Goal: Entertainment & Leisure: Consume media (video, audio)

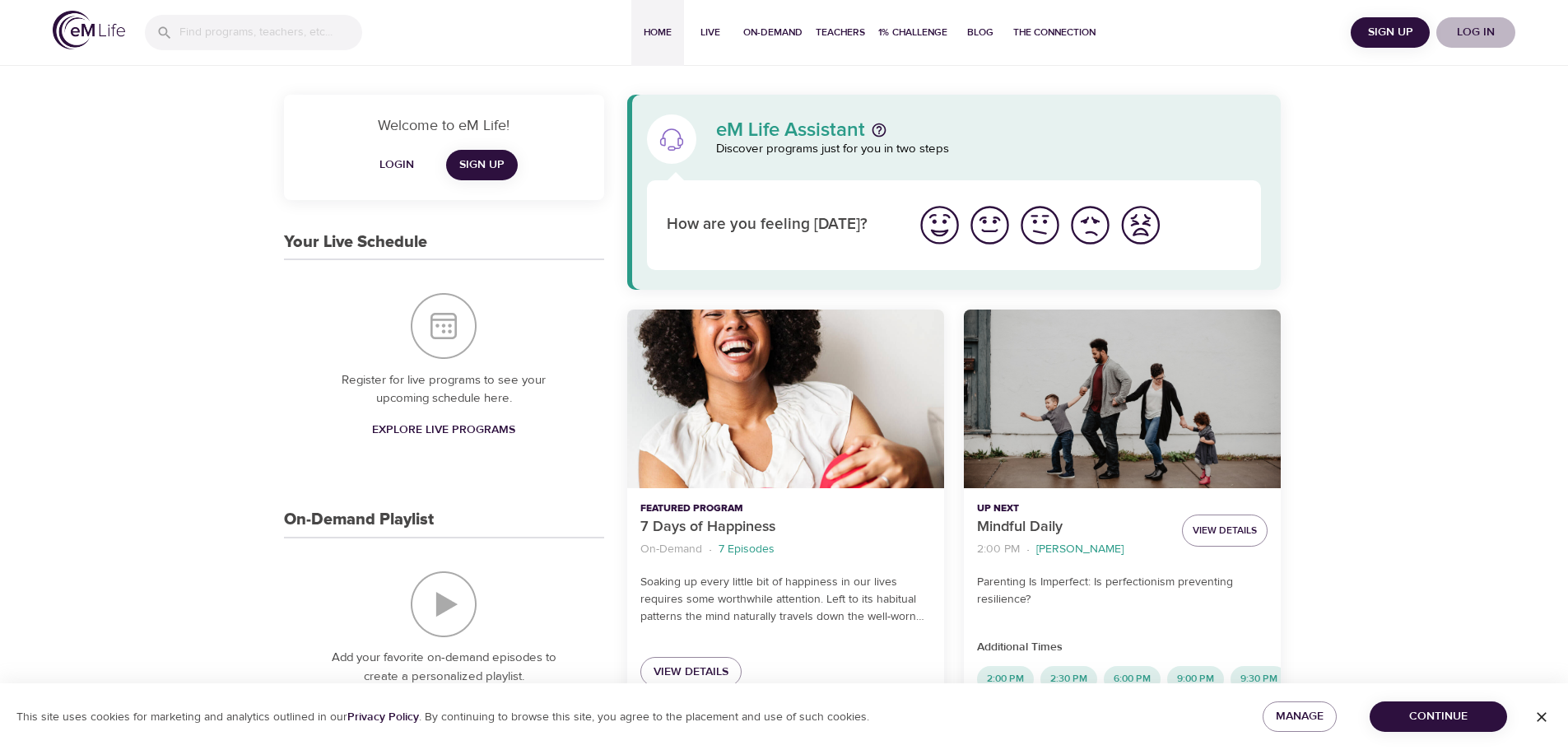
click at [1475, 33] on span "Log in" at bounding box center [1475, 32] width 66 height 20
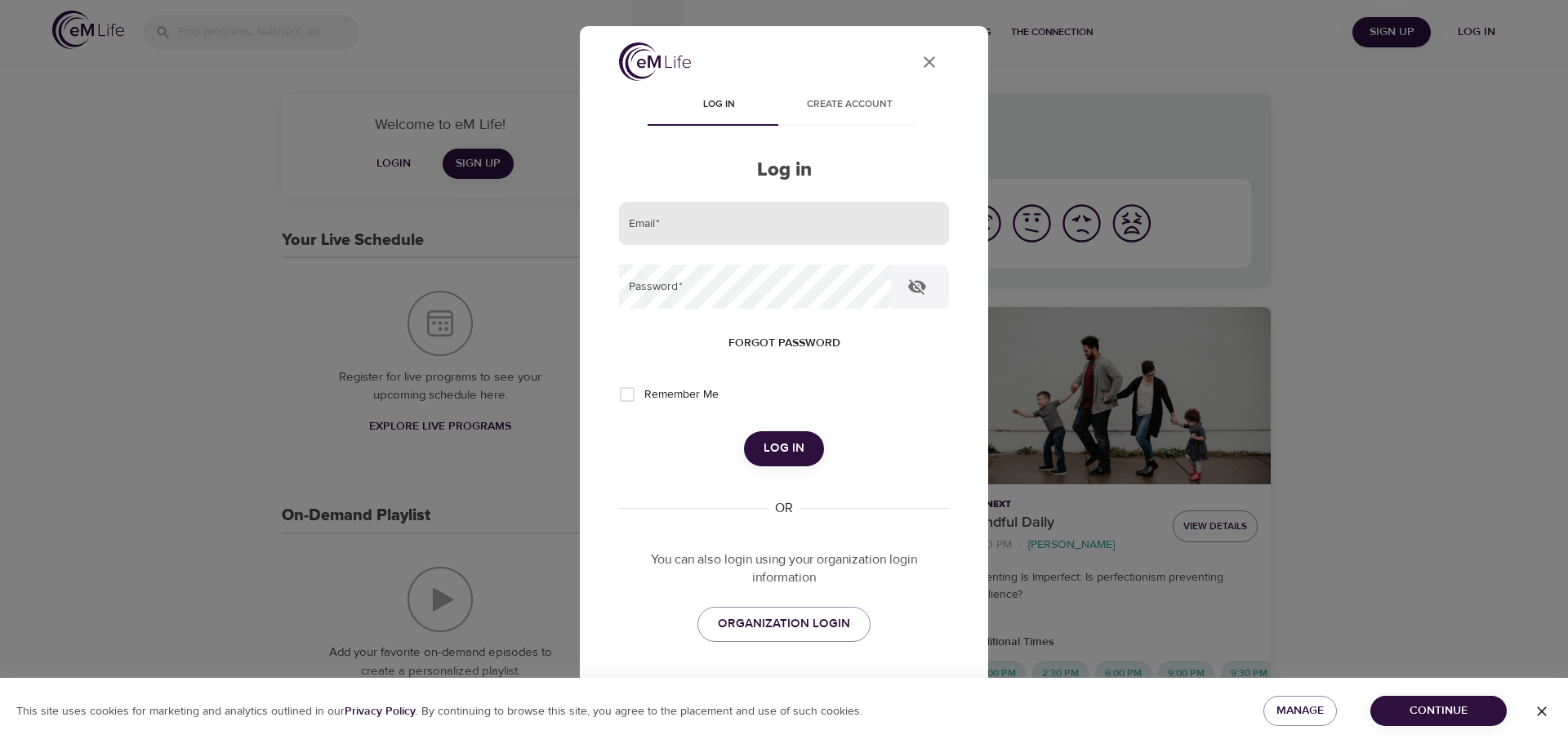
click at [724, 226] on input "email" at bounding box center [784, 224] width 330 height 44
type input "agatabezubik@gmail.com"
click at [658, 394] on span "Remember Me" at bounding box center [681, 396] width 74 height 18
click at [644, 394] on input "Remember Me" at bounding box center [626, 394] width 34 height 34
checkbox input "true"
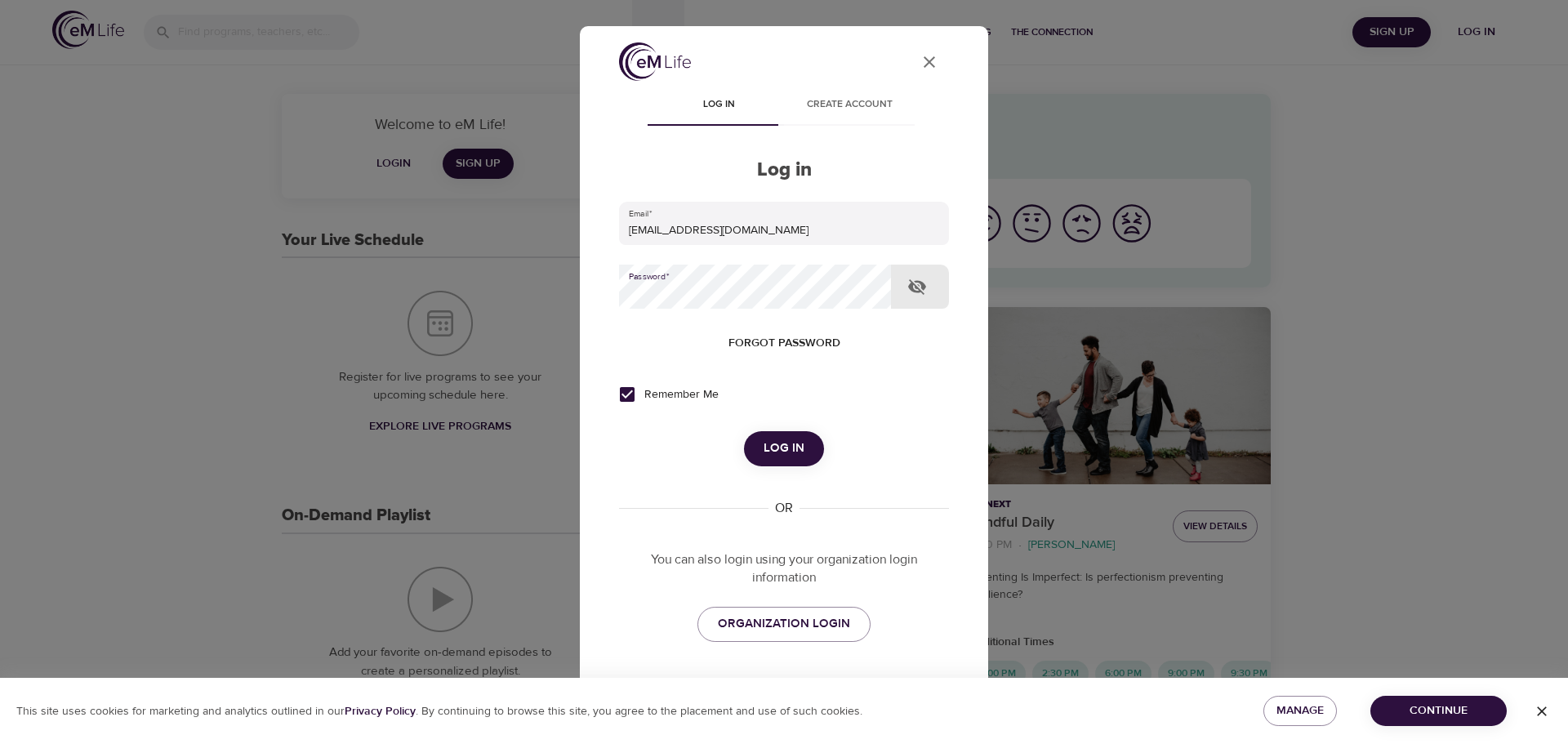
click at [744, 432] on button "Log in" at bounding box center [783, 448] width 80 height 34
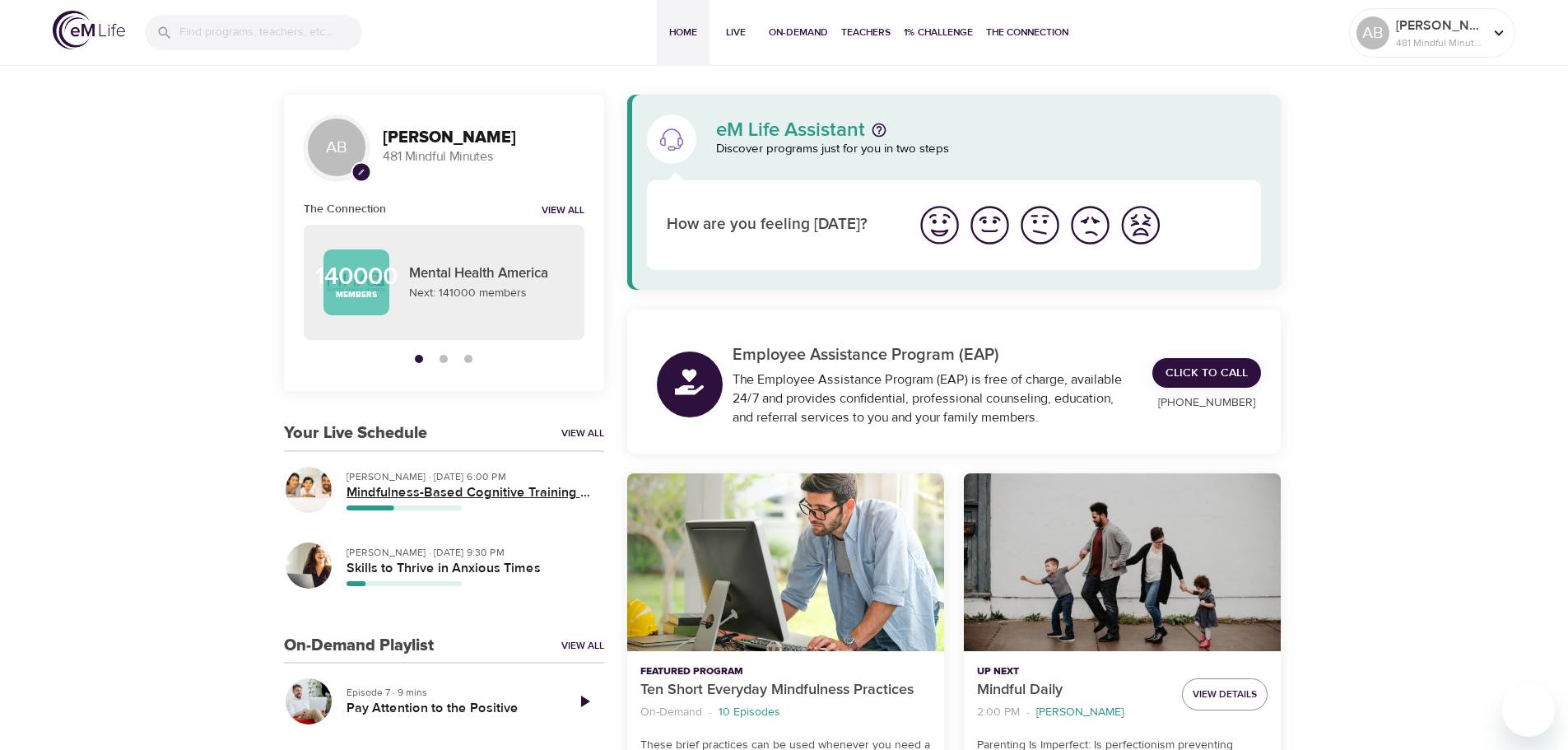
click at [412, 498] on h5 "Mindfulness-Based Cognitive Training (MBCT)" at bounding box center [468, 493] width 244 height 18
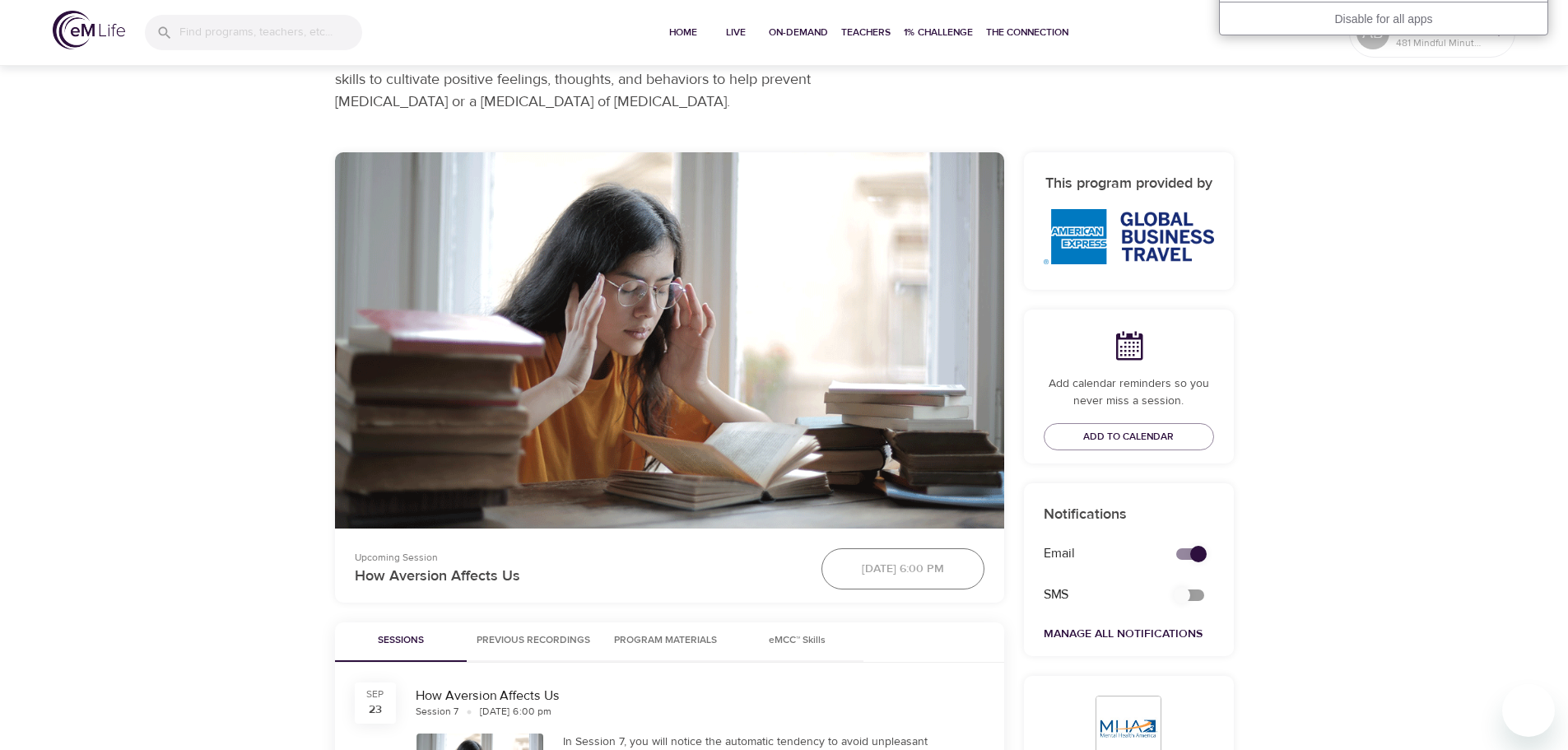
scroll to position [494, 0]
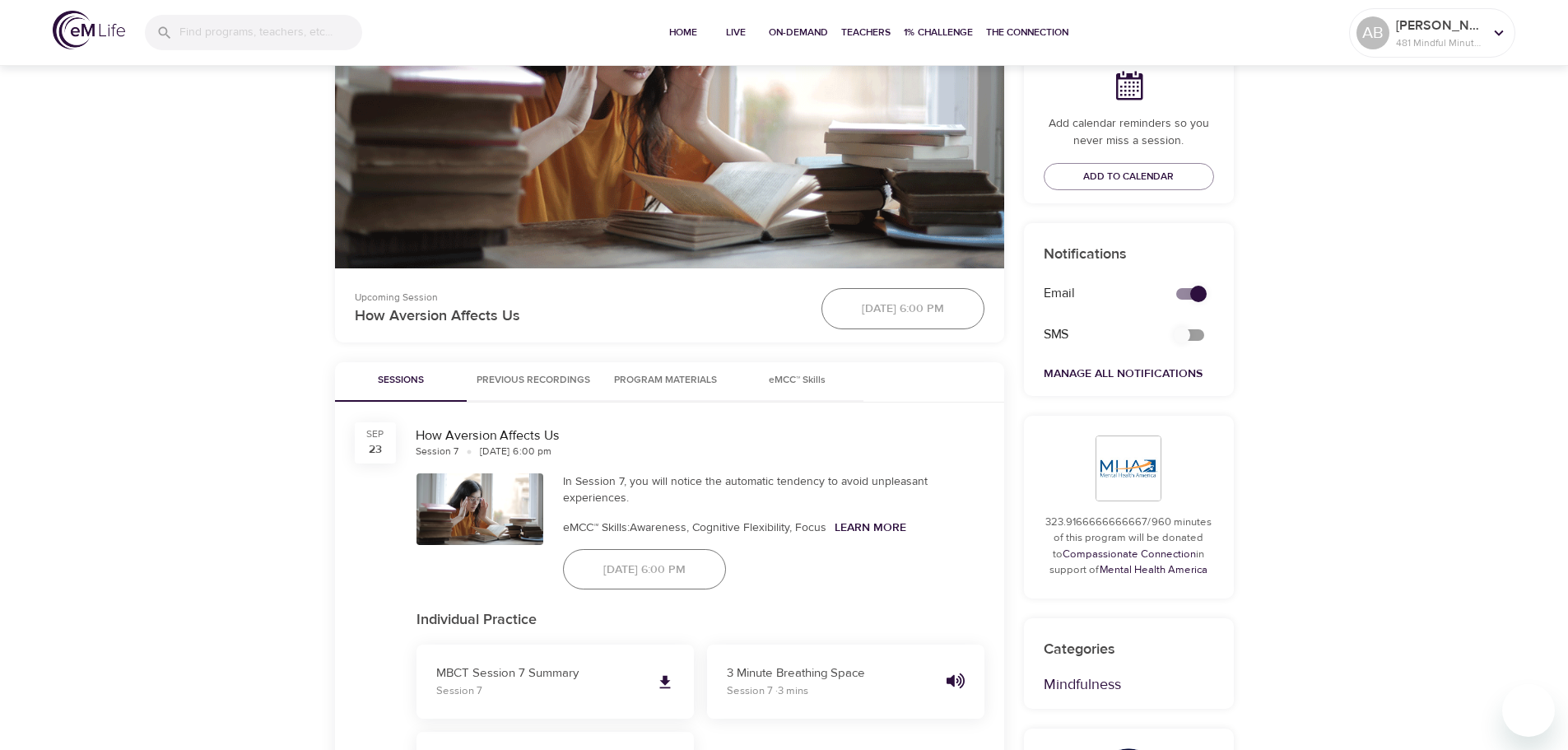
click at [570, 378] on span "Previous Recordings" at bounding box center [533, 381] width 114 height 18
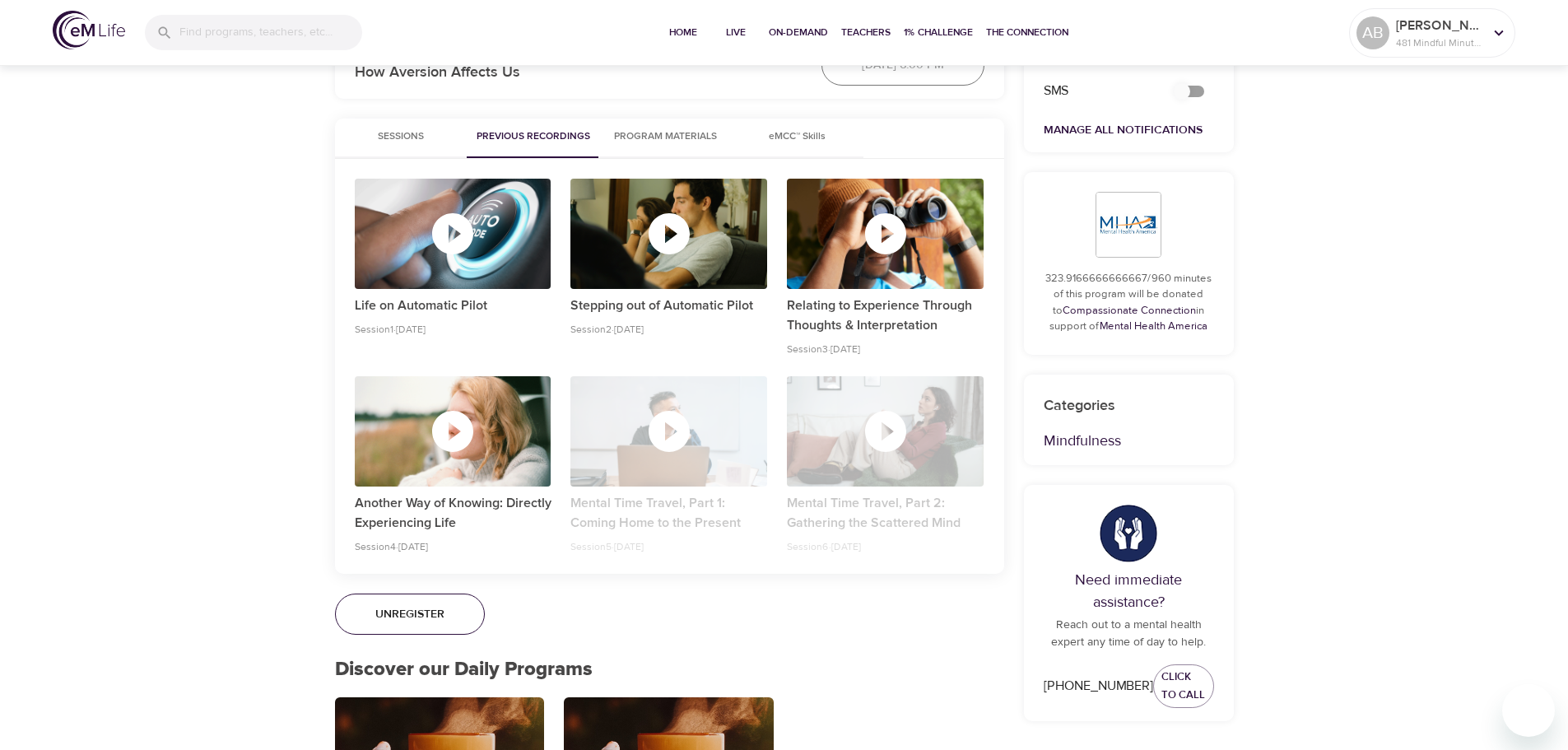
scroll to position [724, 0]
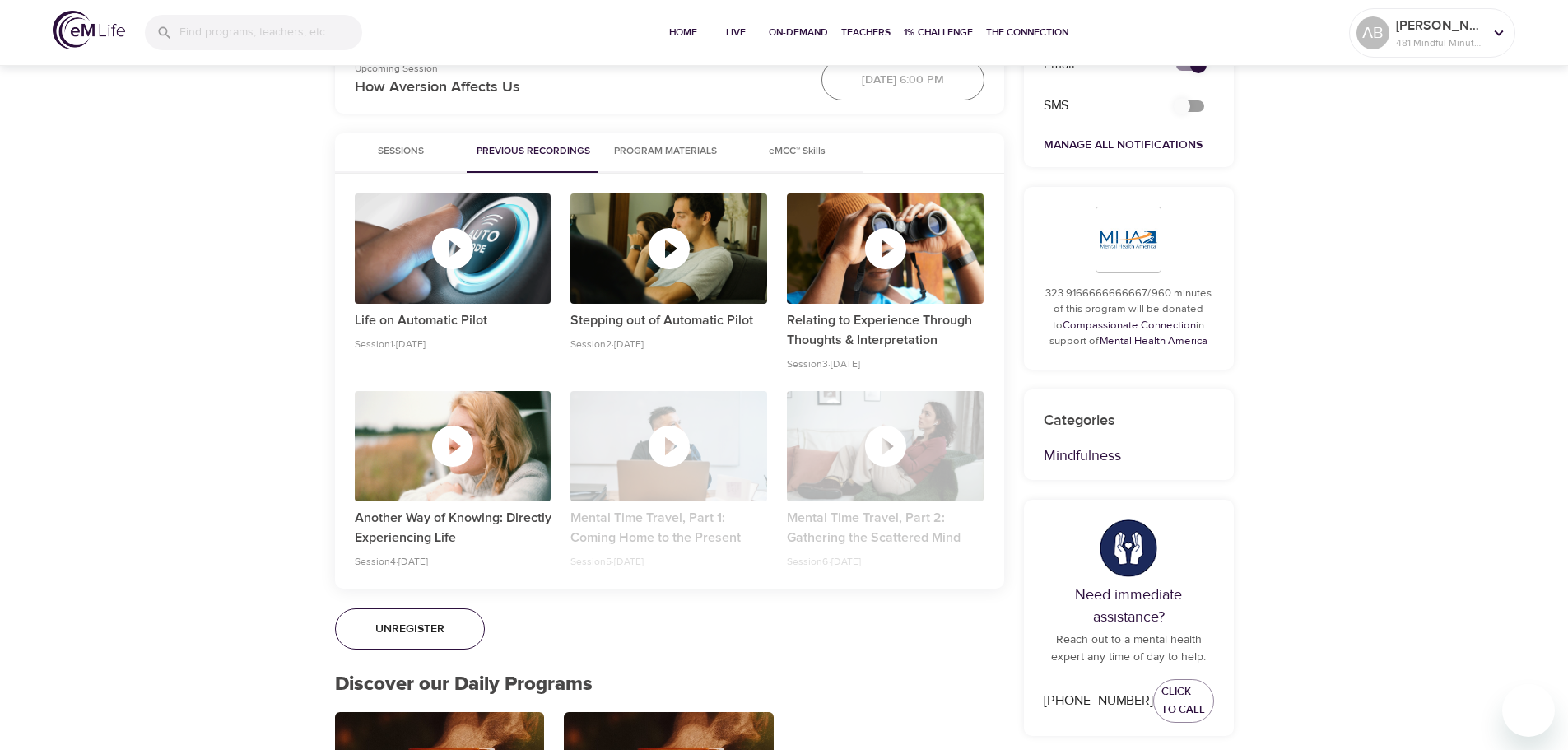
click at [616, 445] on div "button" at bounding box center [668, 446] width 197 height 49
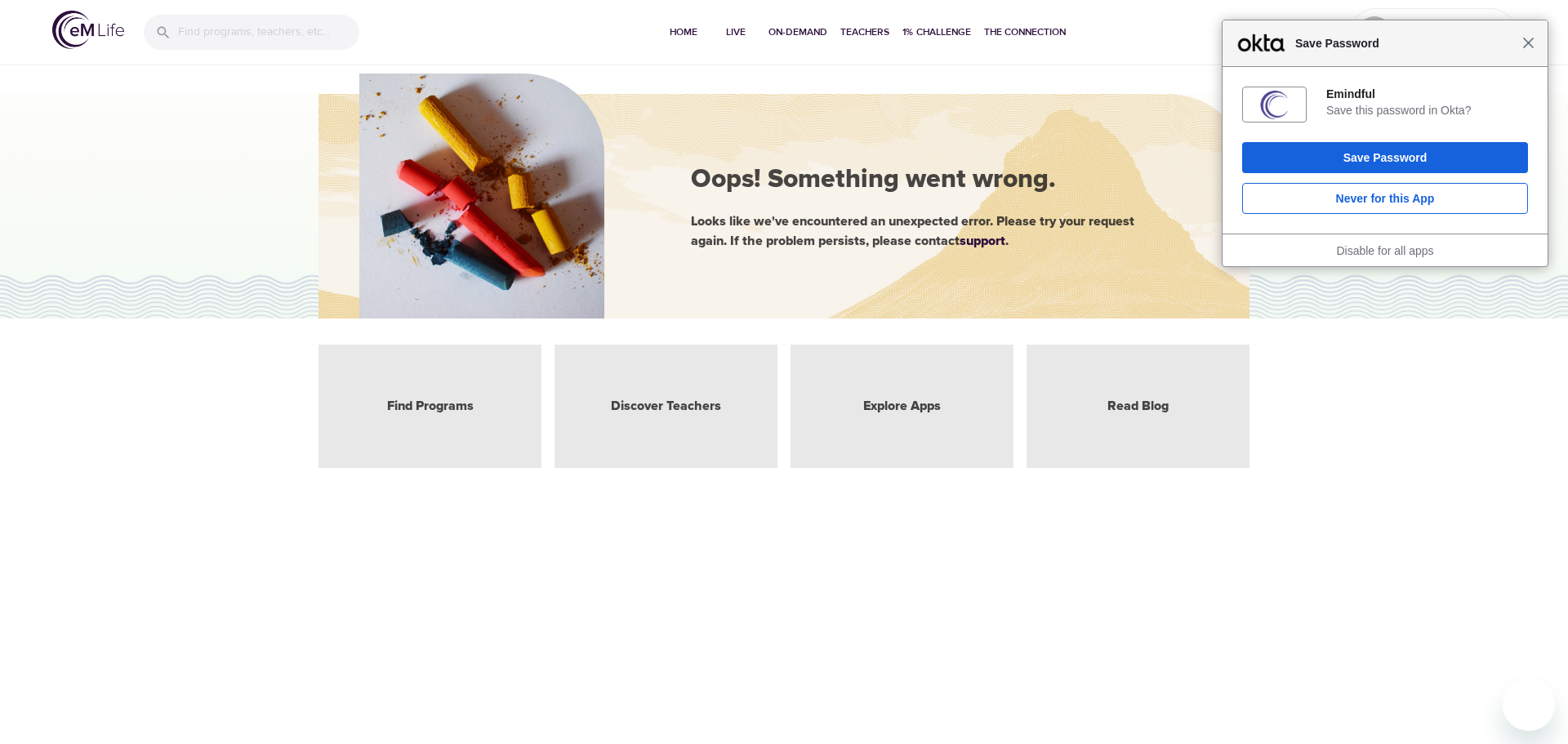
click at [1532, 43] on span "Close" at bounding box center [1529, 43] width 12 height 12
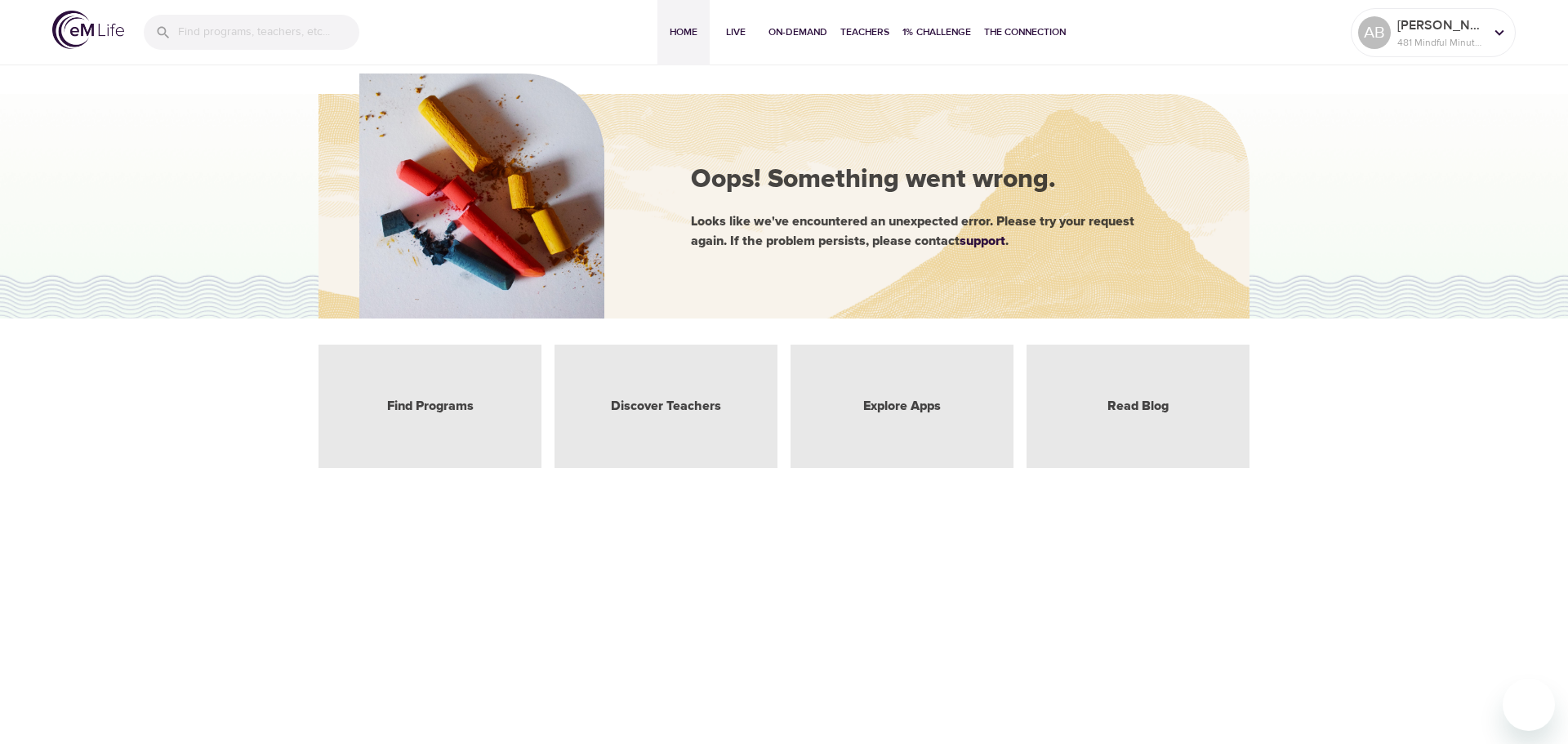
click at [684, 25] on span "Home" at bounding box center [683, 32] width 39 height 18
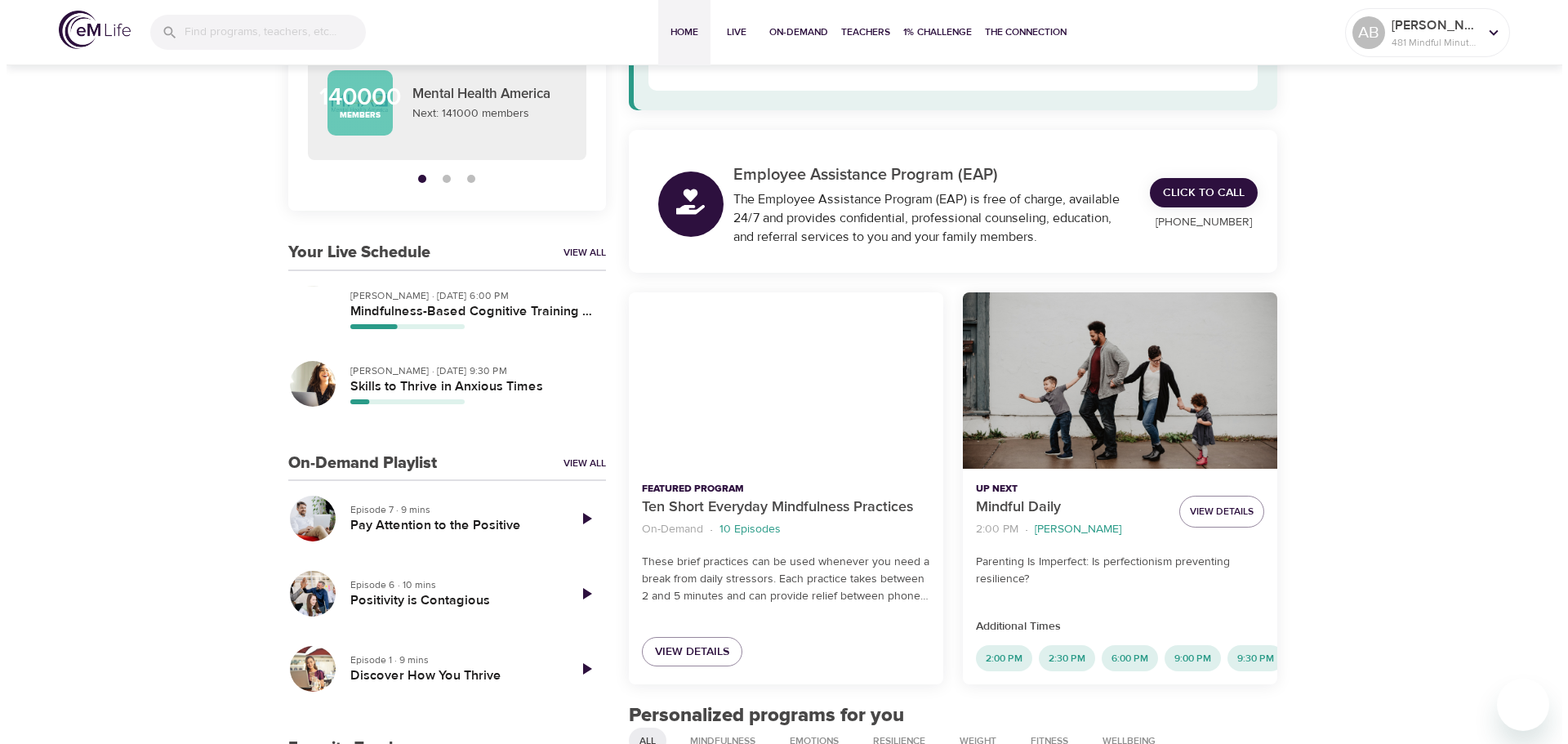
scroll to position [245, 0]
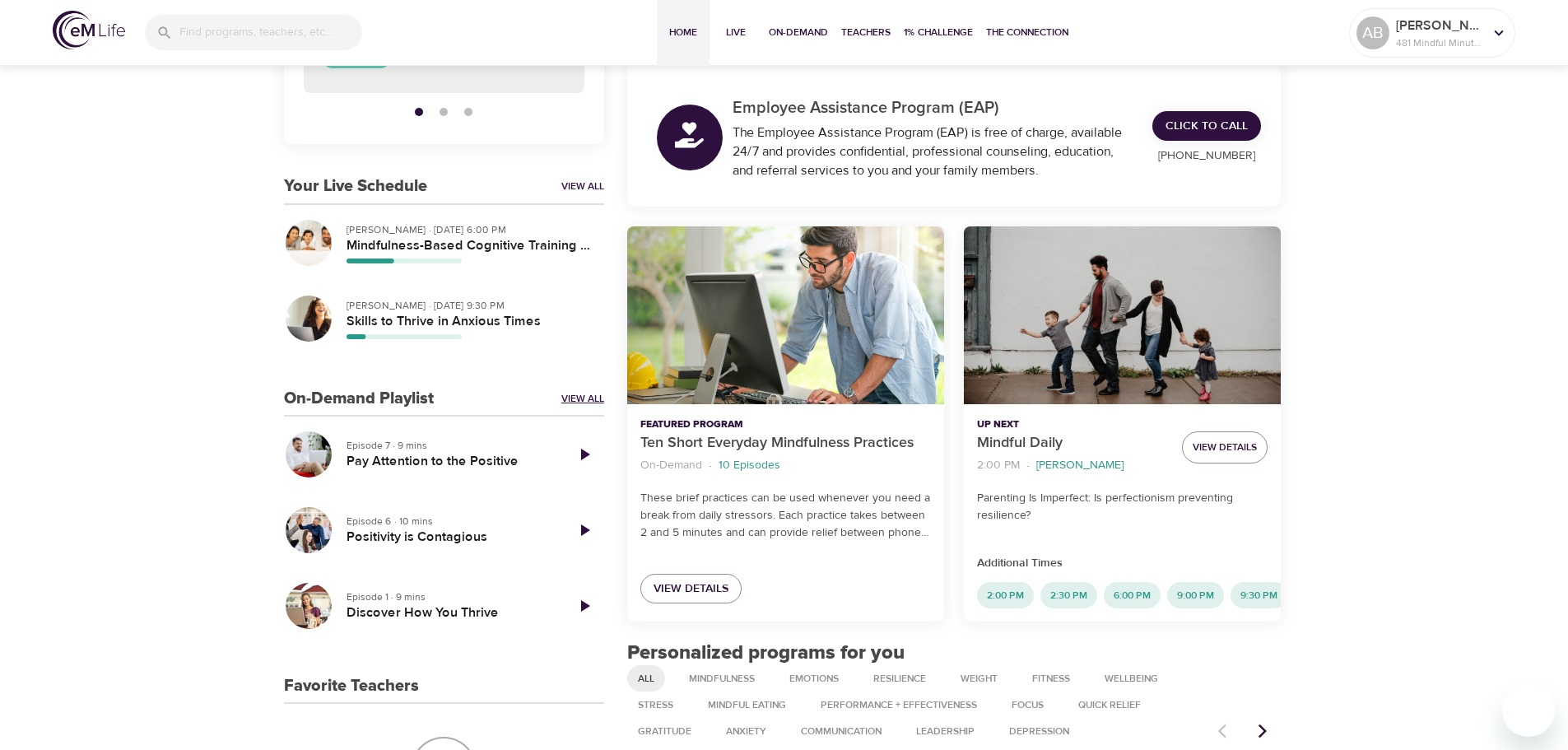
click at [580, 392] on link "View All" at bounding box center [583, 399] width 43 height 14
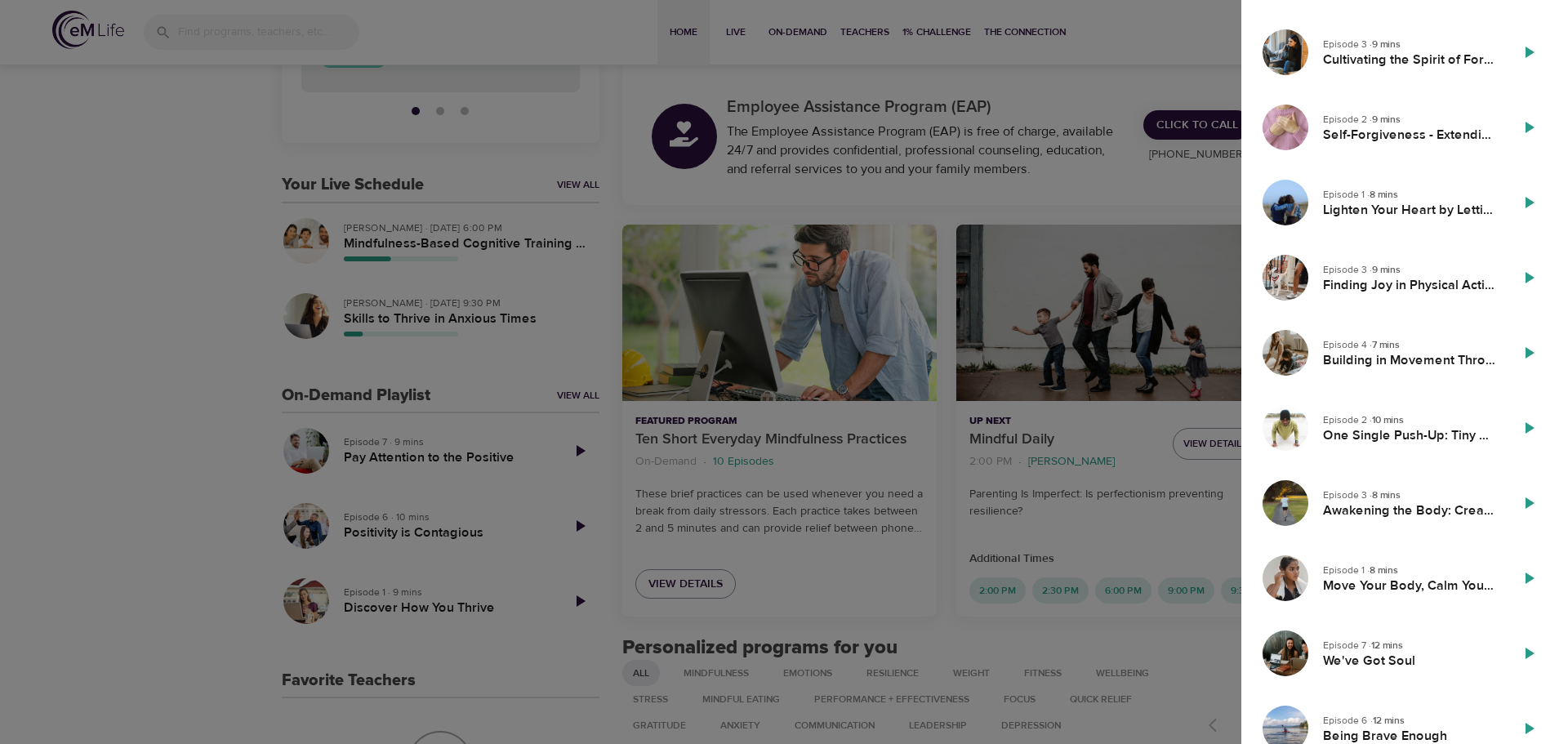
scroll to position [928, 0]
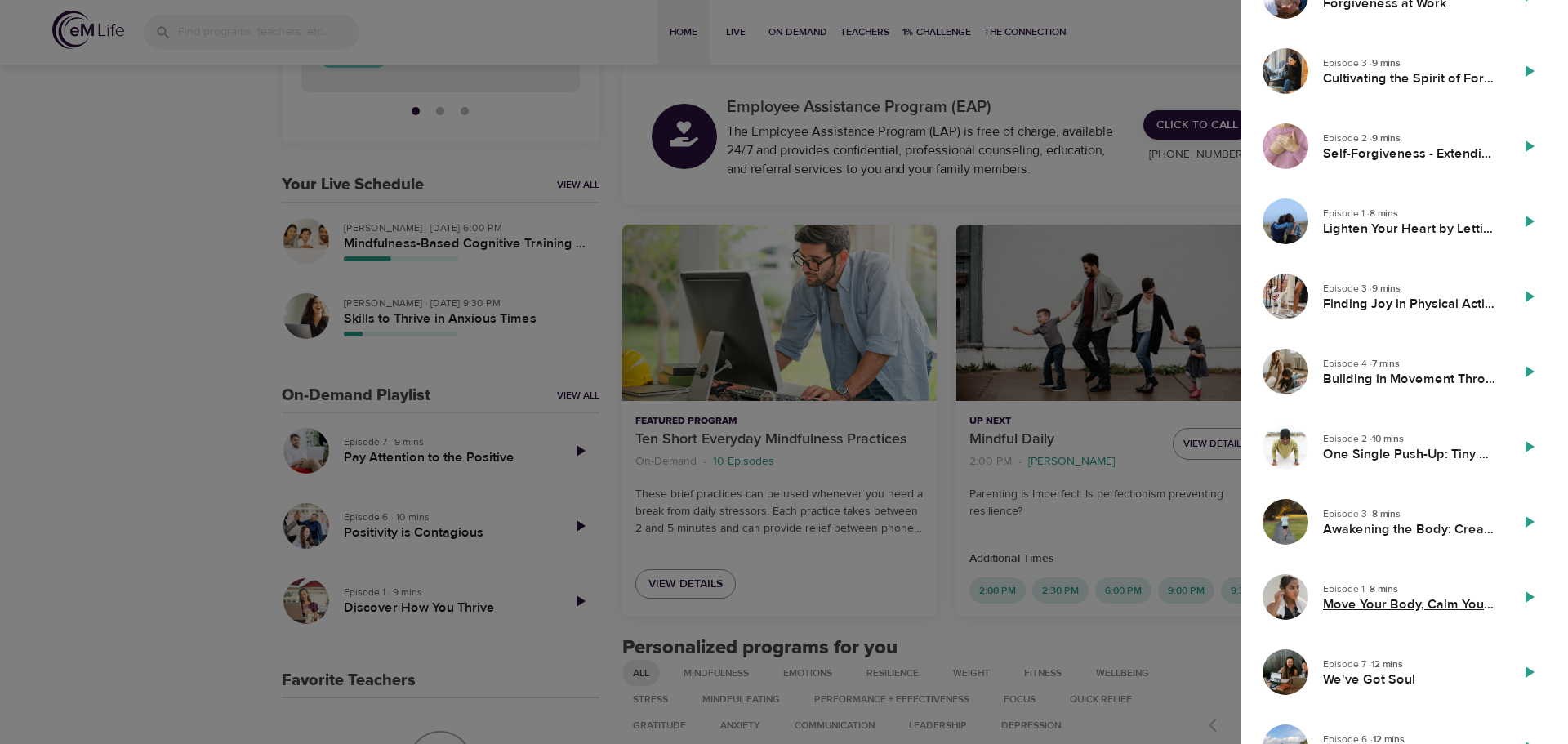
click at [1381, 608] on h5 "Move Your Body, Calm Your Mind" at bounding box center [1410, 605] width 173 height 18
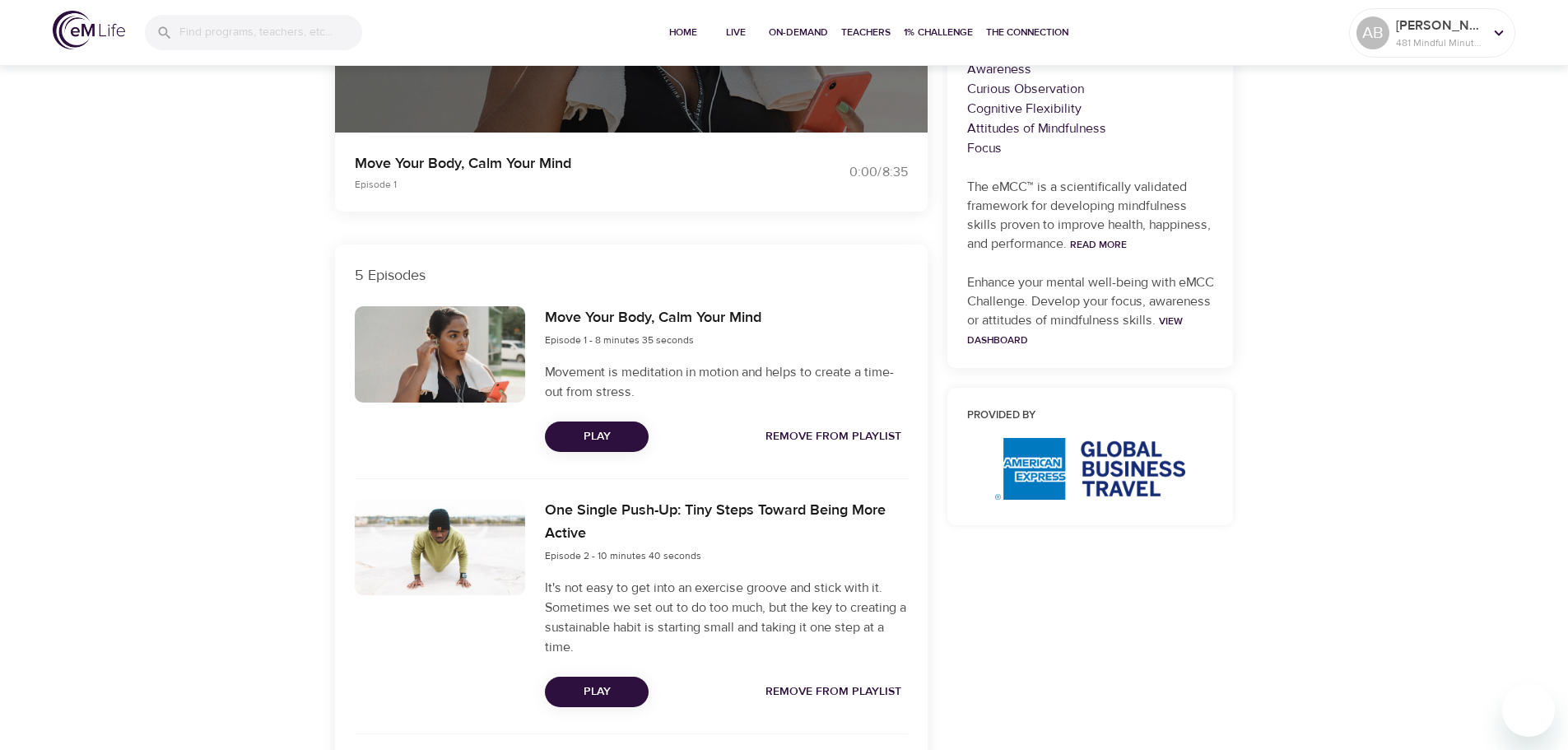
scroll to position [412, 0]
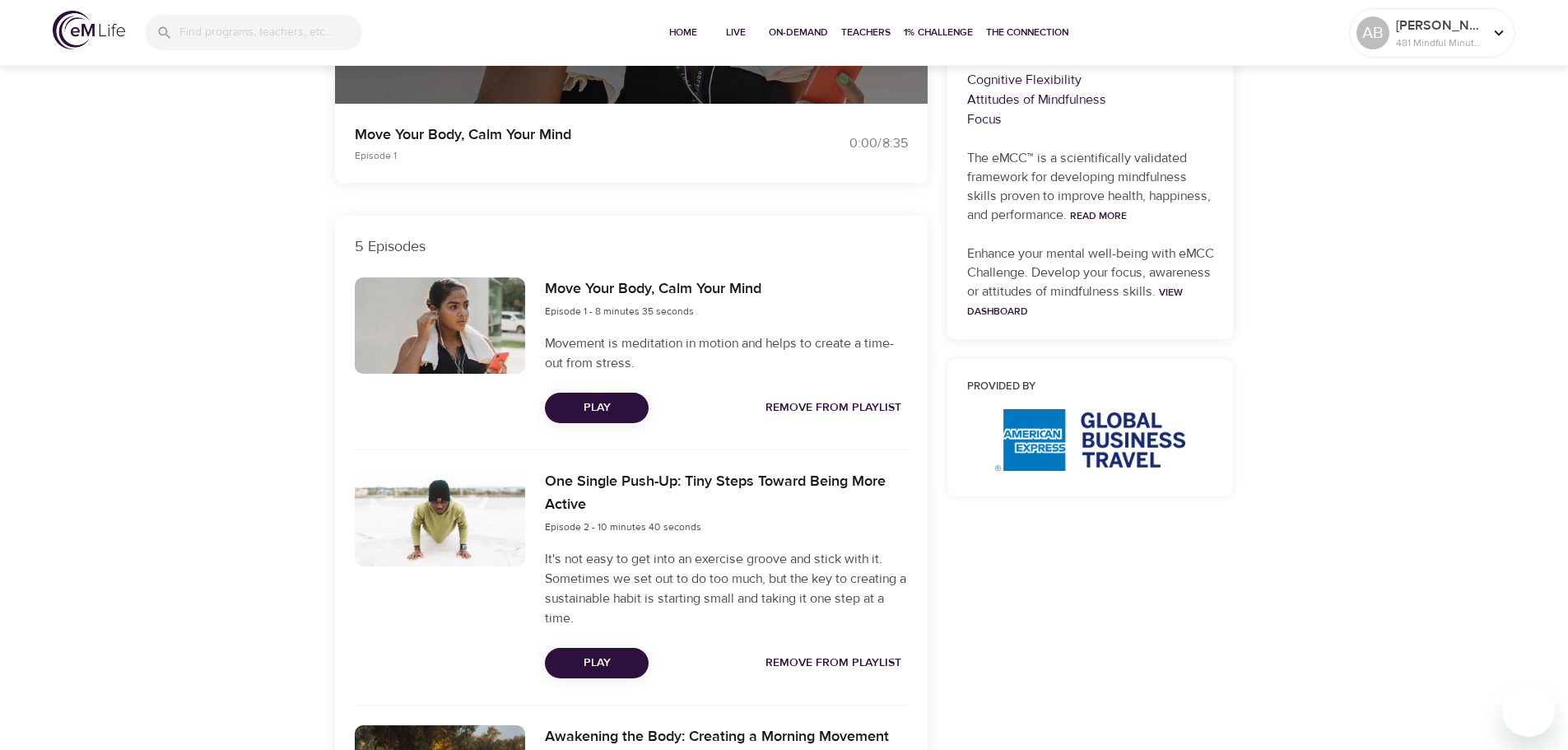
click at [889, 402] on span "Remove from Playlist" at bounding box center [833, 408] width 136 height 20
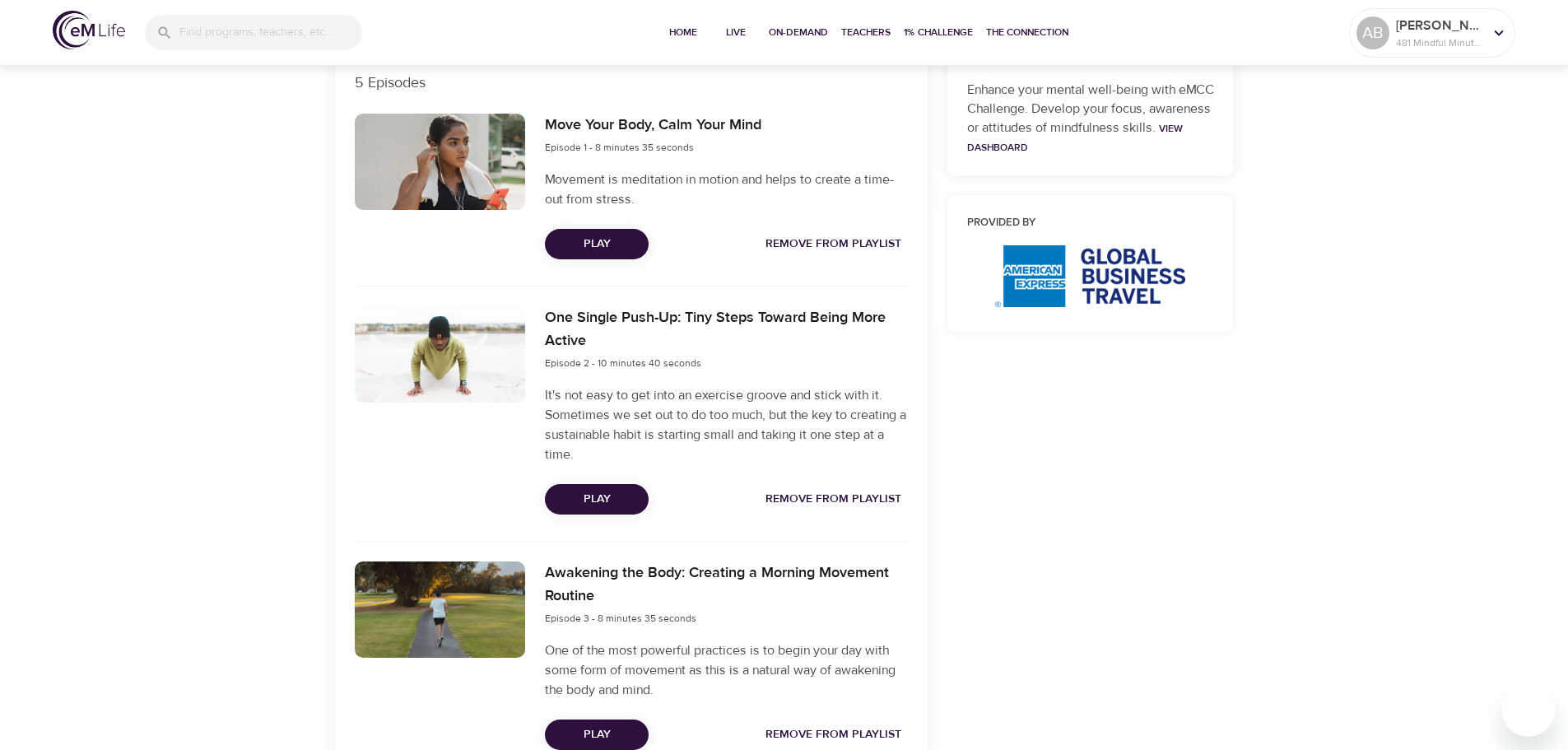
scroll to position [576, 0]
click at [826, 496] on span "Remove from Playlist" at bounding box center [833, 499] width 136 height 20
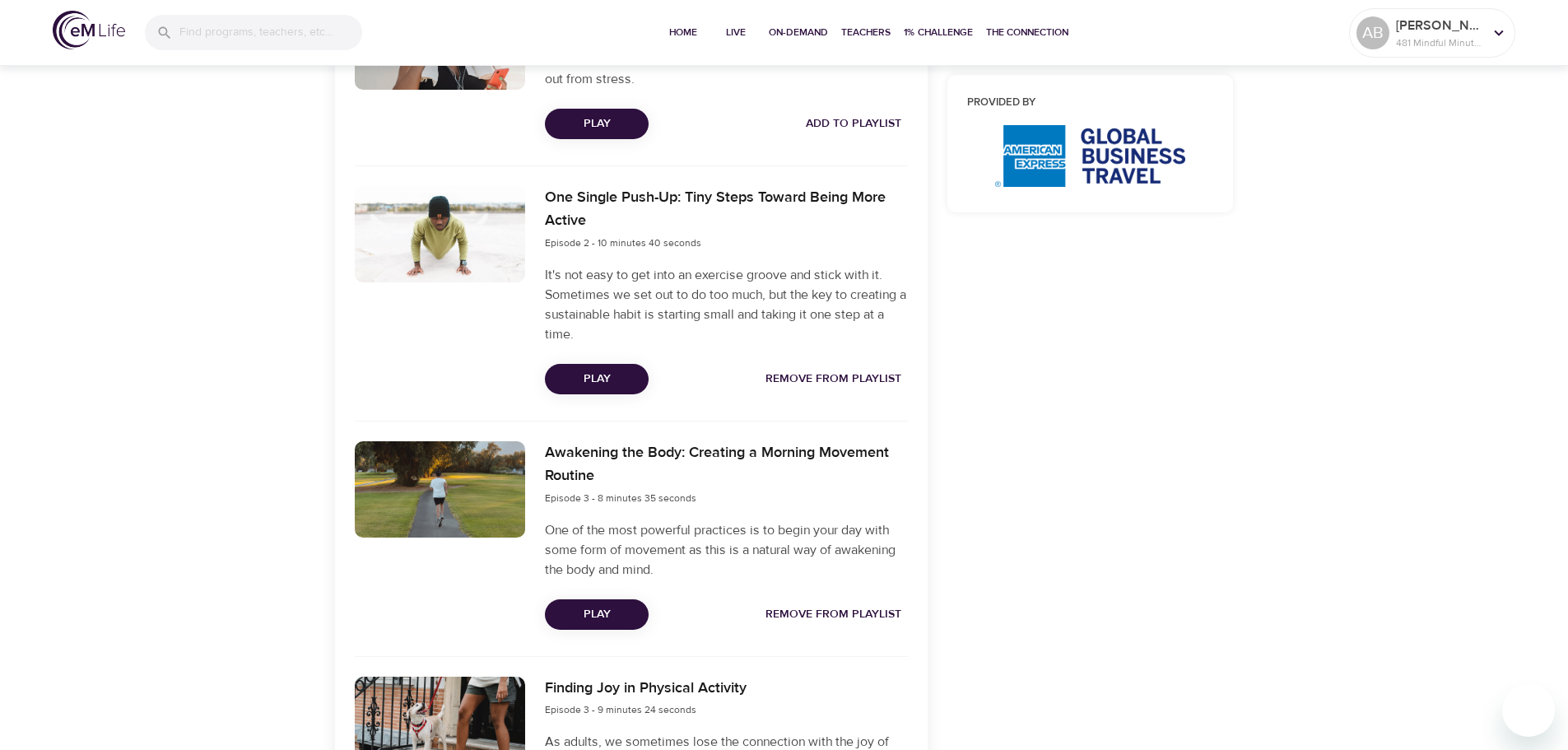
scroll to position [906, 0]
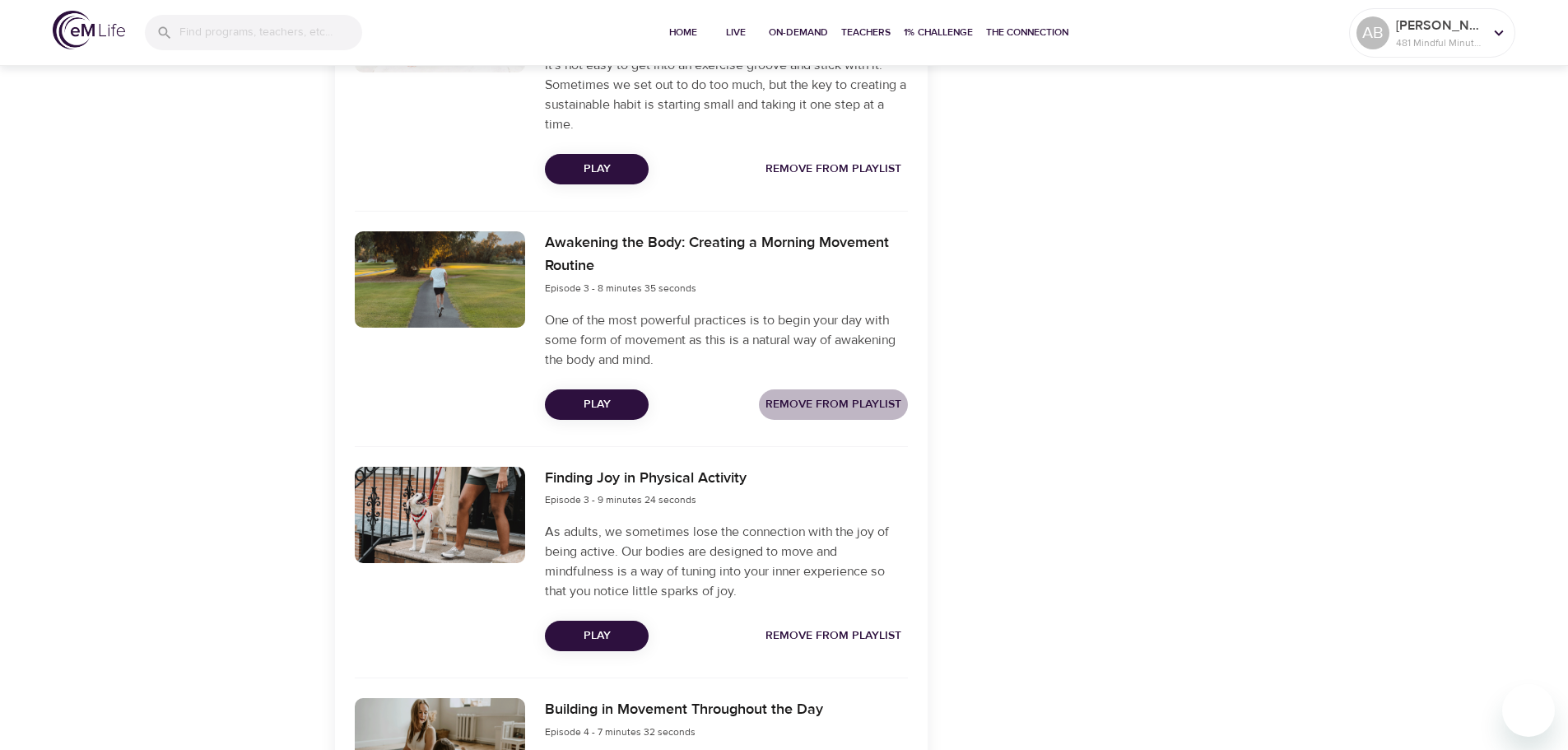
click at [835, 409] on span "Remove from Playlist" at bounding box center [833, 404] width 136 height 20
click at [836, 637] on span "Remove from Playlist" at bounding box center [833, 635] width 136 height 20
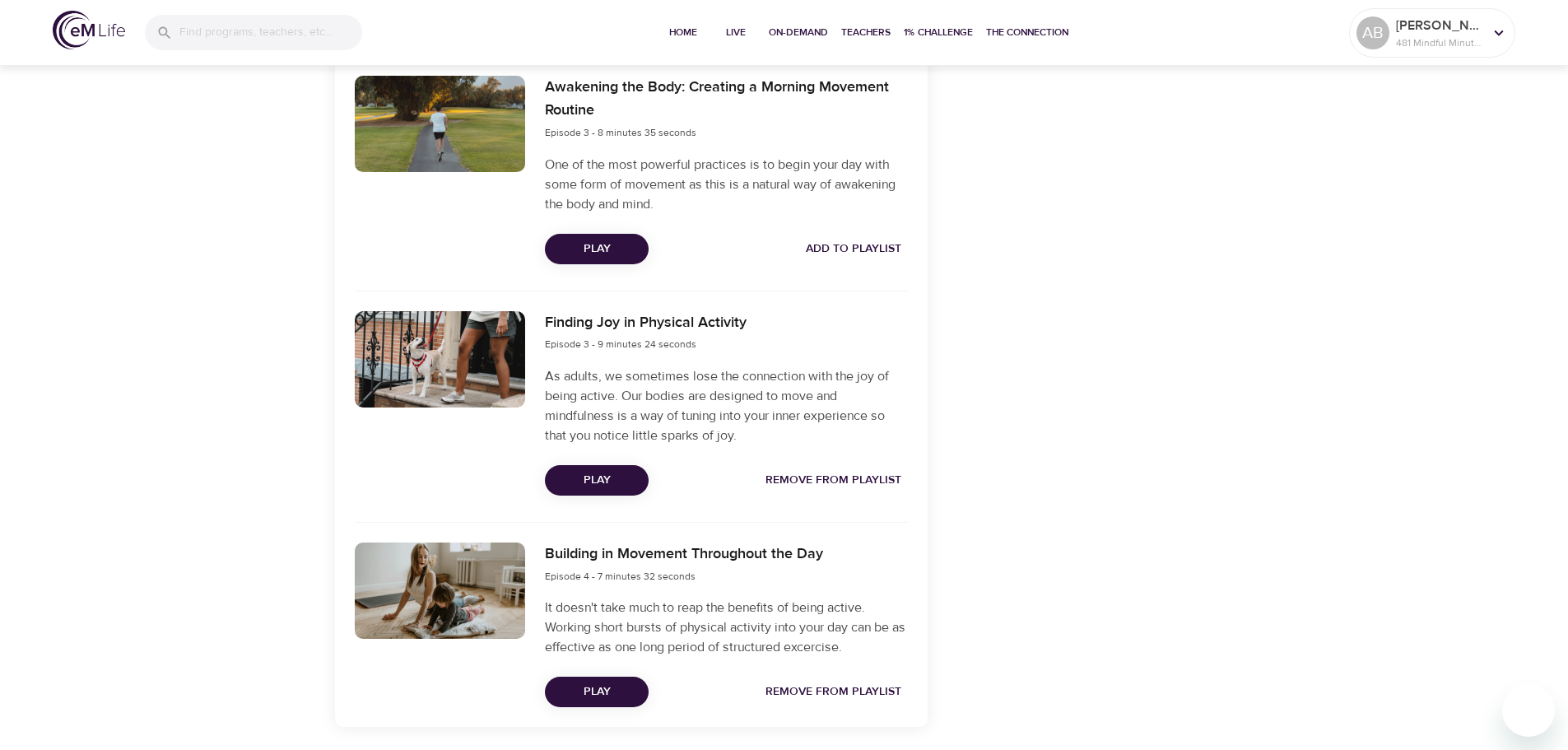
scroll to position [1121, 0]
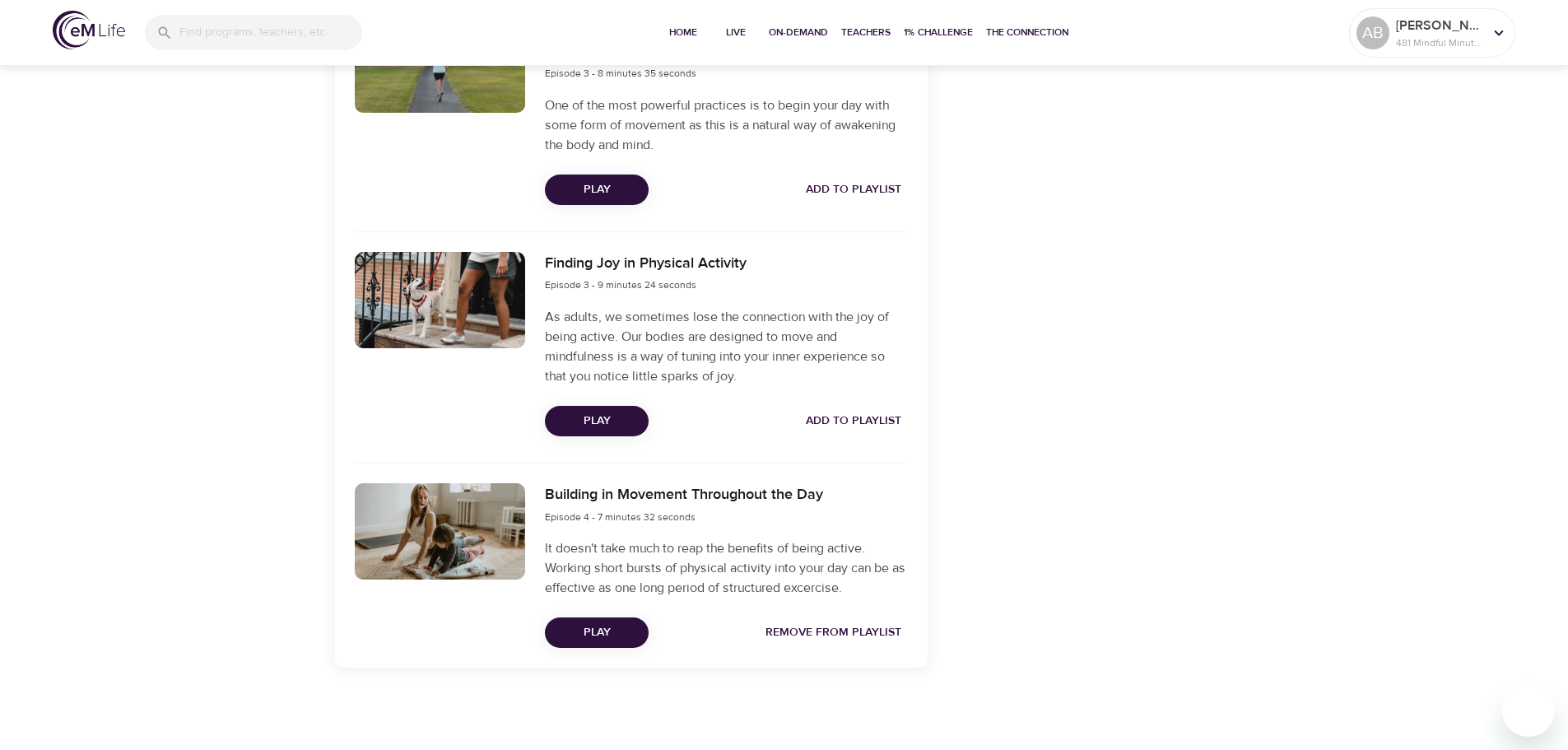
click at [838, 633] on span "Remove from Playlist" at bounding box center [833, 633] width 136 height 20
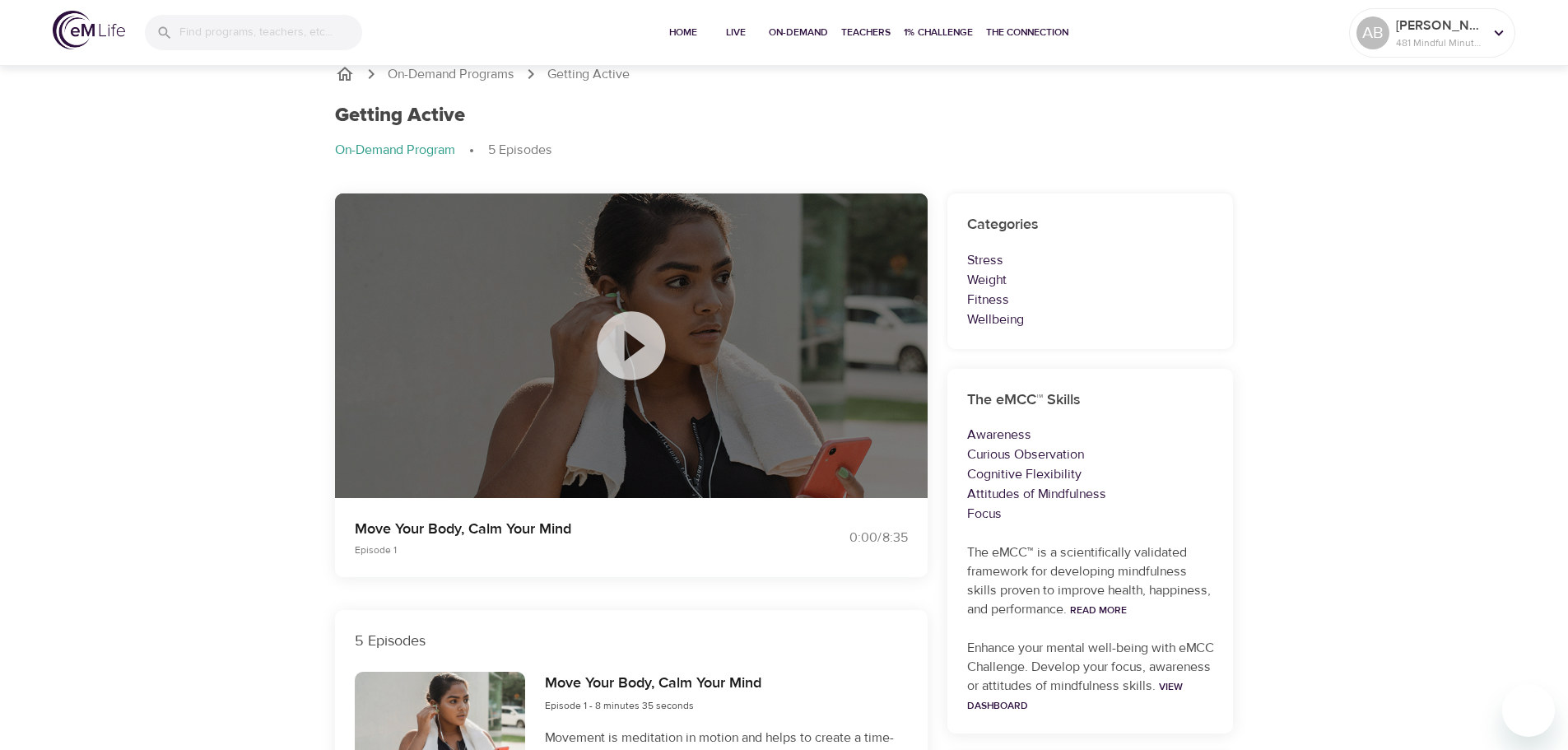
scroll to position [0, 0]
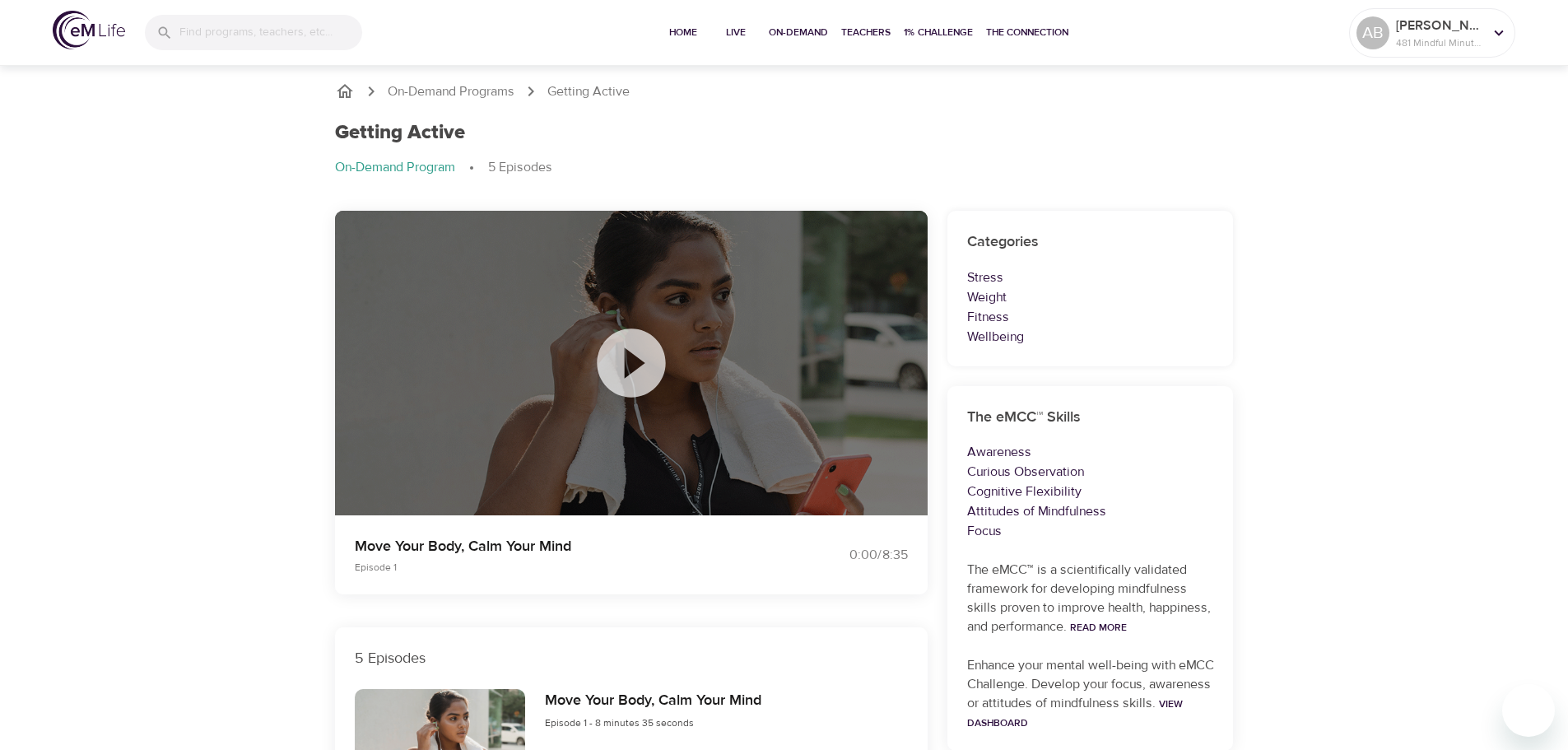
click at [653, 344] on icon at bounding box center [631, 362] width 68 height 68
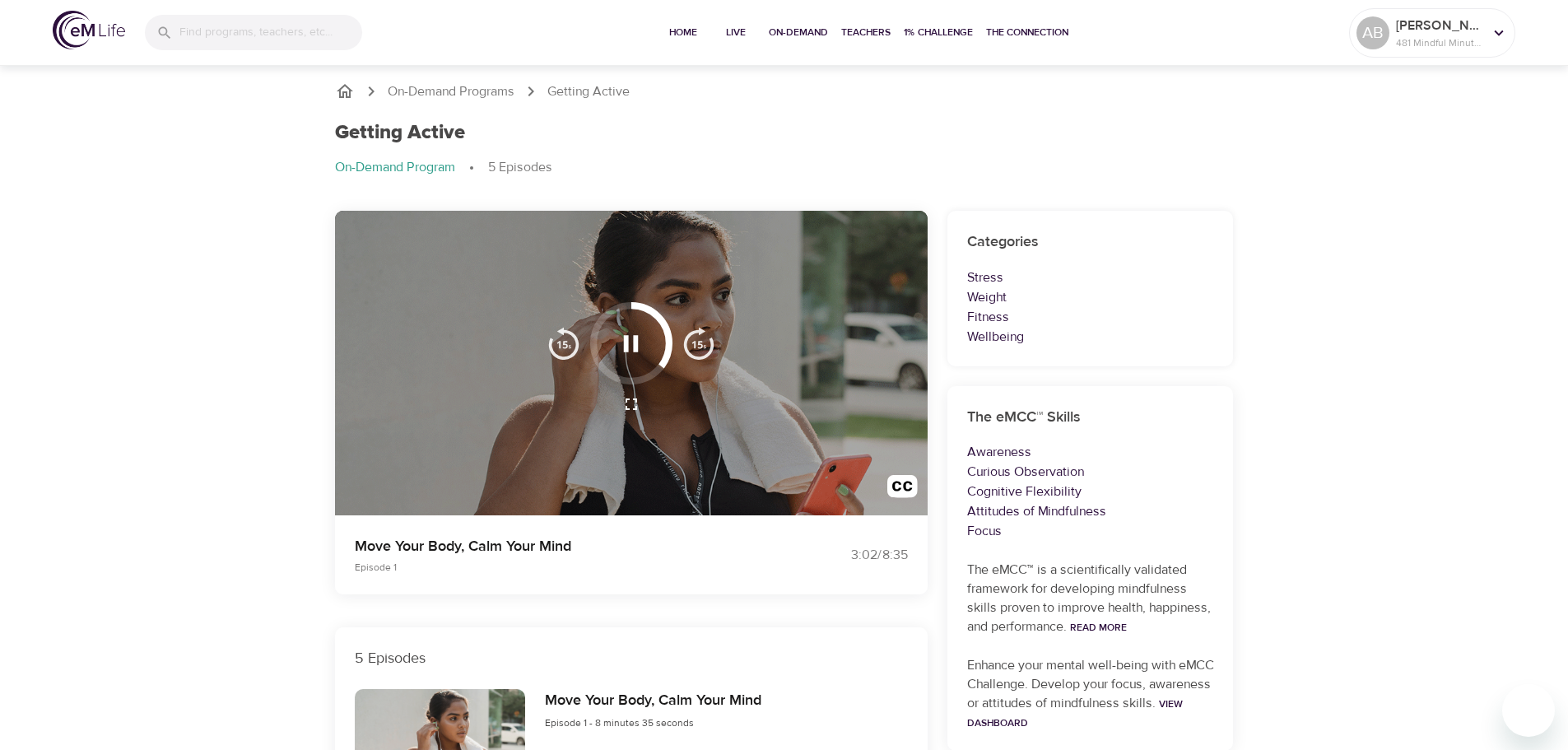
click at [717, 377] on div at bounding box center [631, 343] width 188 height 82
click at [637, 341] on icon "button" at bounding box center [631, 343] width 15 height 17
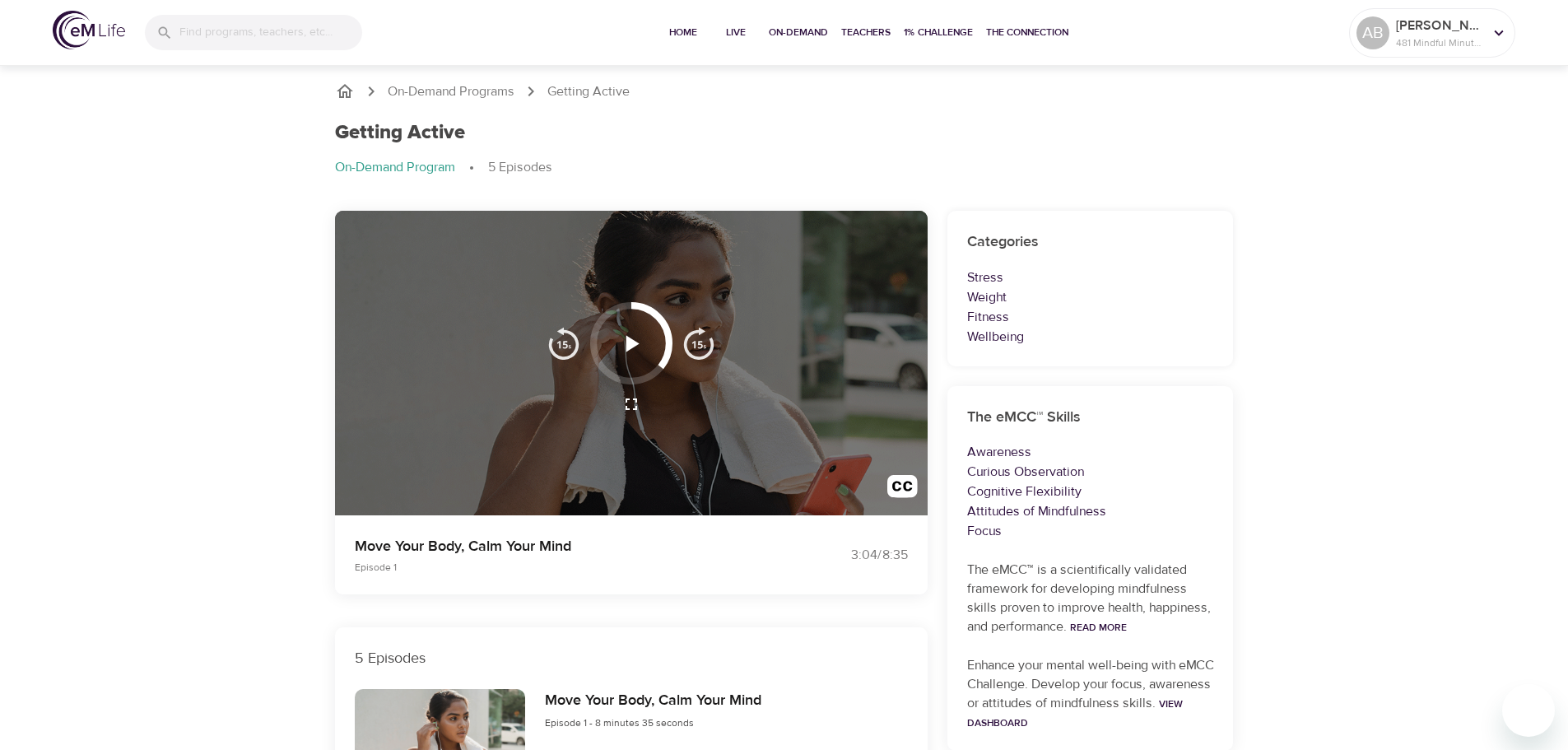
click at [637, 351] on icon "button" at bounding box center [631, 343] width 29 height 29
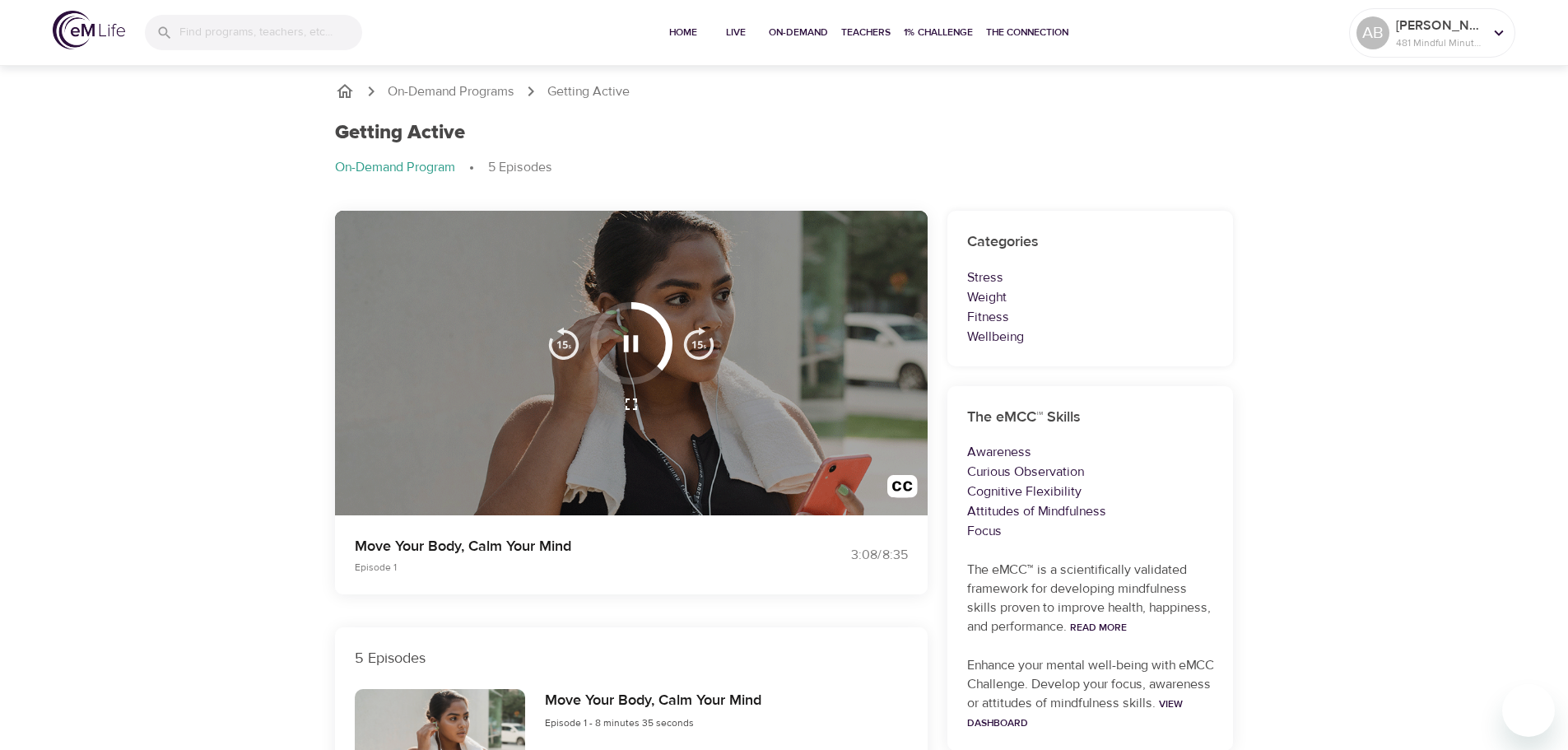
drag, startPoint x: 660, startPoint y: 361, endPoint x: 670, endPoint y: 357, distance: 10.8
click at [670, 349] on div at bounding box center [631, 343] width 82 height 82
click at [563, 348] on img "button" at bounding box center [564, 343] width 33 height 33
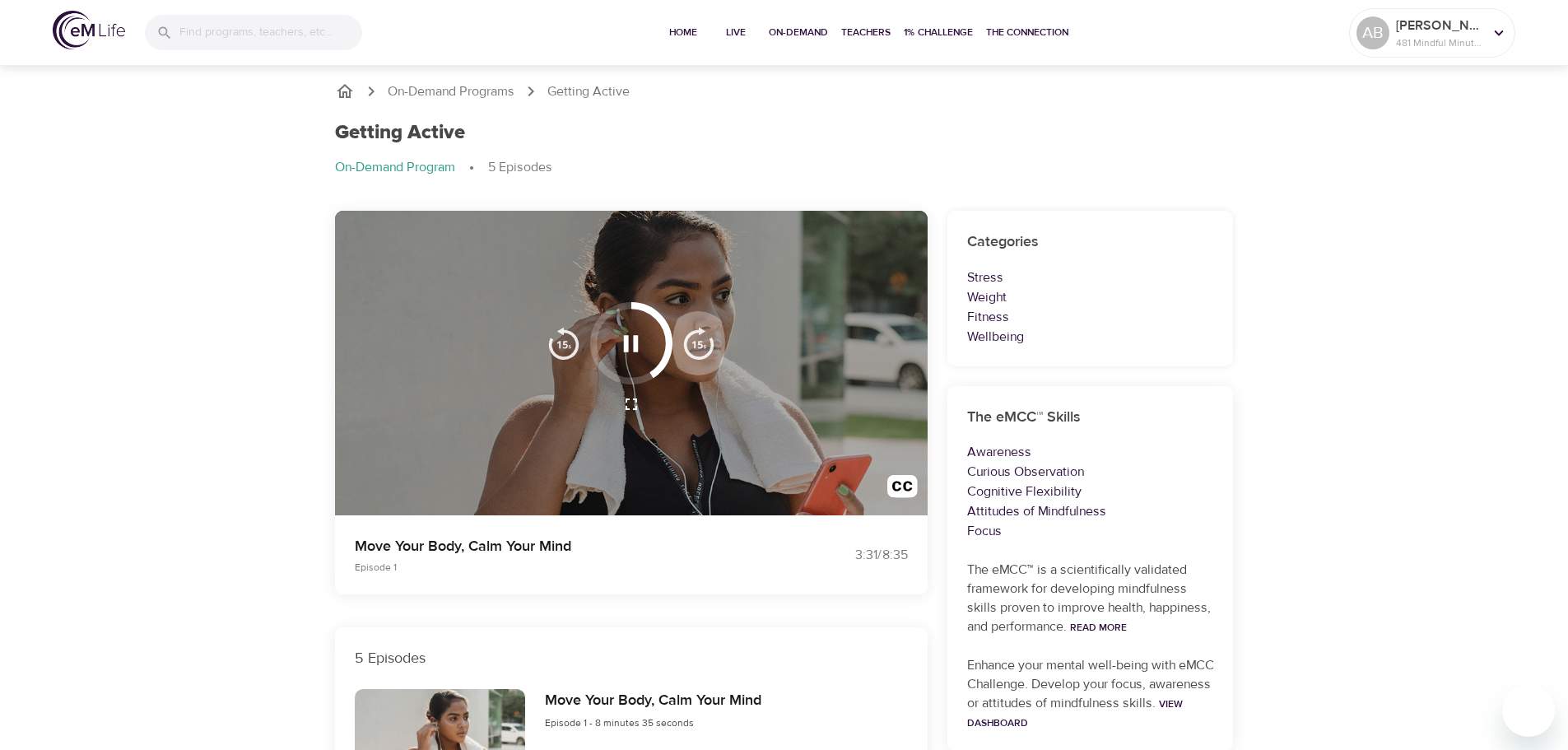
click at [691, 344] on img "button" at bounding box center [698, 343] width 33 height 33
click at [698, 338] on img "button" at bounding box center [698, 343] width 33 height 33
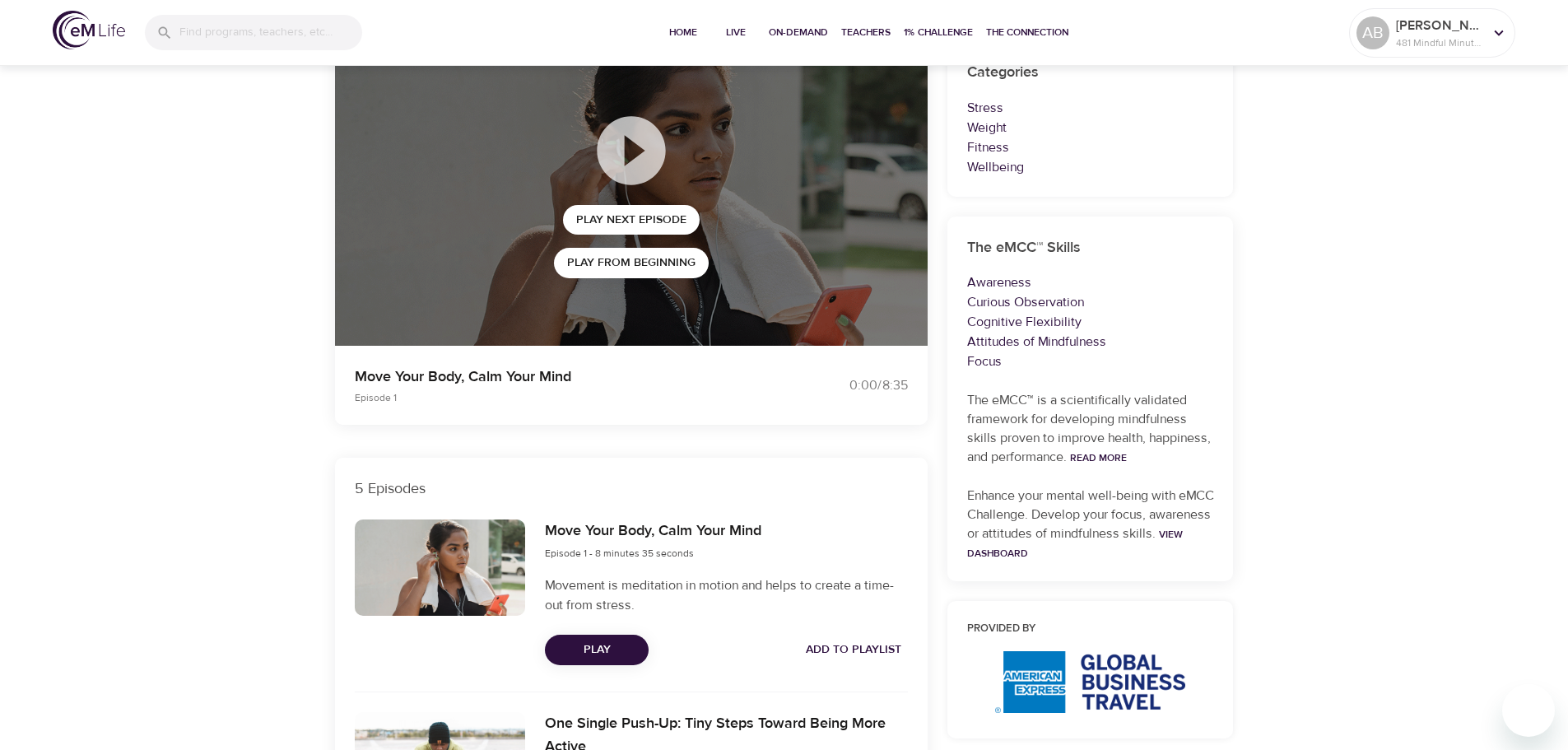
scroll to position [494, 0]
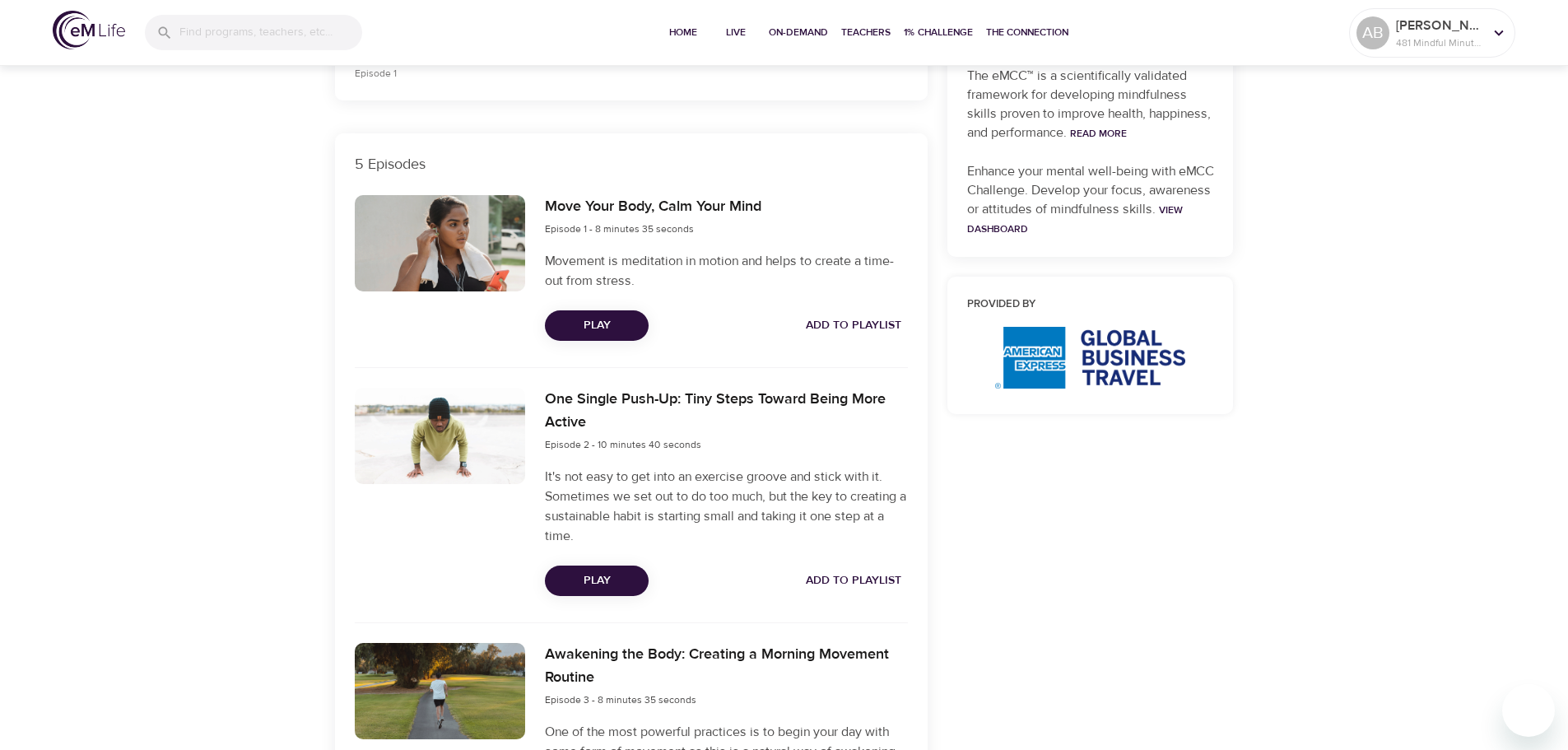
drag, startPoint x: 882, startPoint y: 326, endPoint x: 867, endPoint y: 331, distance: 15.8
click at [882, 326] on span "Add to Playlist" at bounding box center [854, 326] width 95 height 20
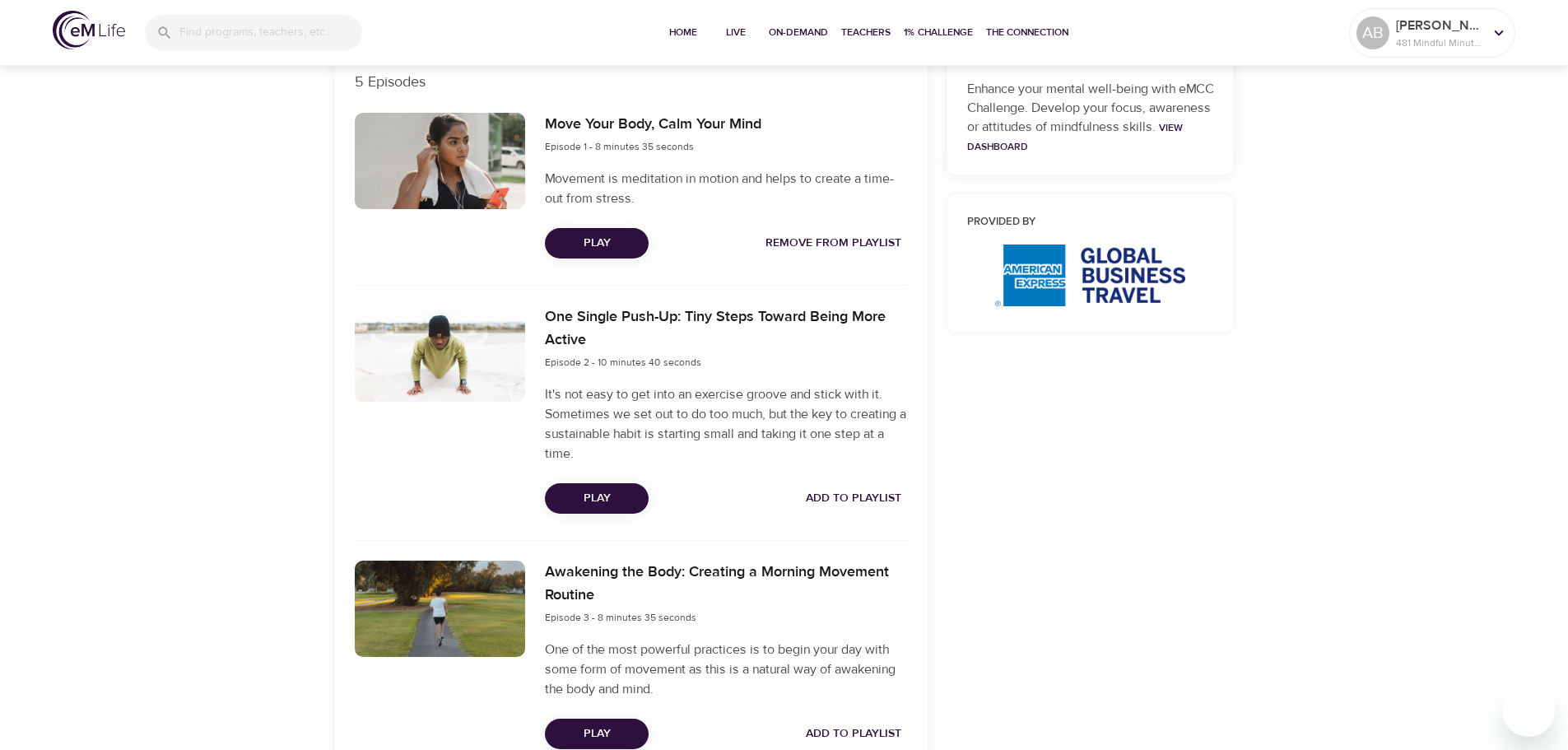
click at [618, 499] on span "Play" at bounding box center [597, 499] width 78 height 20
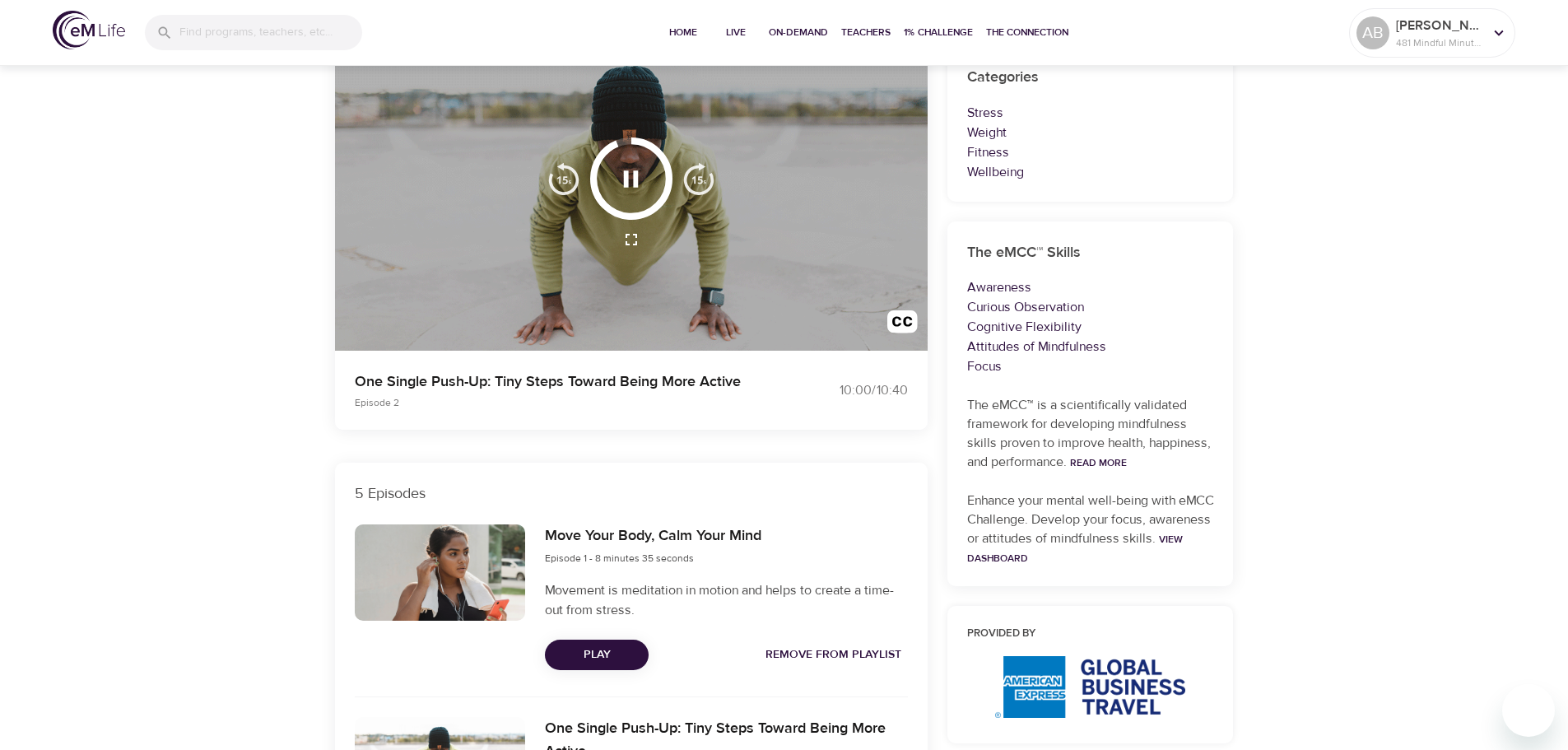
scroll to position [494, 0]
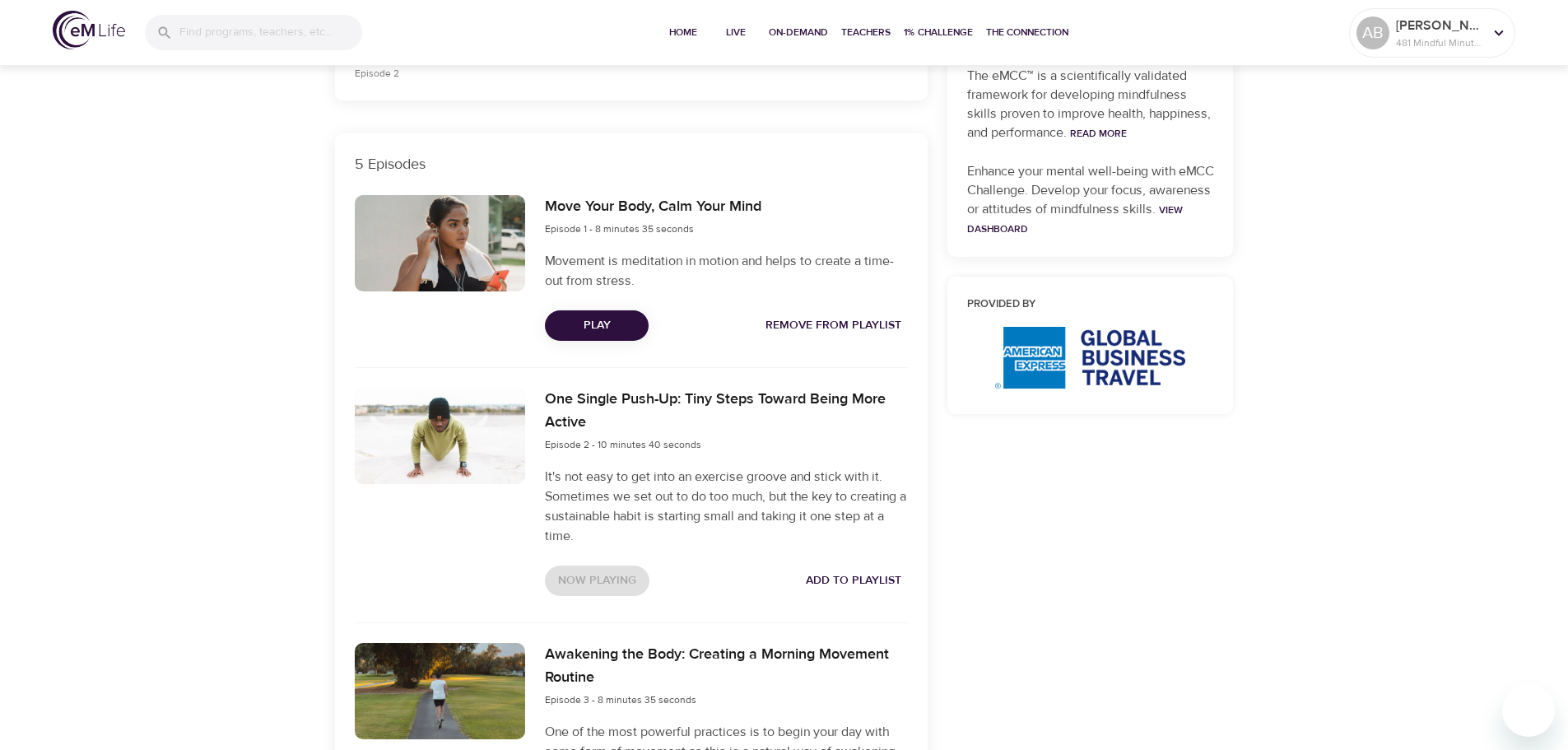
click at [847, 575] on span "Add to Playlist" at bounding box center [854, 581] width 95 height 20
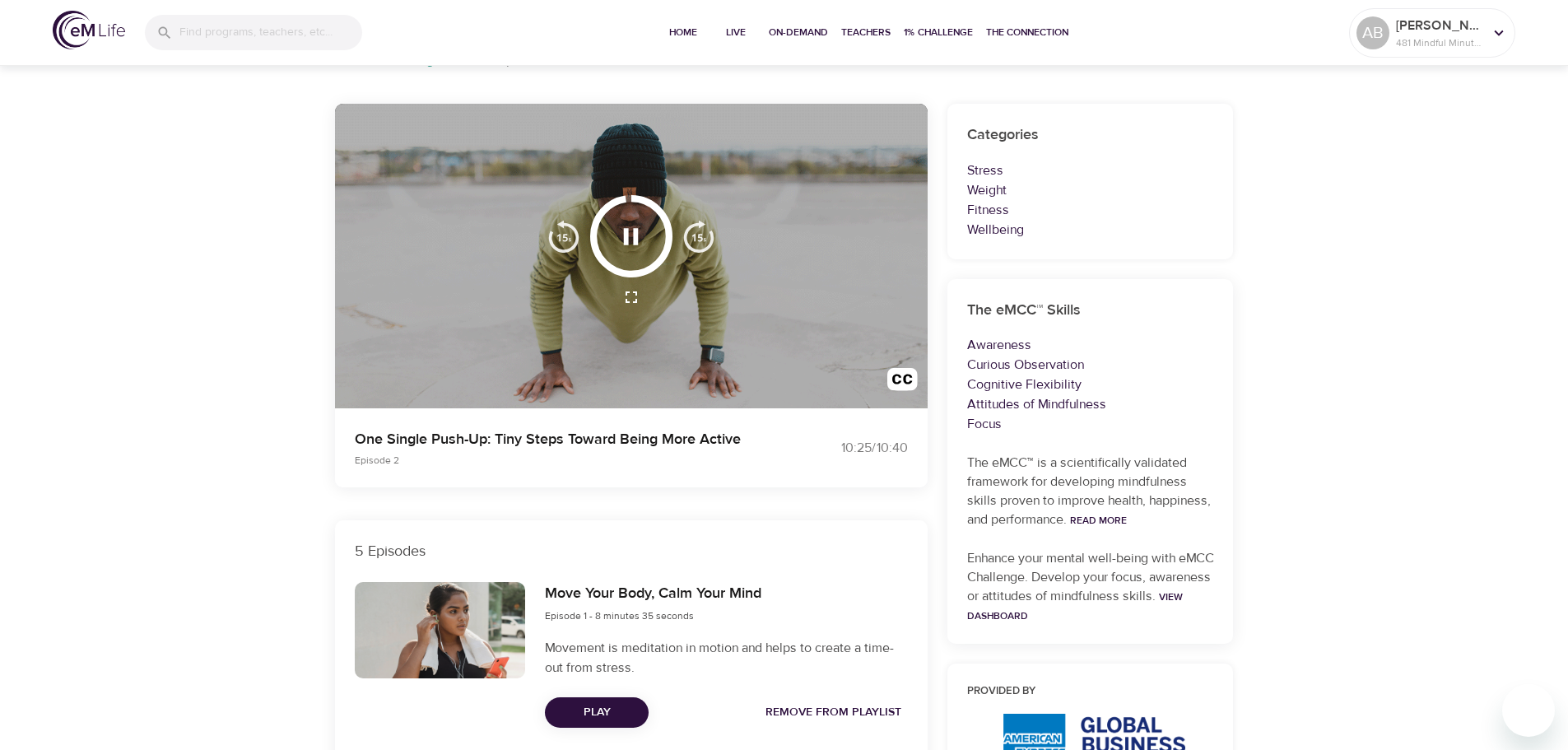
scroll to position [329, 0]
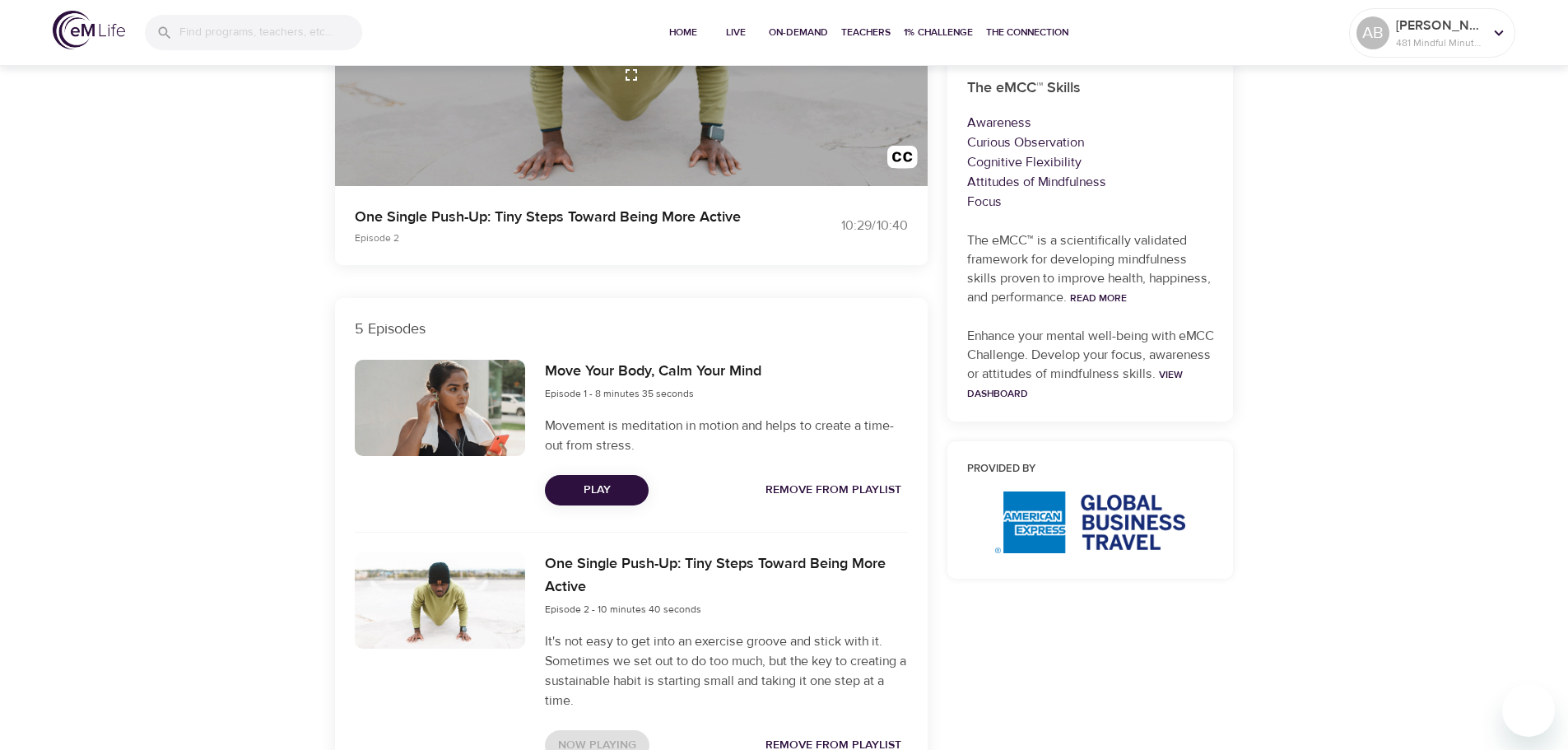
click at [820, 497] on span "Remove from Playlist" at bounding box center [833, 490] width 136 height 20
click at [816, 491] on span "Add to Playlist" at bounding box center [854, 490] width 95 height 20
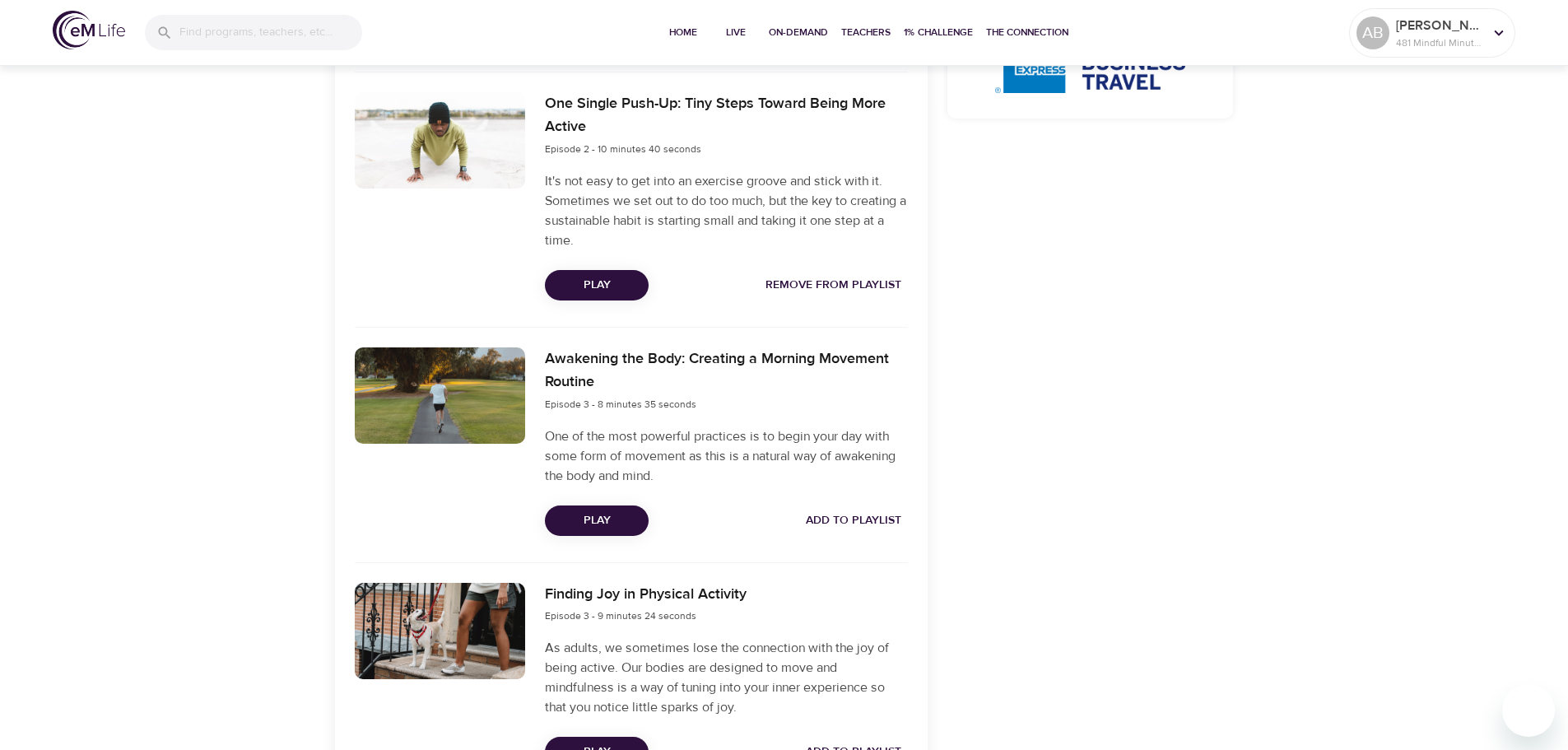
scroll to position [791, 0]
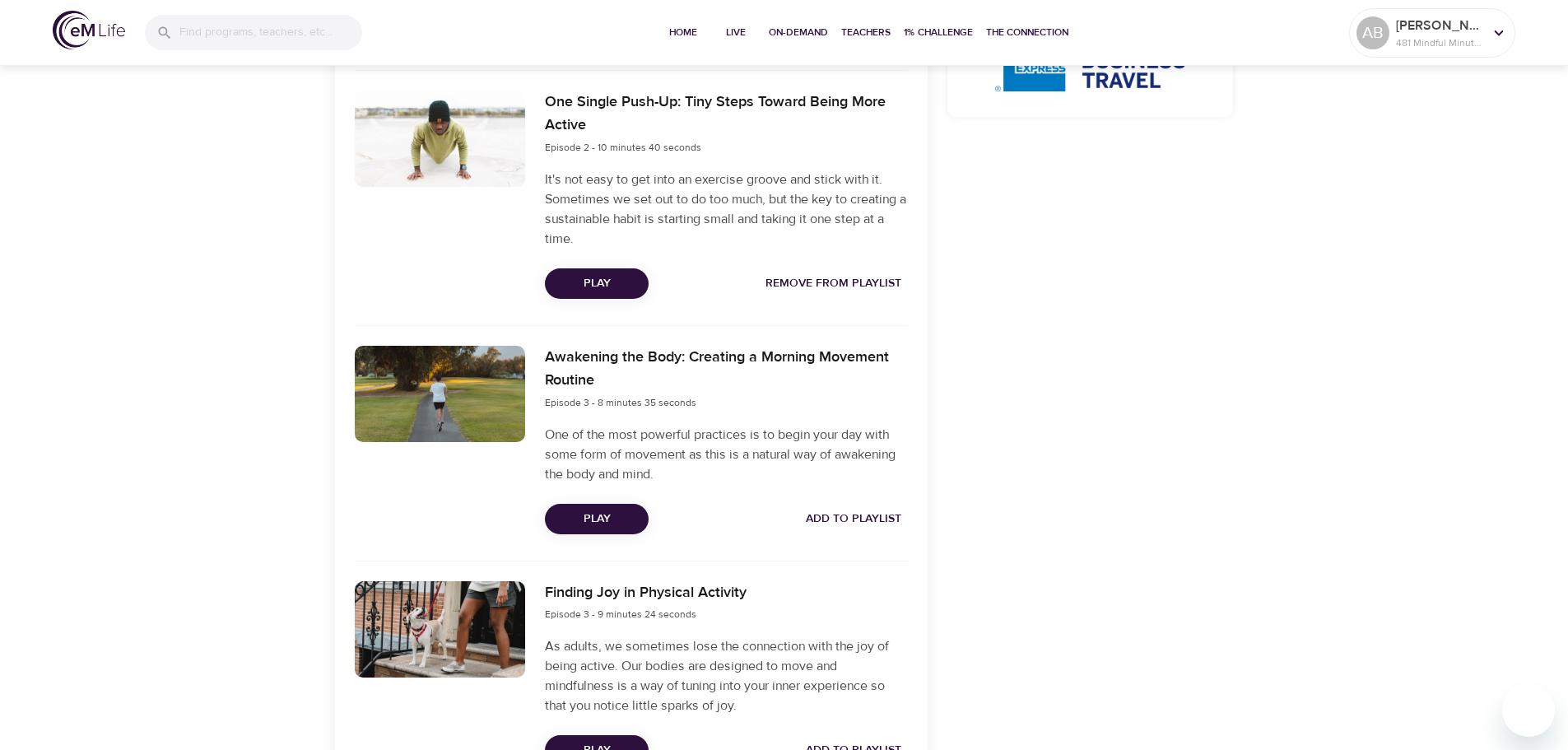
click at [594, 514] on span "Play" at bounding box center [597, 519] width 78 height 20
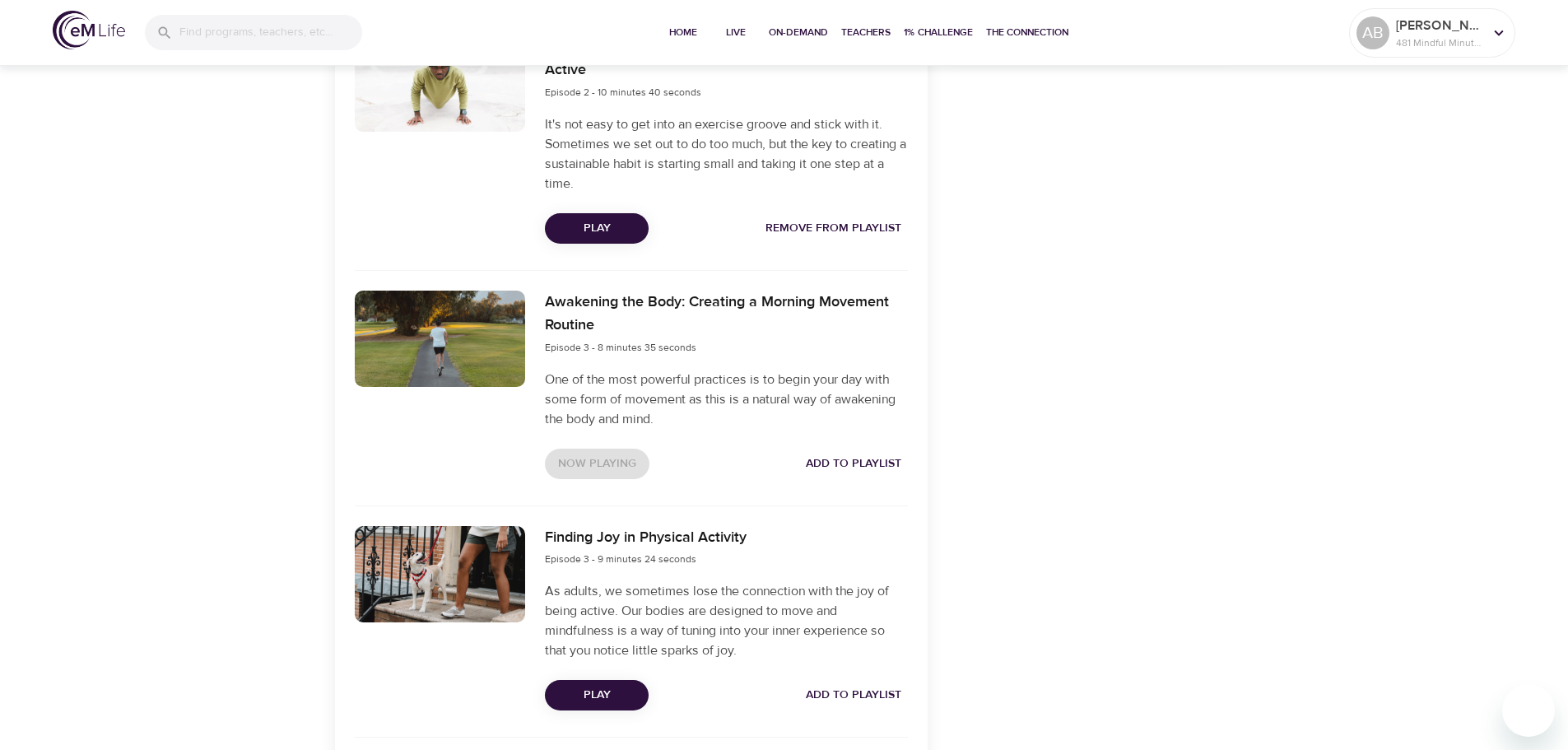
scroll to position [906, 0]
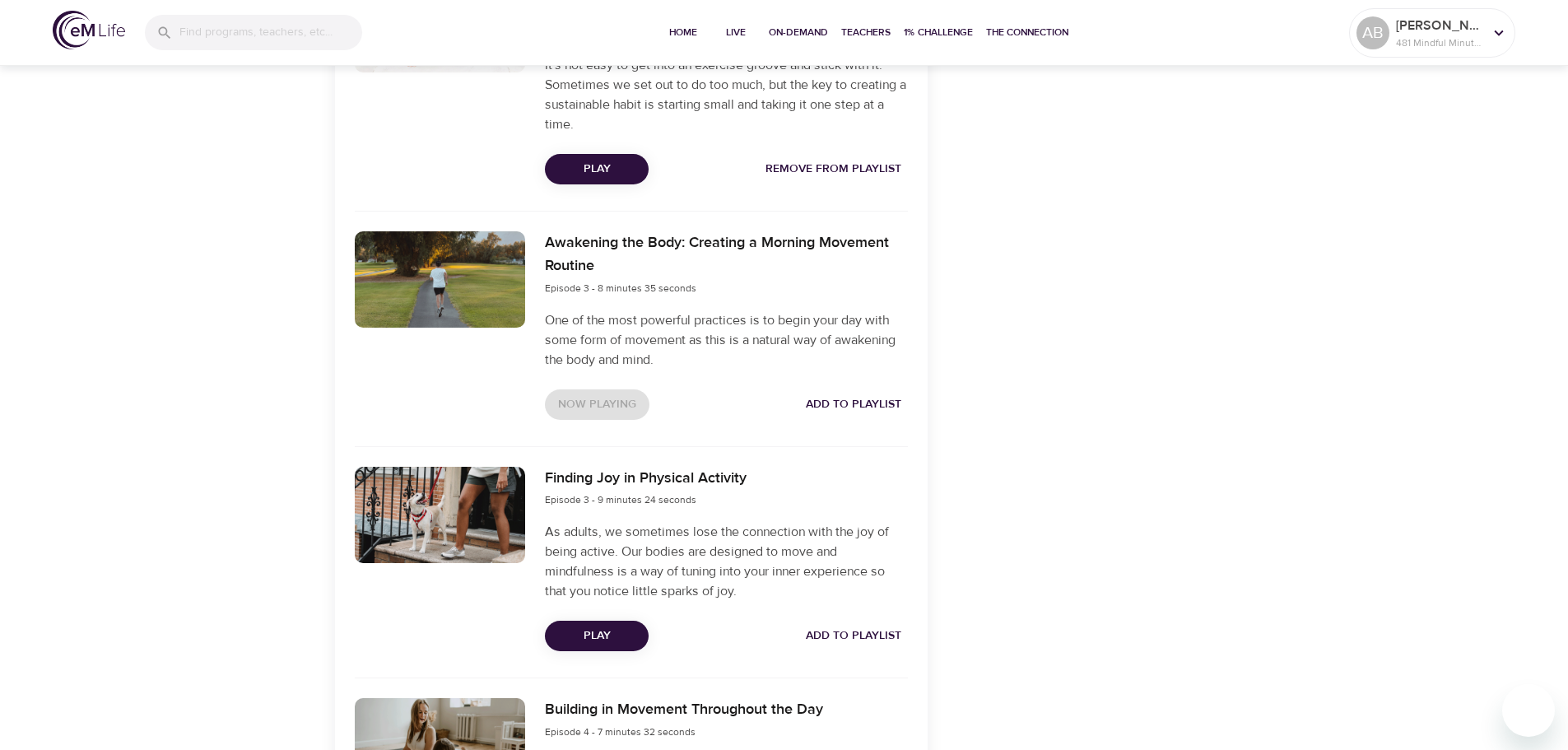
click at [825, 401] on span "Add to Playlist" at bounding box center [854, 404] width 95 height 20
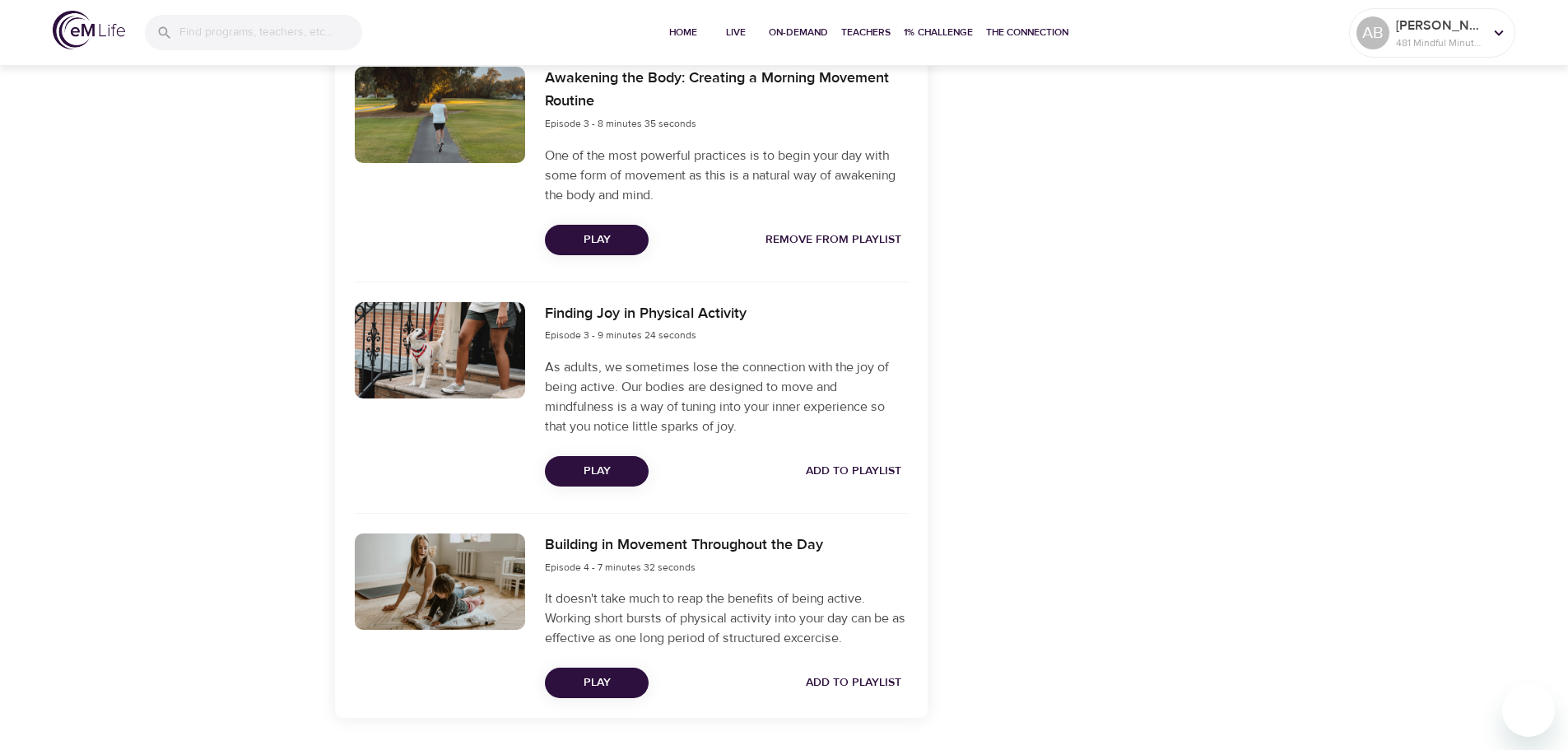
scroll to position [1121, 0]
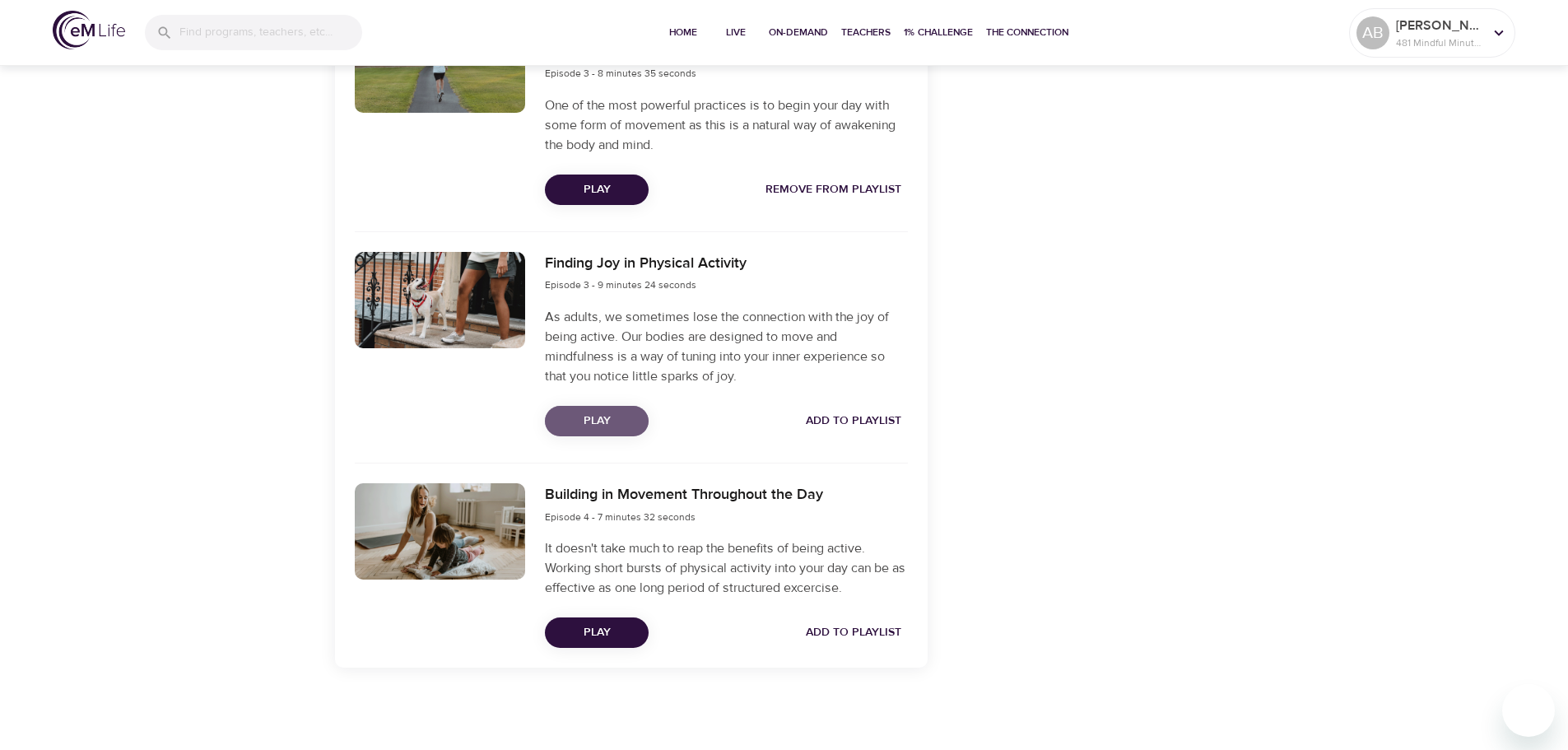
click at [579, 419] on span "Play" at bounding box center [597, 421] width 78 height 20
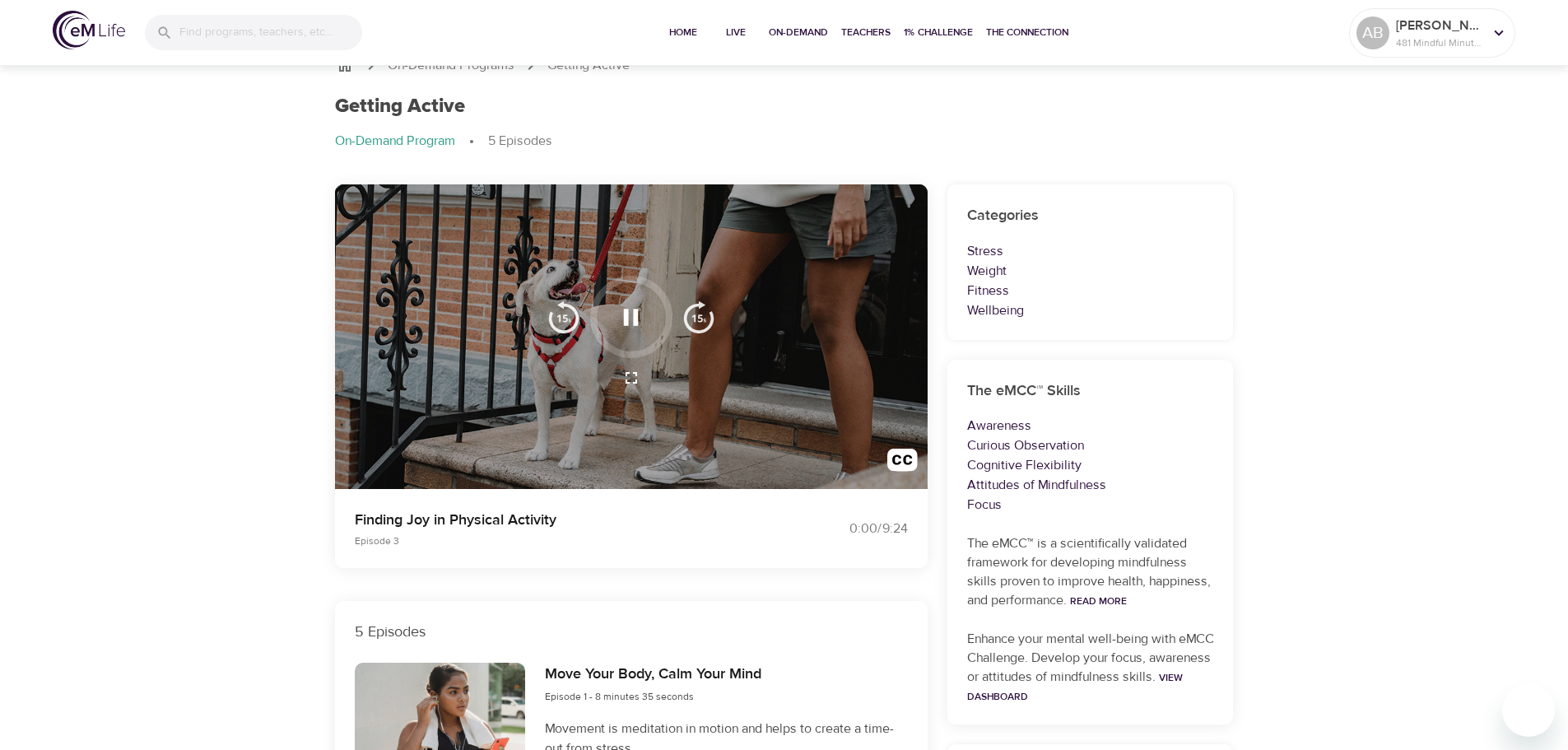
scroll to position [0, 0]
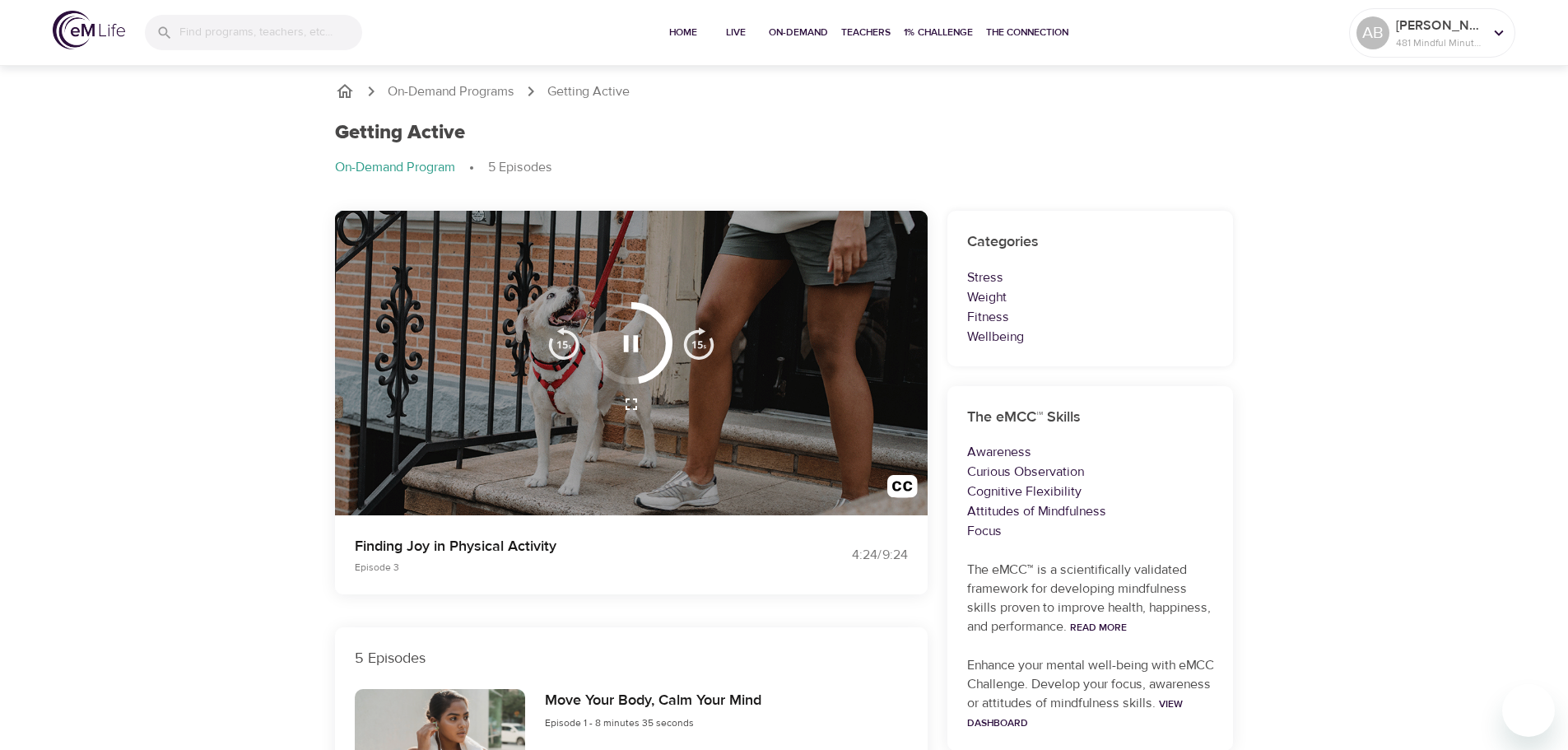
click at [700, 346] on img "button" at bounding box center [698, 343] width 33 height 33
click at [561, 333] on img "button" at bounding box center [564, 343] width 33 height 33
click at [559, 333] on img "button" at bounding box center [564, 343] width 33 height 33
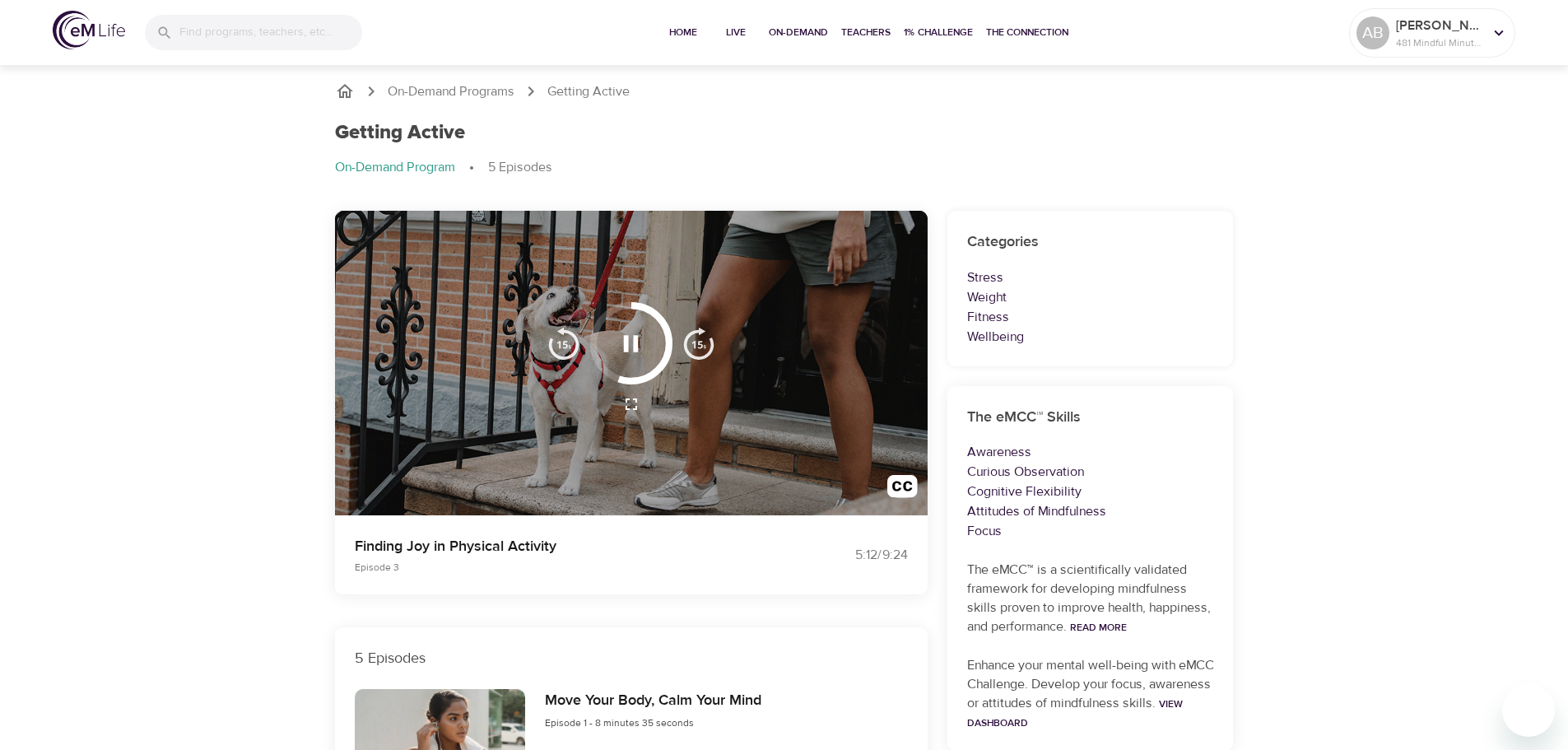
click at [559, 333] on img "button" at bounding box center [564, 343] width 33 height 33
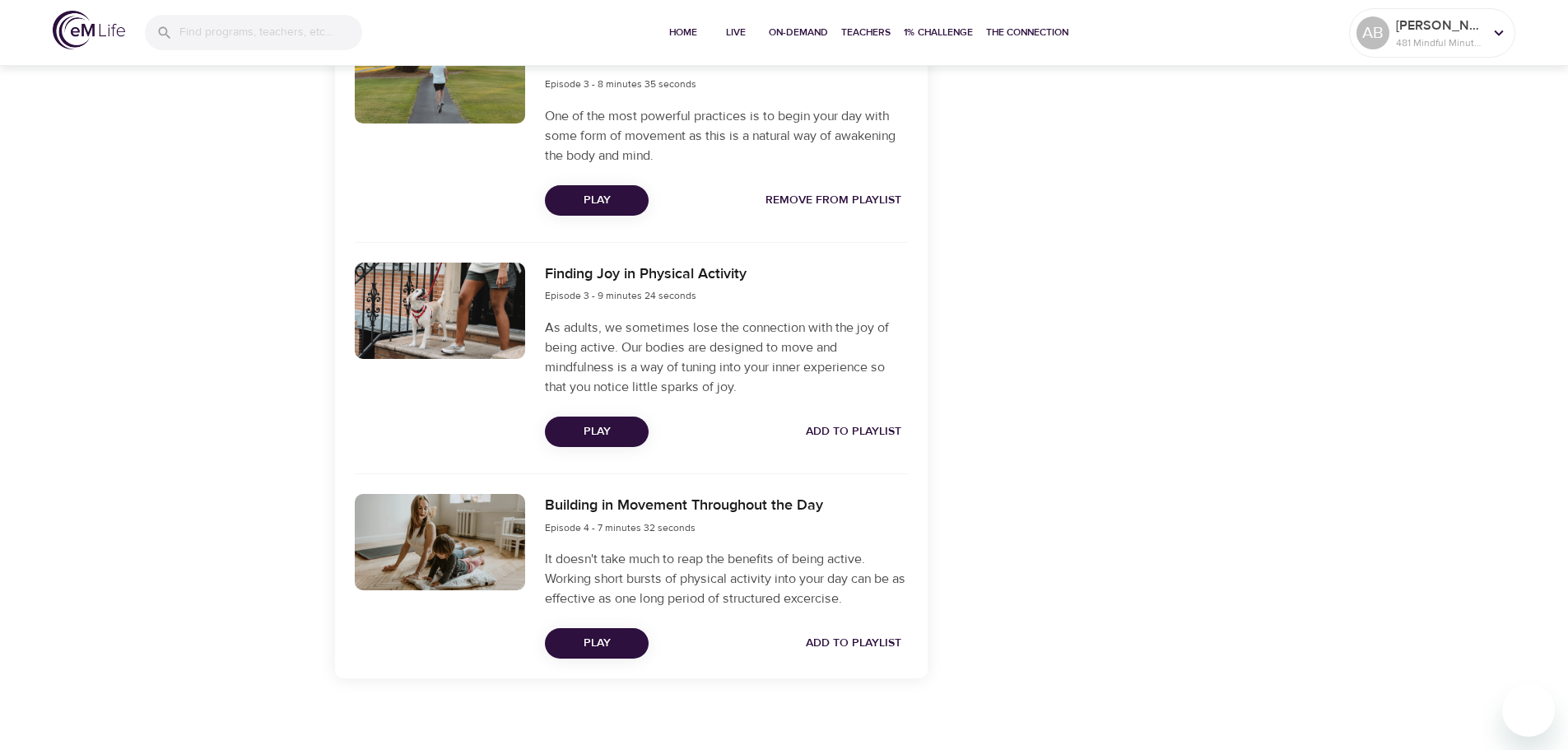
scroll to position [1121, 0]
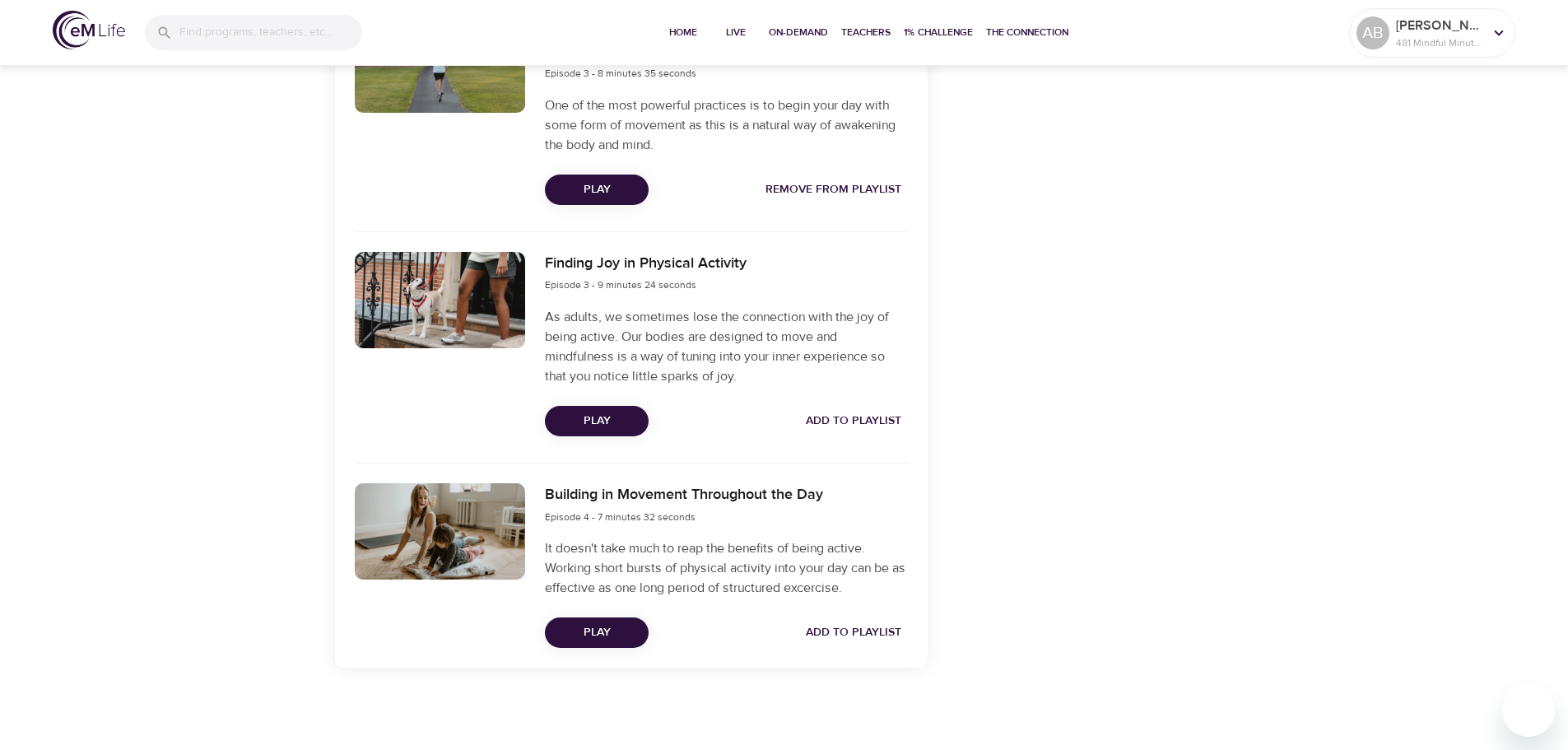
click at [890, 423] on span "Add to Playlist" at bounding box center [854, 421] width 95 height 20
click at [624, 637] on span "Play" at bounding box center [597, 633] width 78 height 20
click at [848, 625] on span "Add to Playlist" at bounding box center [854, 633] width 95 height 20
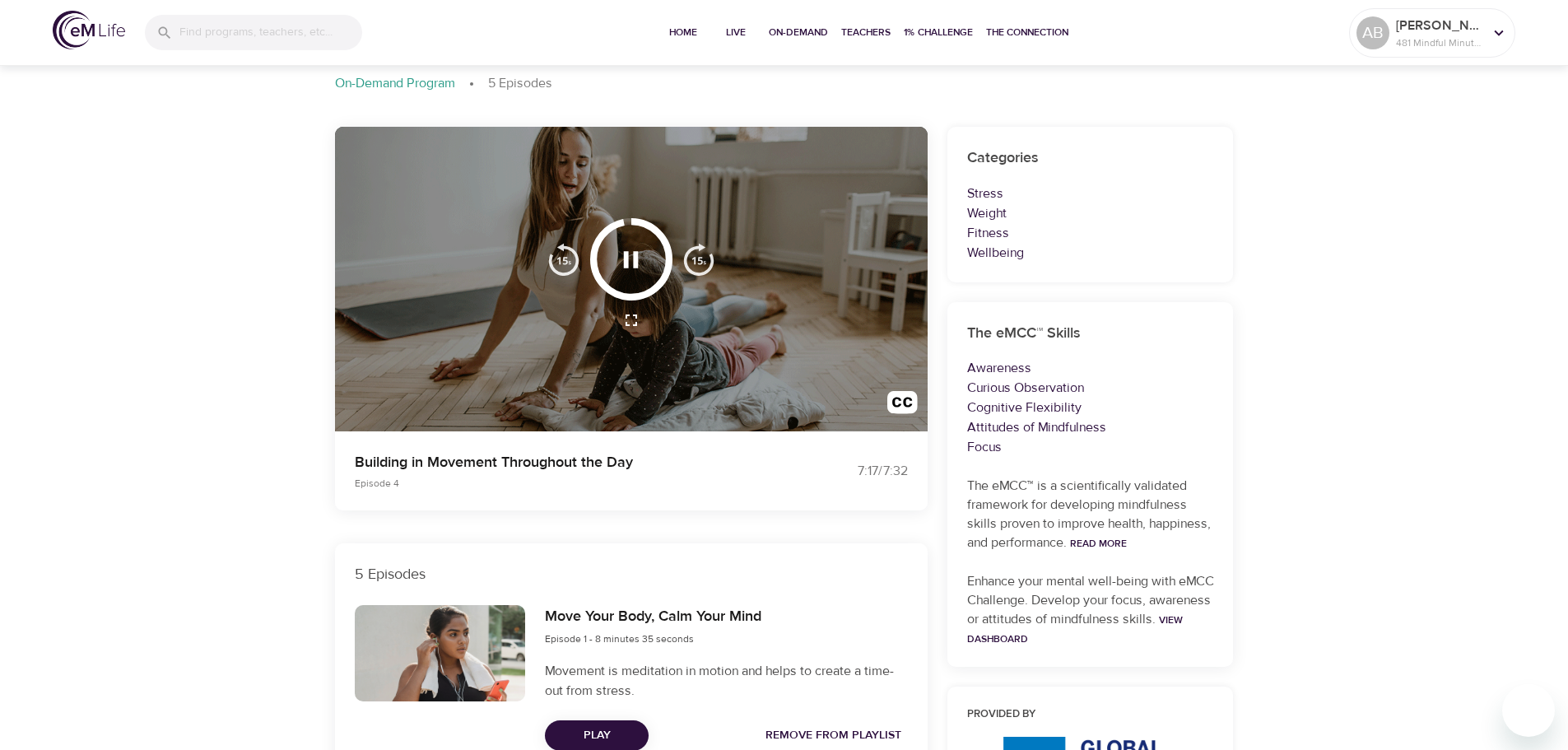
scroll to position [0, 0]
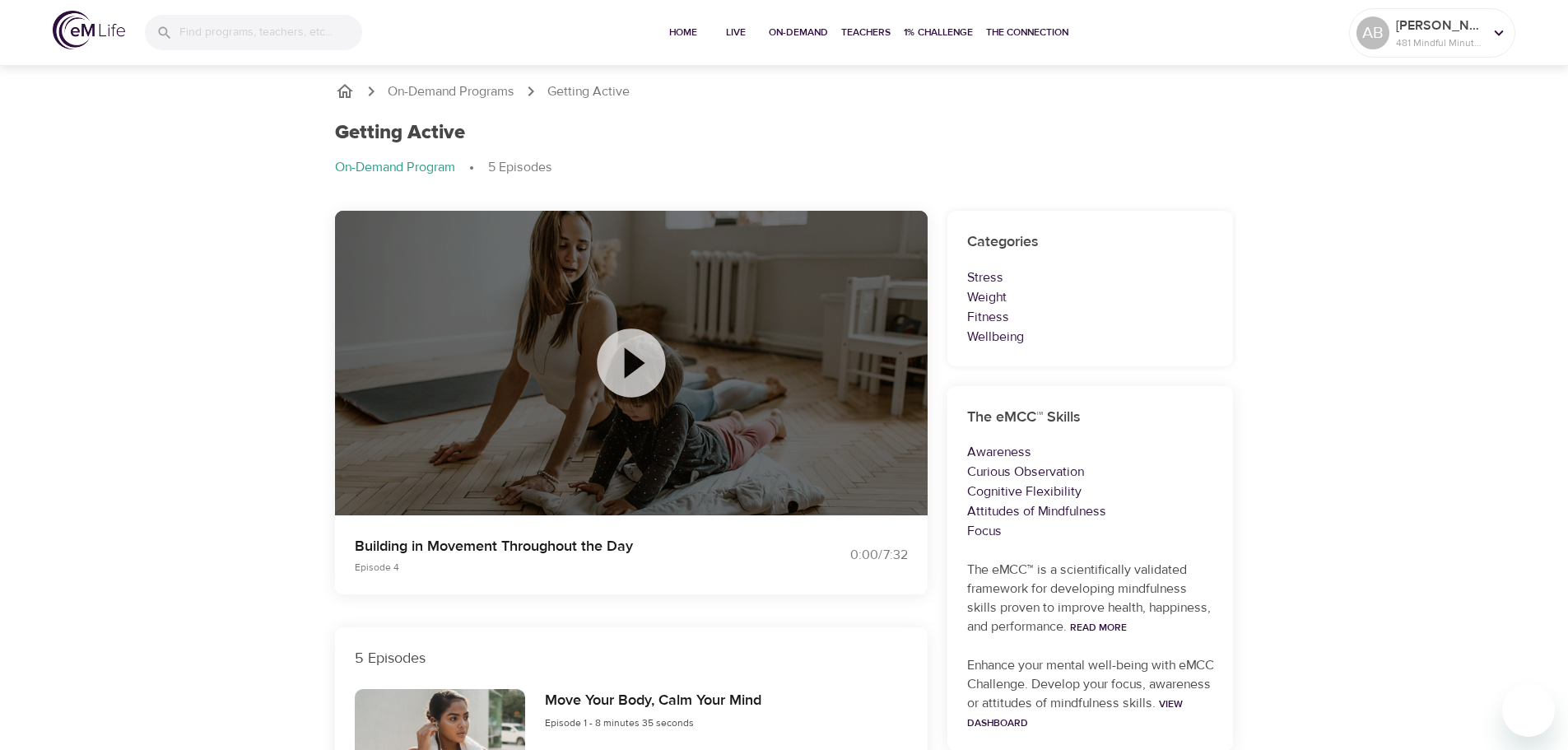
click at [651, 31] on div "Home Live On-Demand Teachers 1% Challenge The Connection" at bounding box center [865, 33] width 967 height 66
click at [677, 32] on span "Home" at bounding box center [683, 33] width 40 height 18
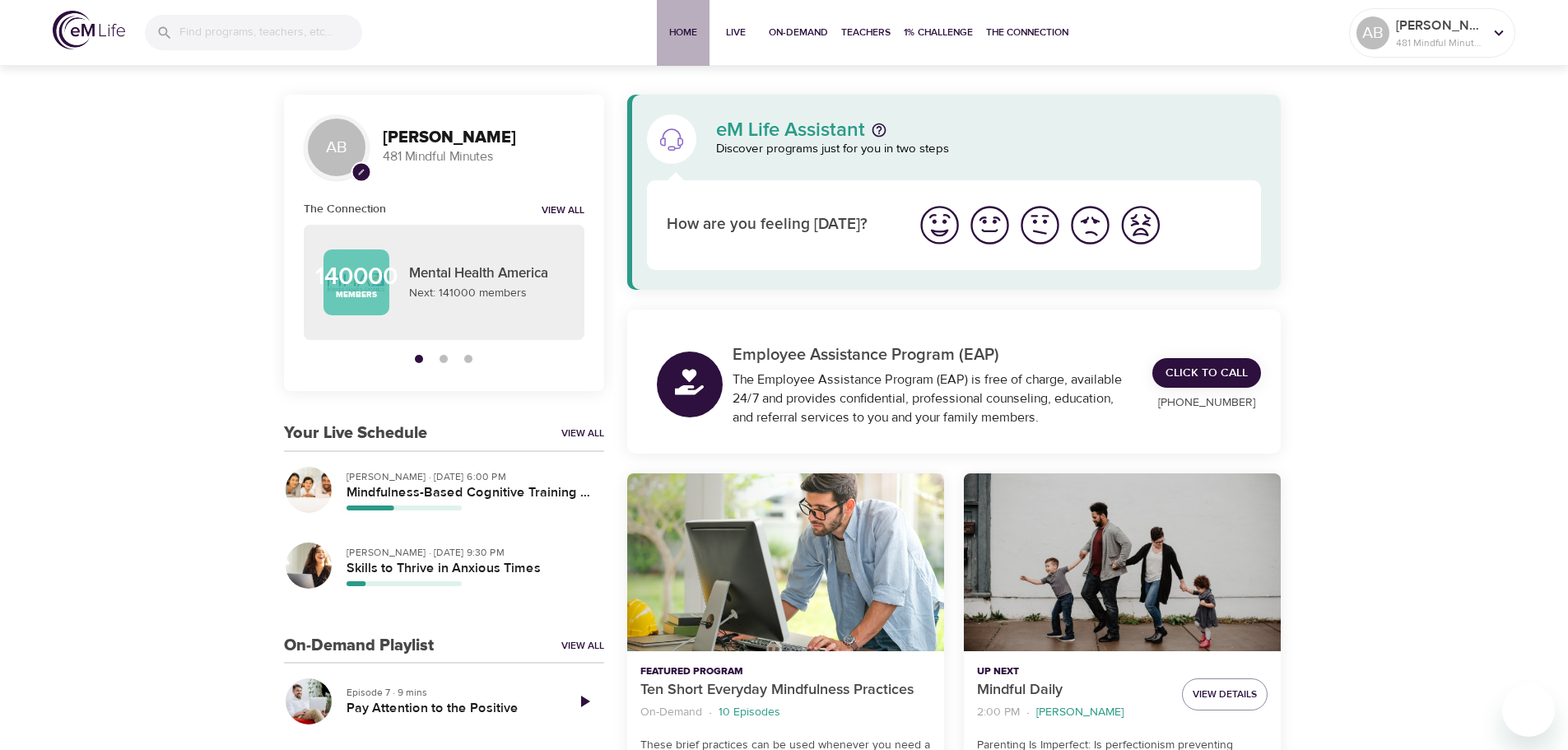
click at [668, 29] on span "Home" at bounding box center [683, 33] width 40 height 18
click at [536, 492] on h5 "Mindfulness-Based Cognitive Training (MBCT)" at bounding box center [468, 493] width 244 height 18
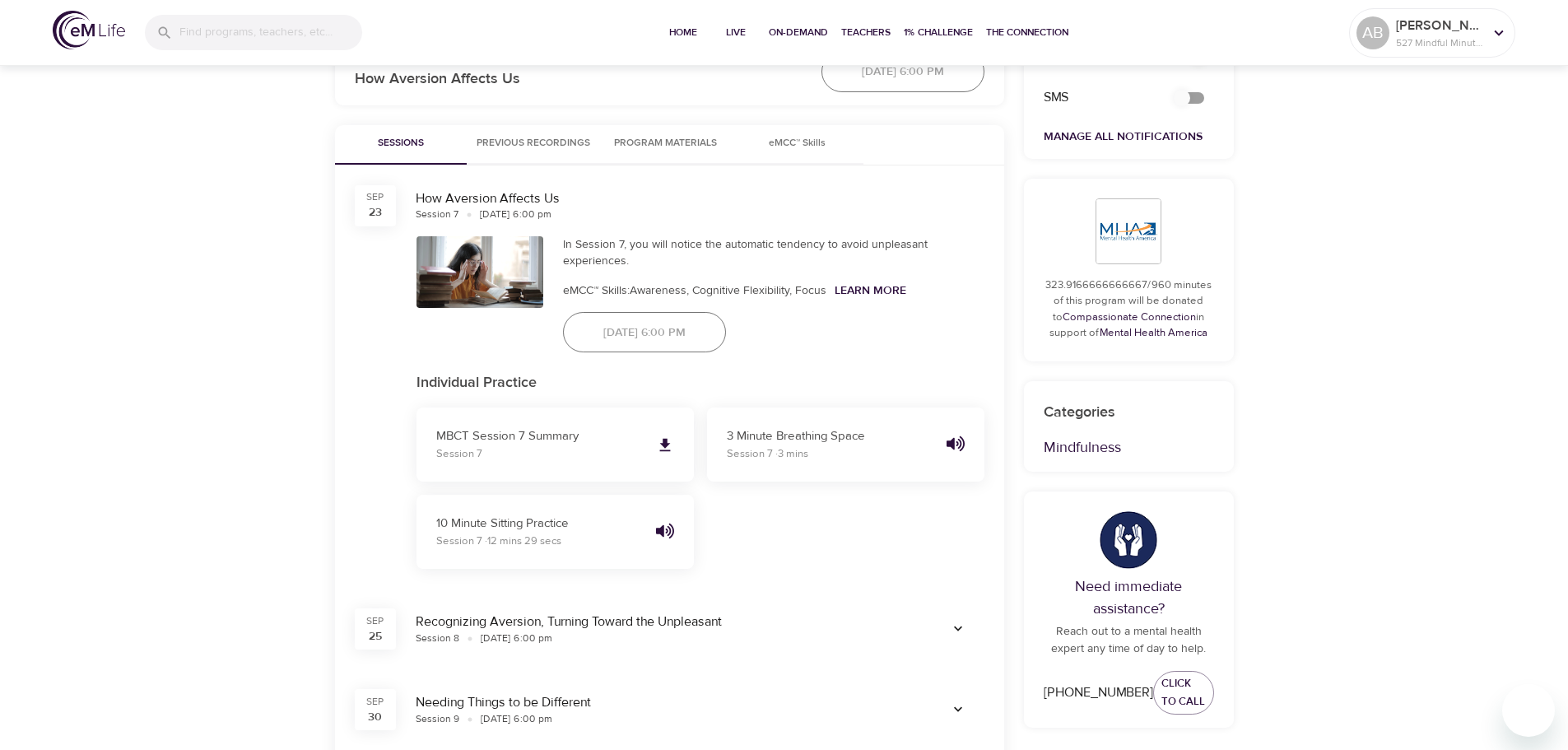
scroll to position [741, 0]
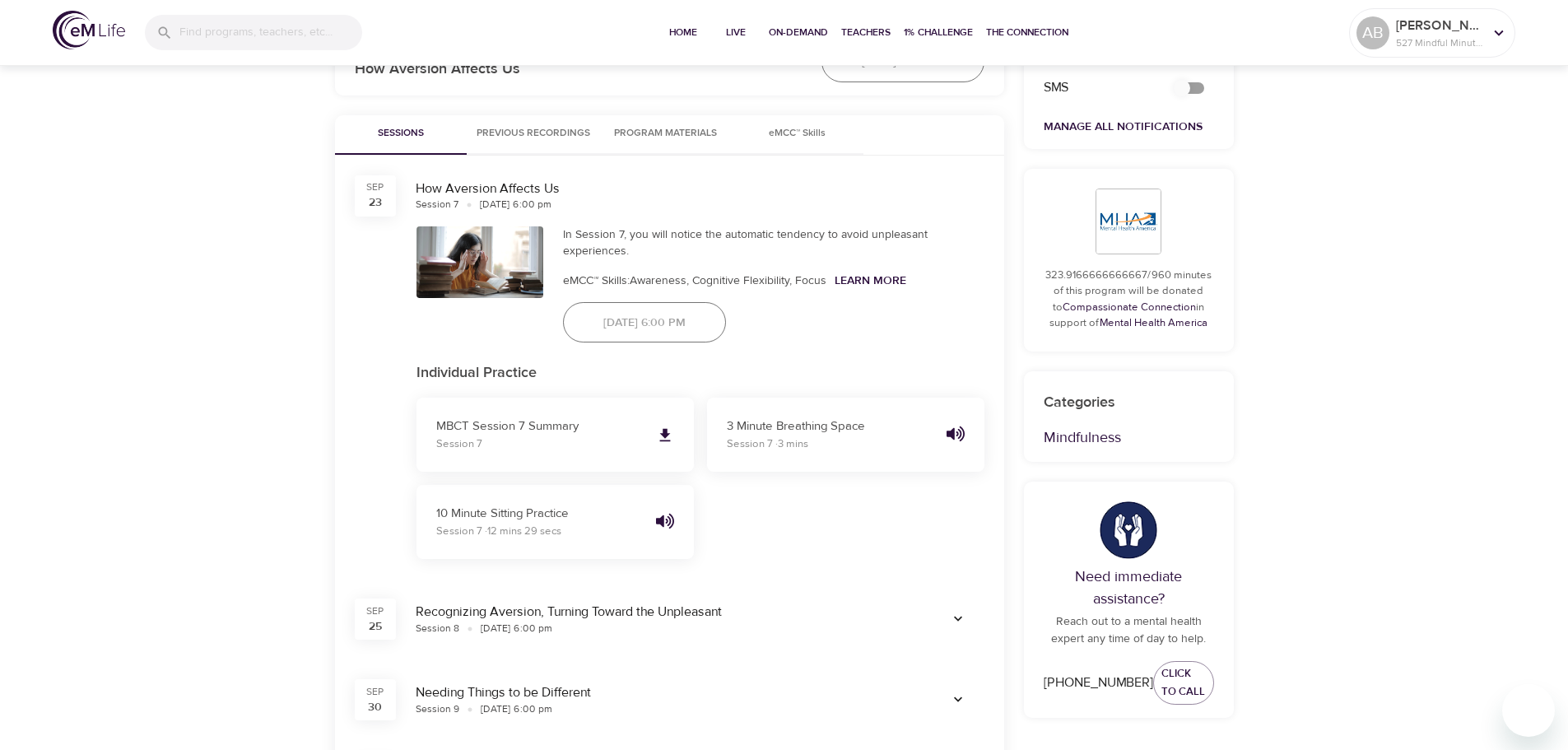
click at [568, 132] on span "Previous Recordings" at bounding box center [533, 134] width 114 height 18
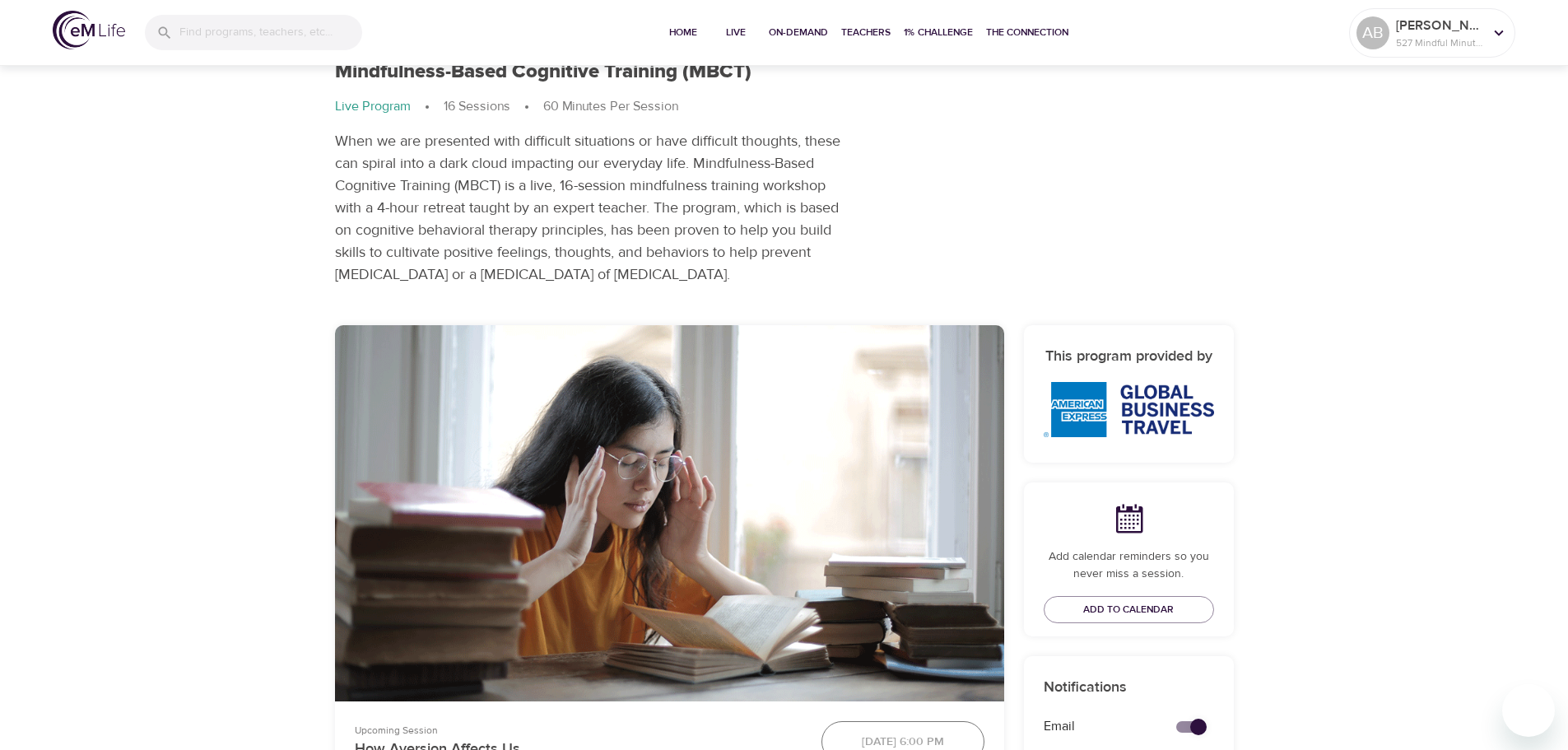
scroll to position [0, 0]
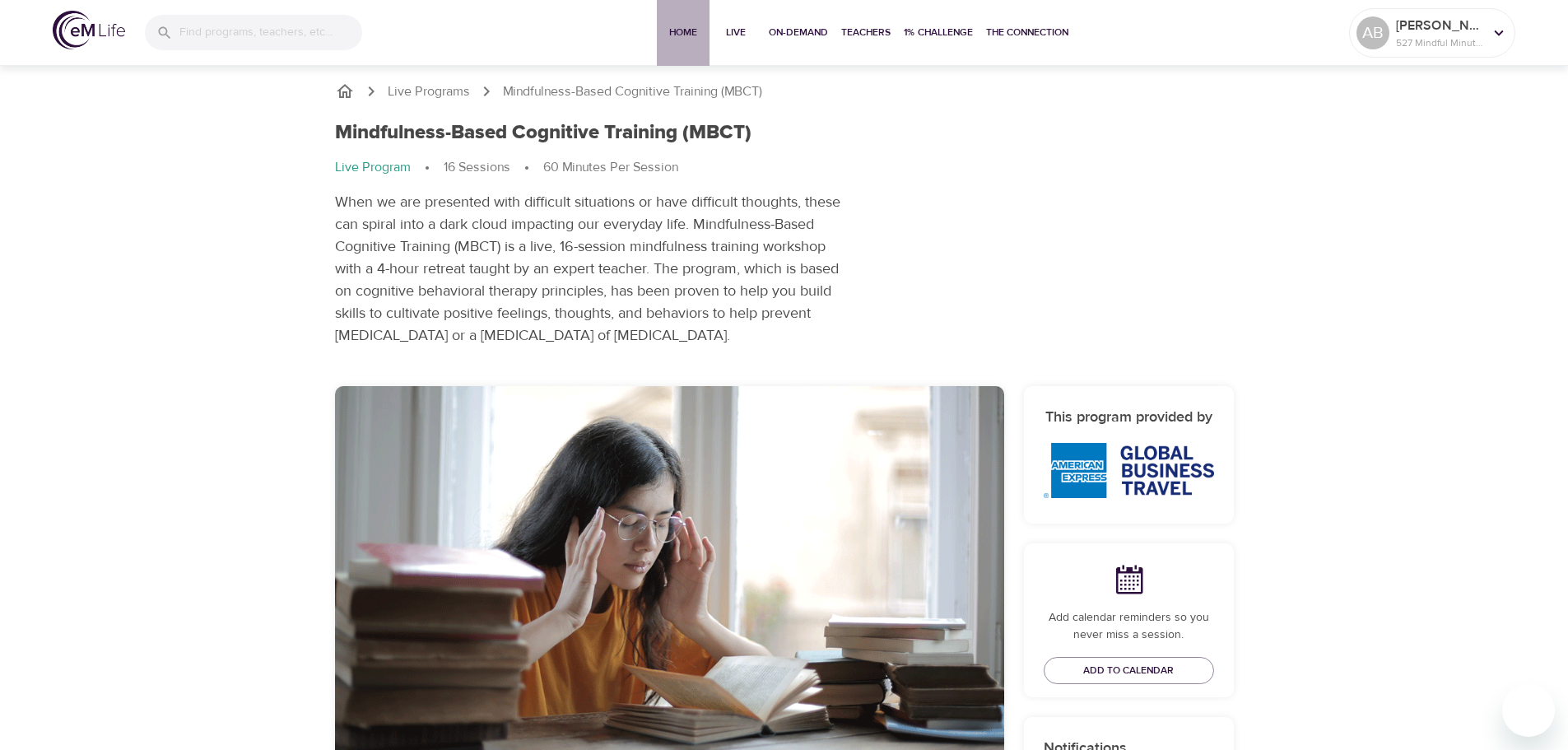
click at [693, 31] on span "Home" at bounding box center [683, 33] width 40 height 18
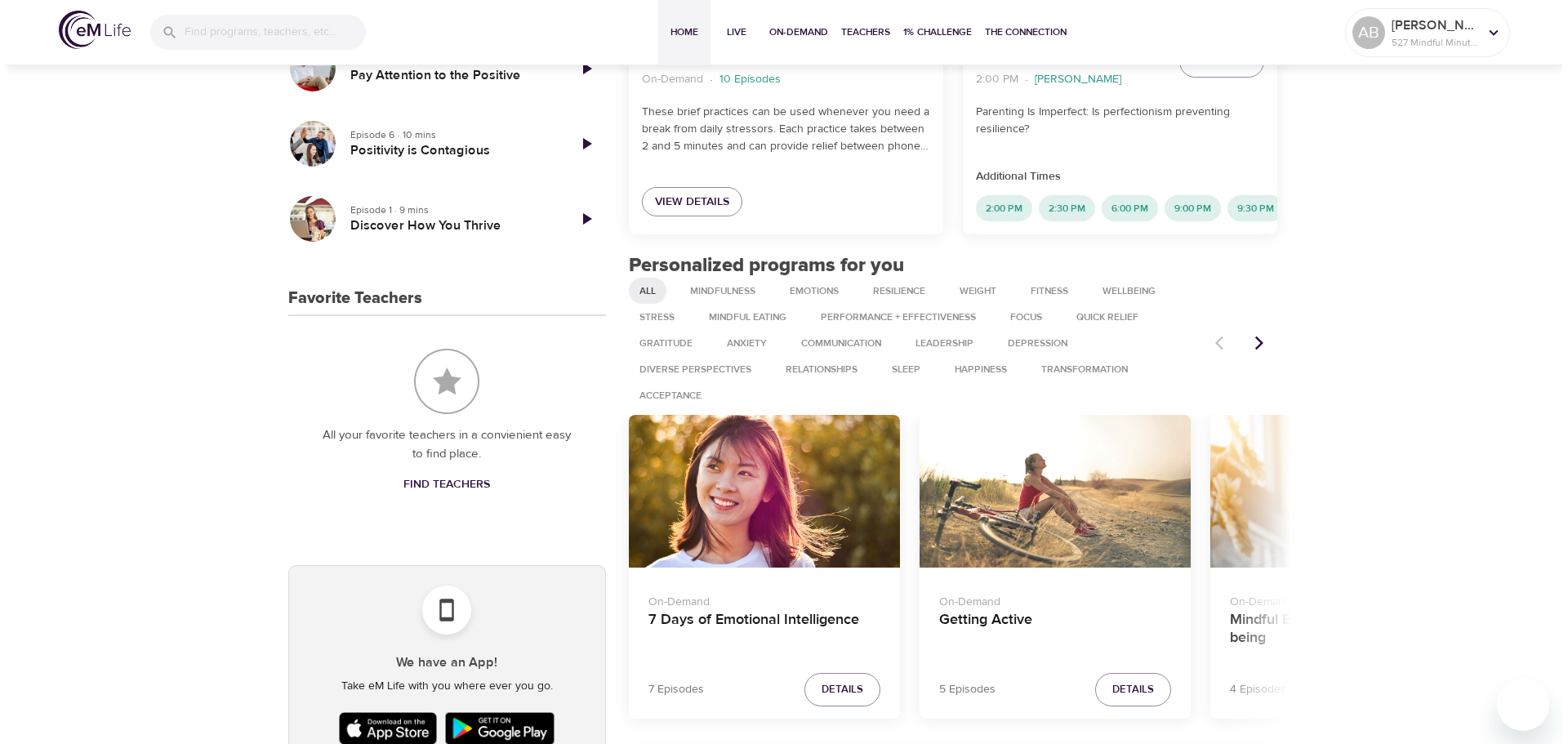
scroll to position [326, 0]
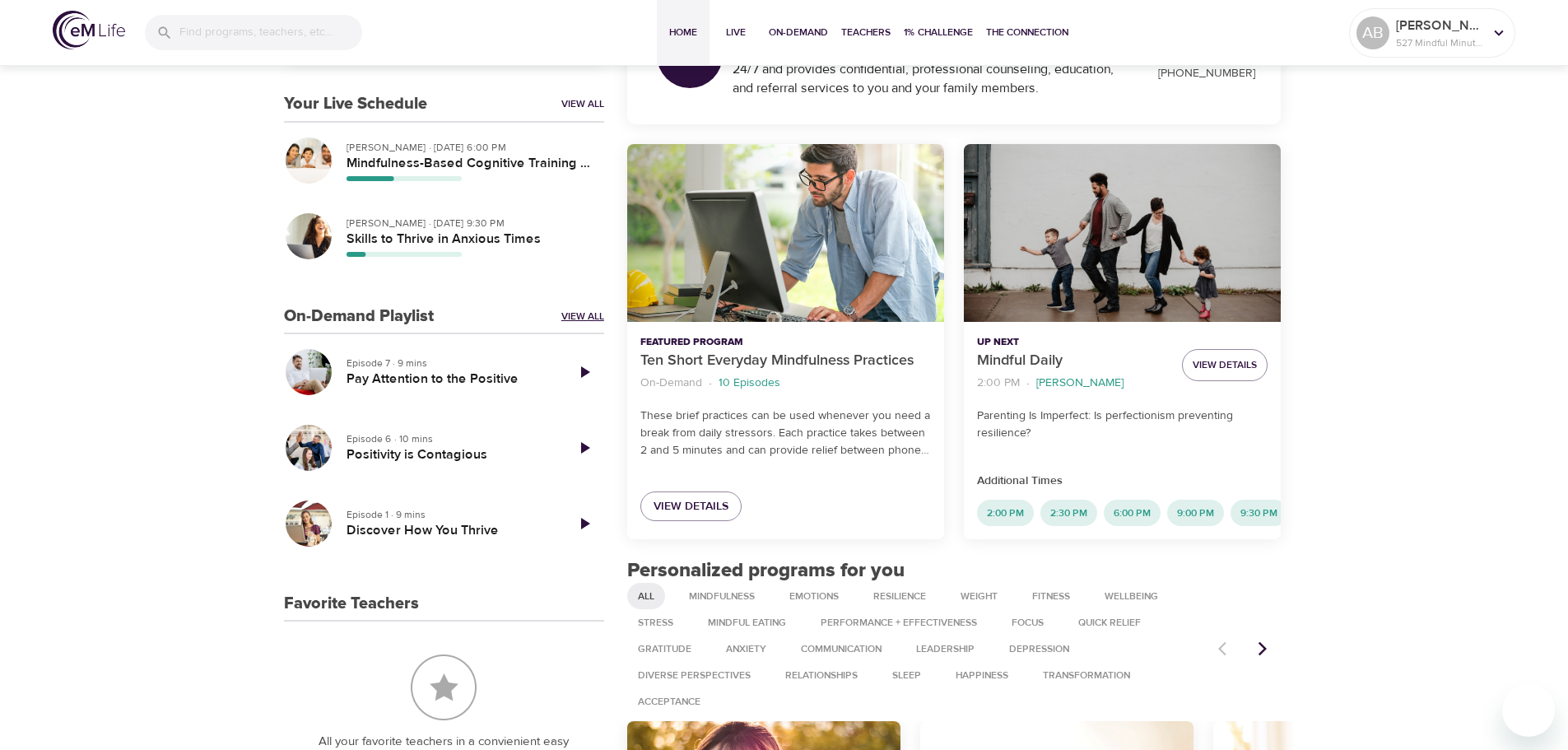
click at [566, 319] on link "View All" at bounding box center [583, 317] width 43 height 14
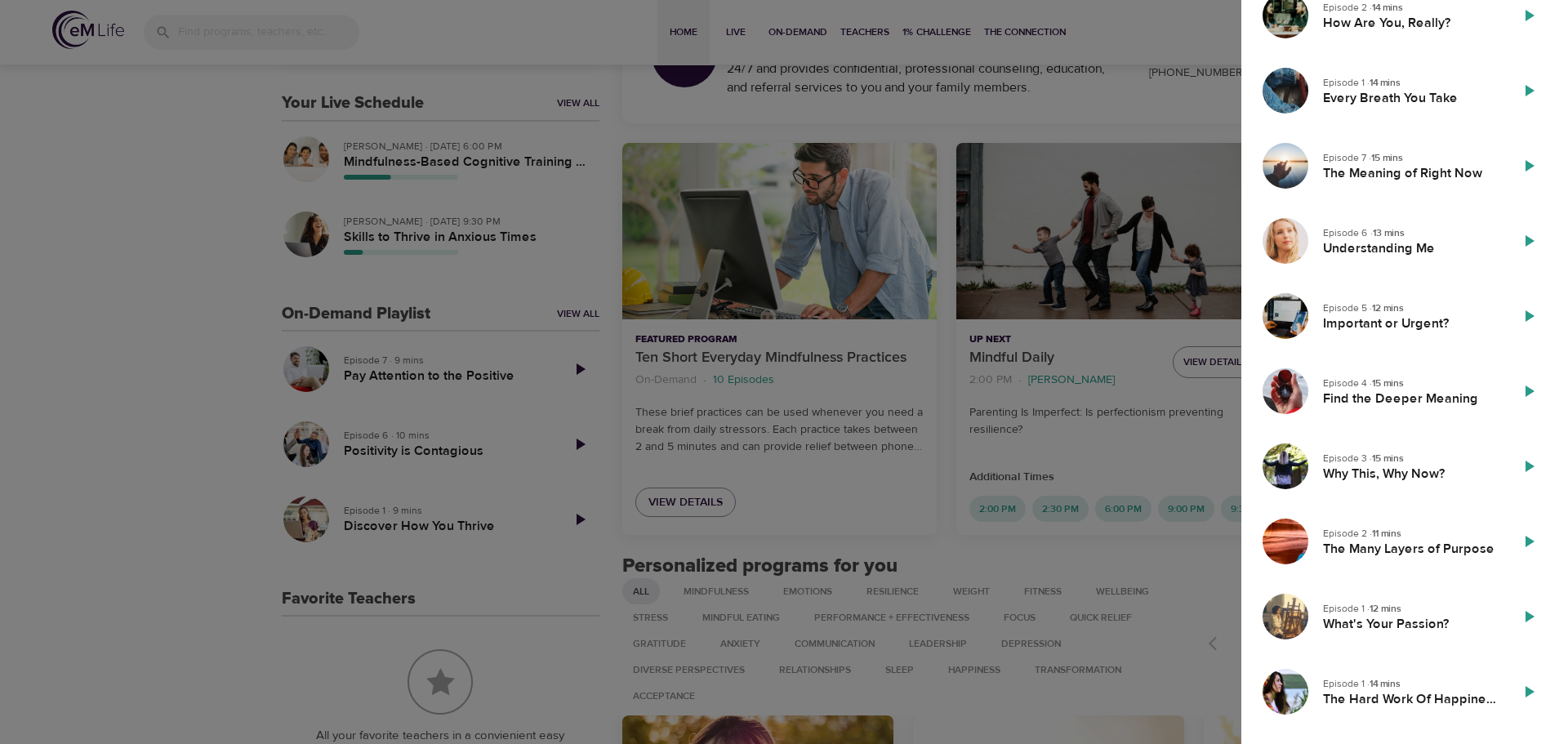
scroll to position [2430, 0]
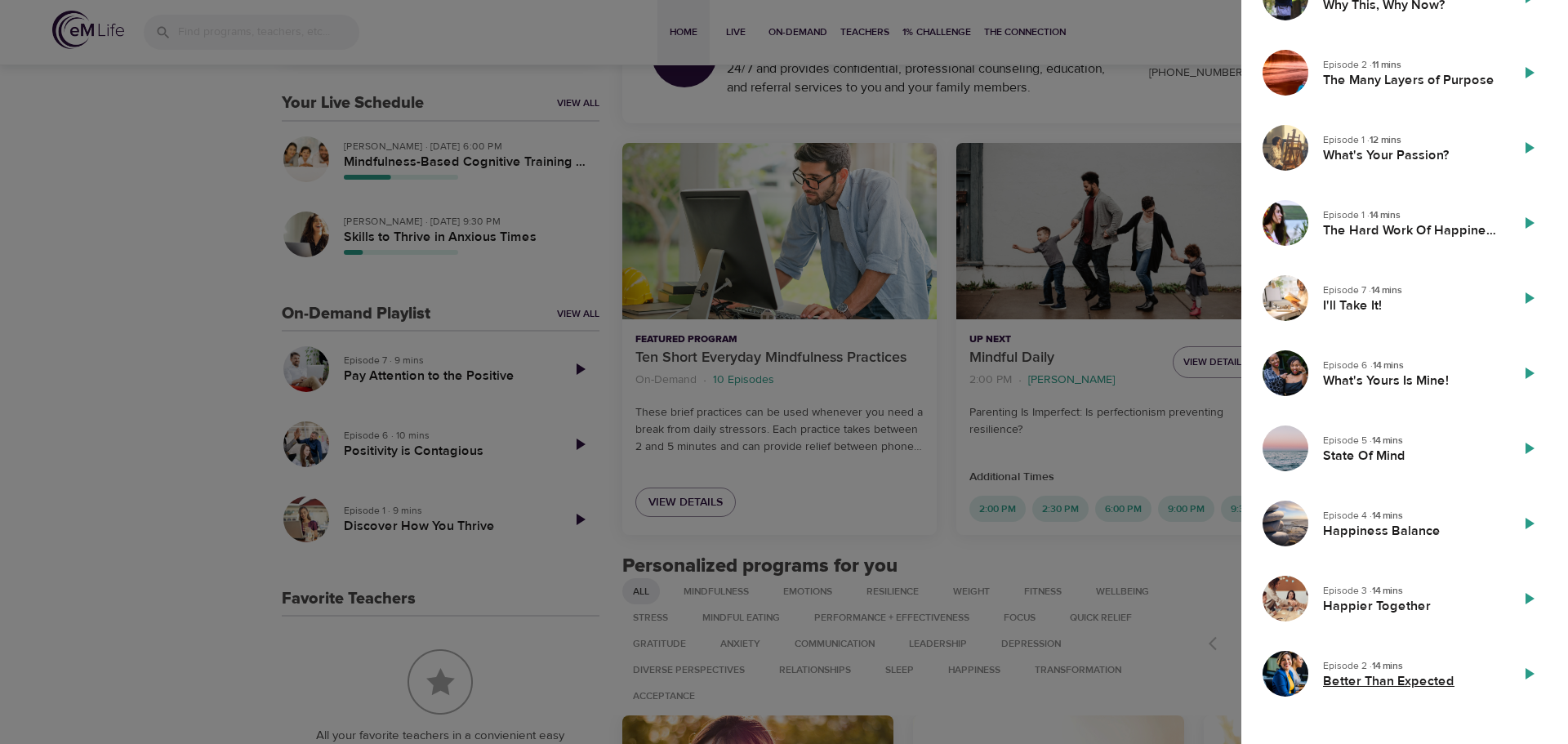
click at [1394, 681] on h5 "Better Than Expected" at bounding box center [1410, 682] width 173 height 18
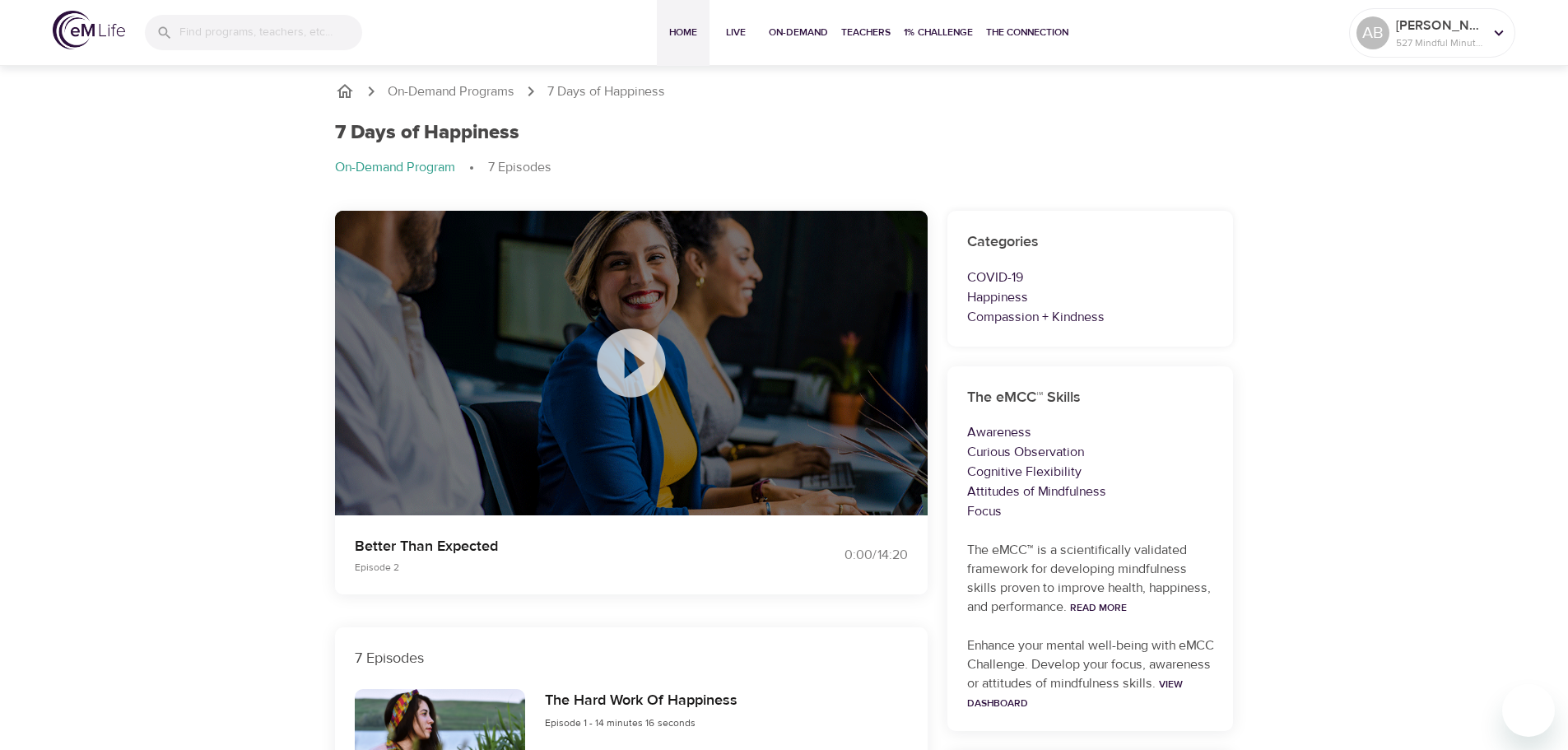
click at [667, 23] on button "Home" at bounding box center [683, 33] width 53 height 66
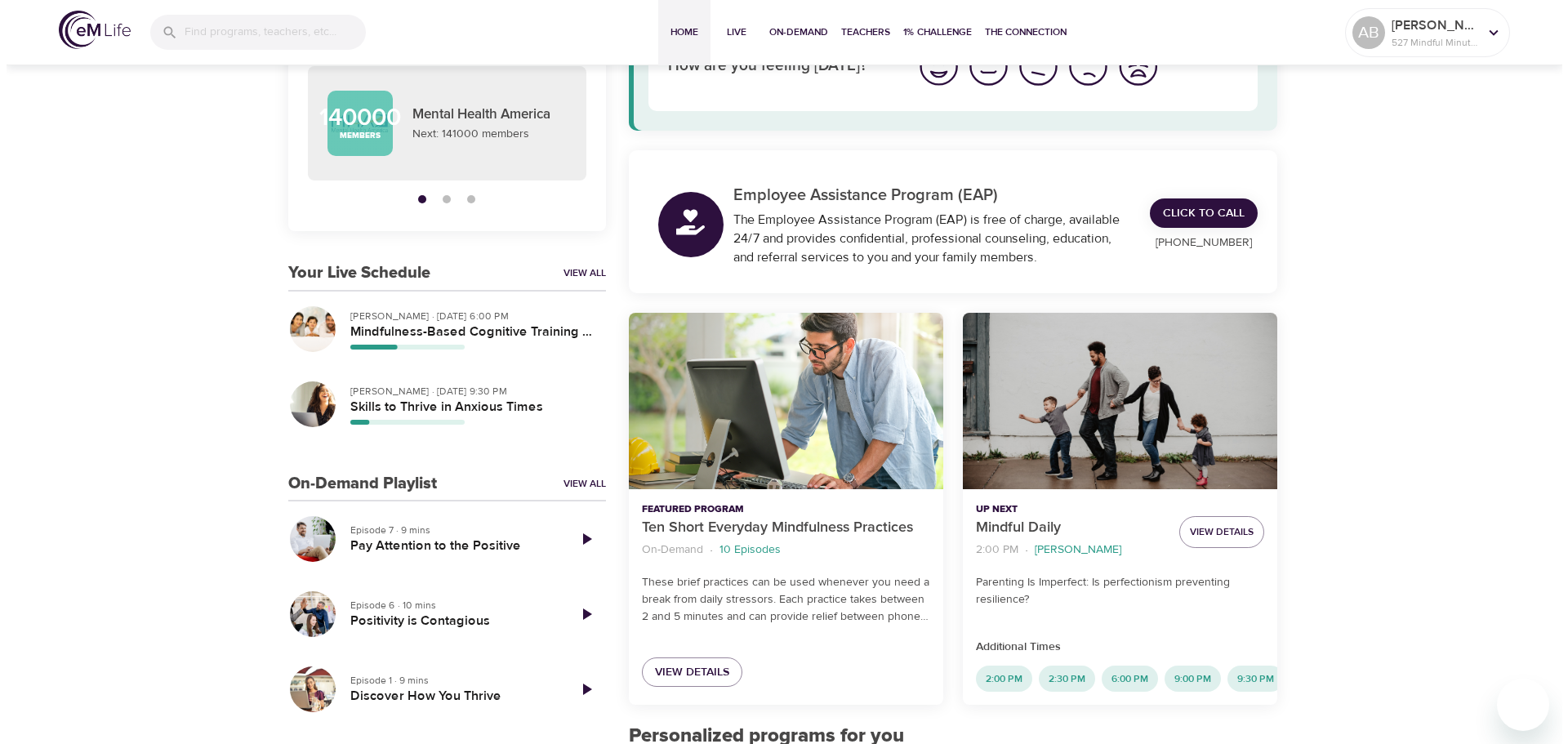
scroll to position [164, 0]
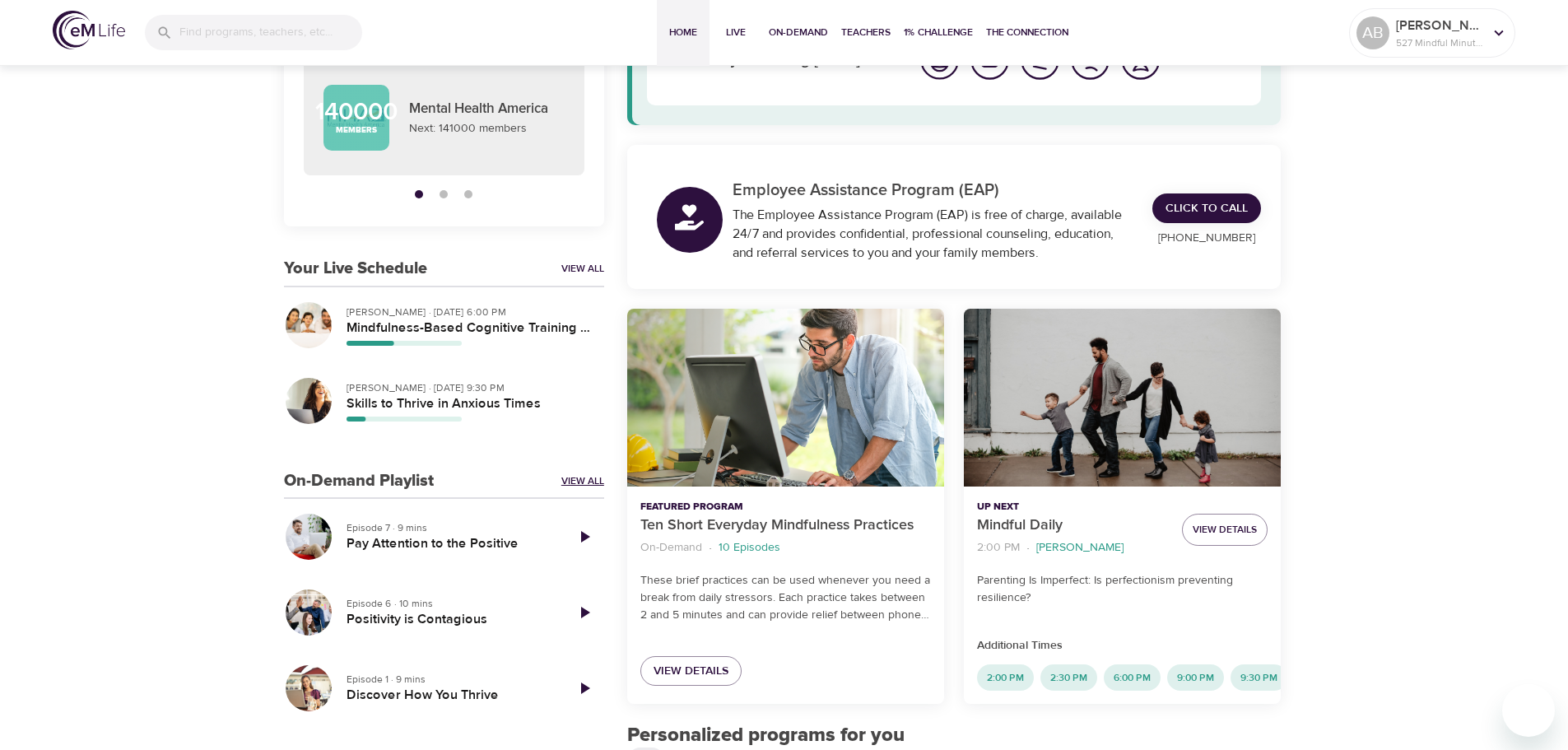
click at [581, 476] on link "View All" at bounding box center [583, 482] width 43 height 14
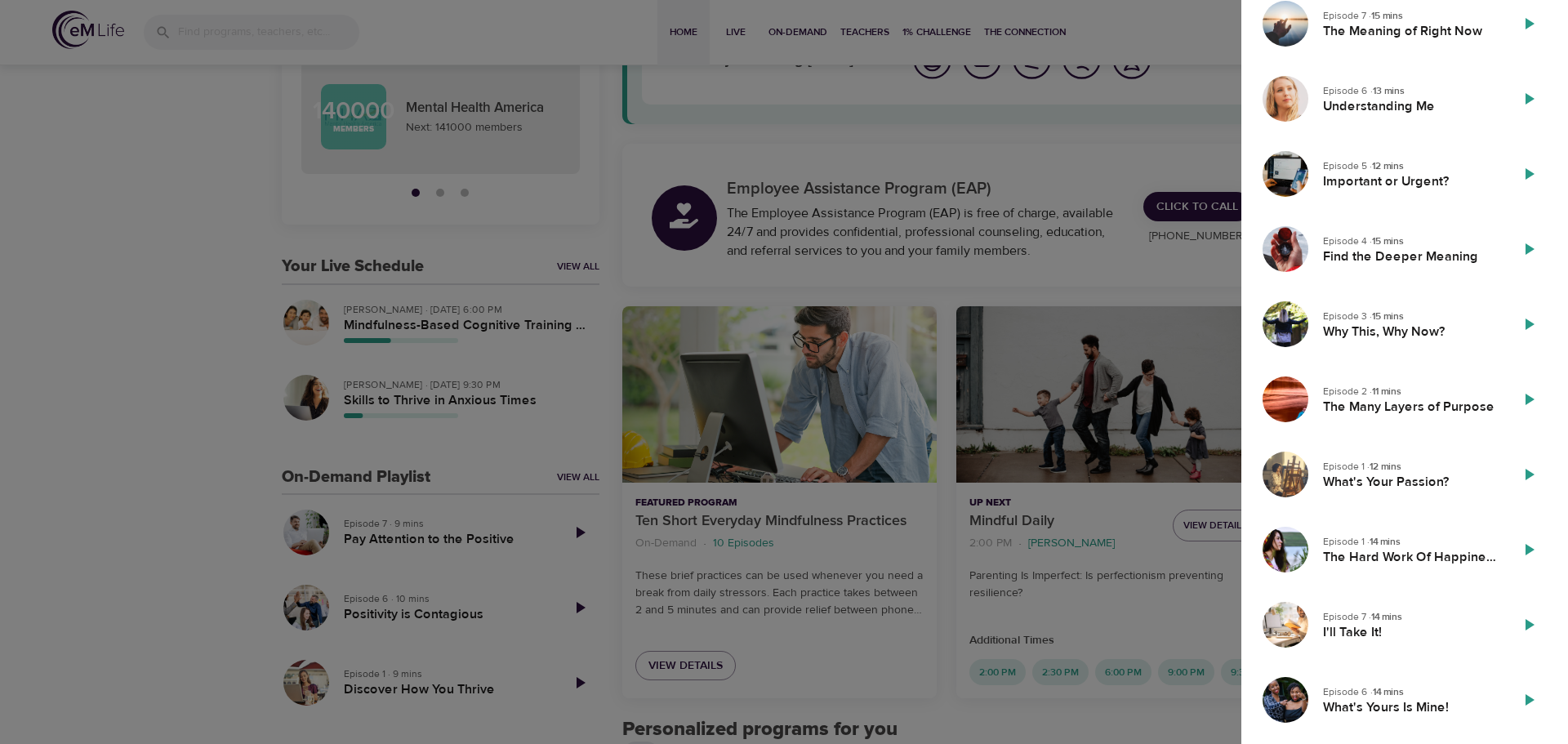
scroll to position [2021, 0]
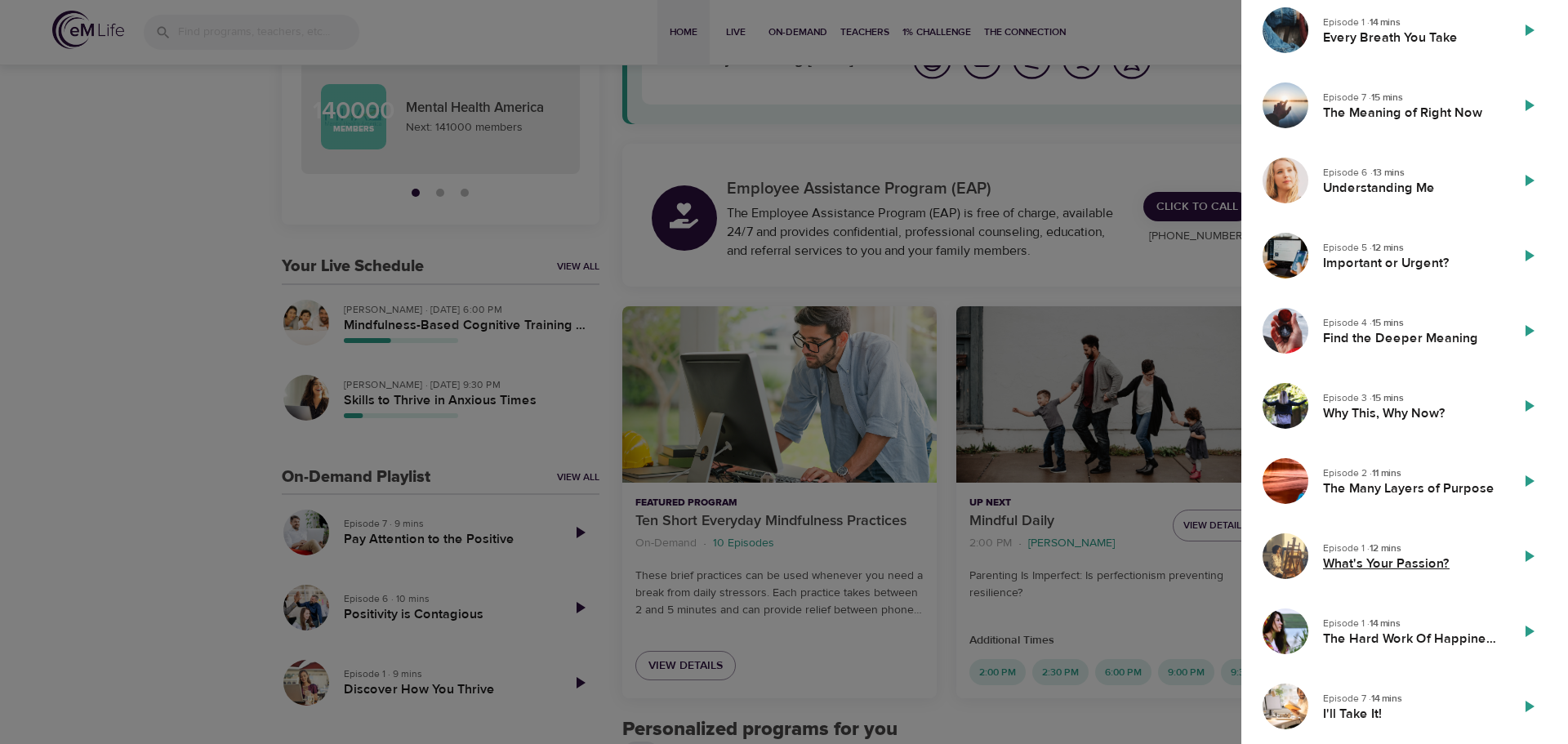
click at [1394, 564] on h5 "What's Your Passion?" at bounding box center [1410, 565] width 173 height 18
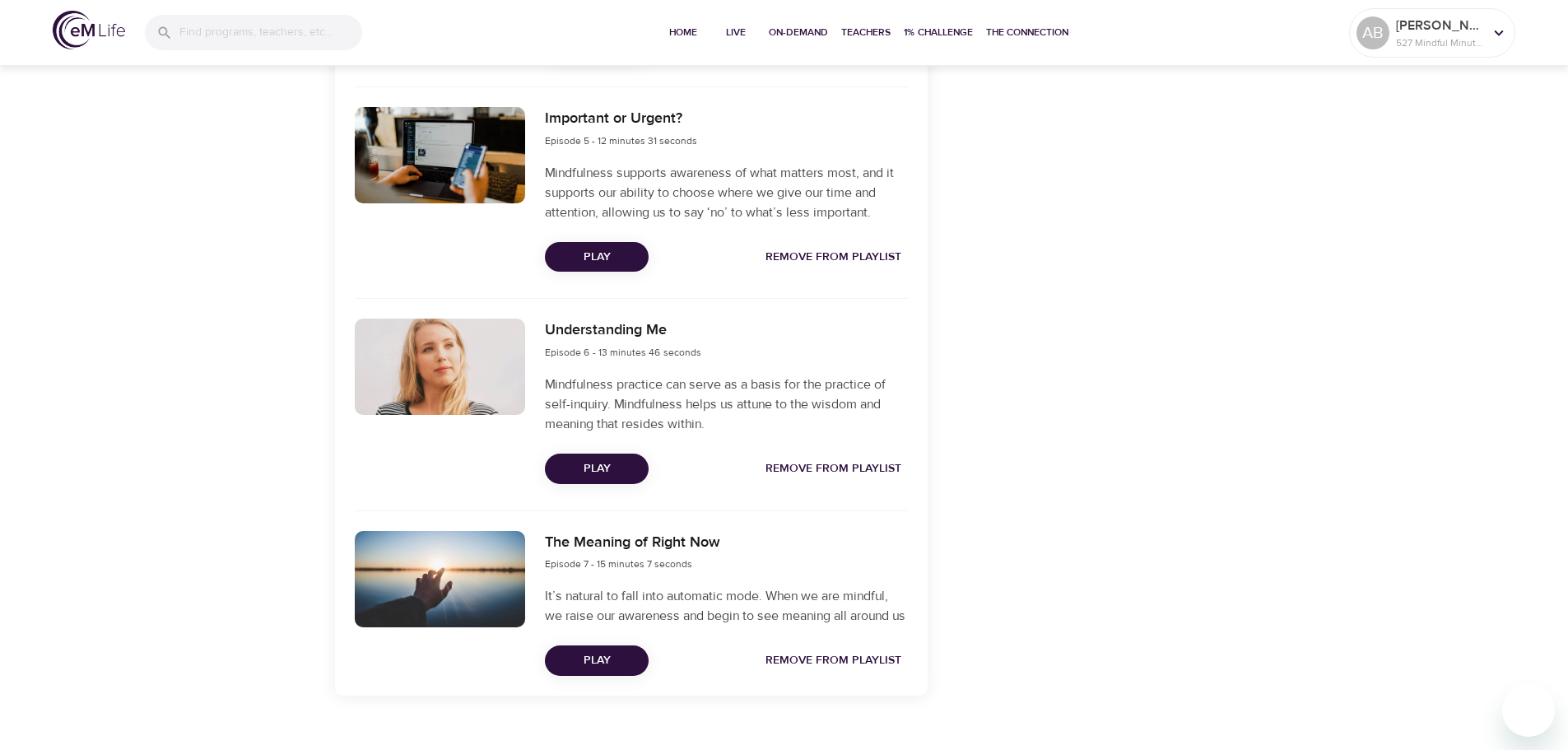
scroll to position [1478, 0]
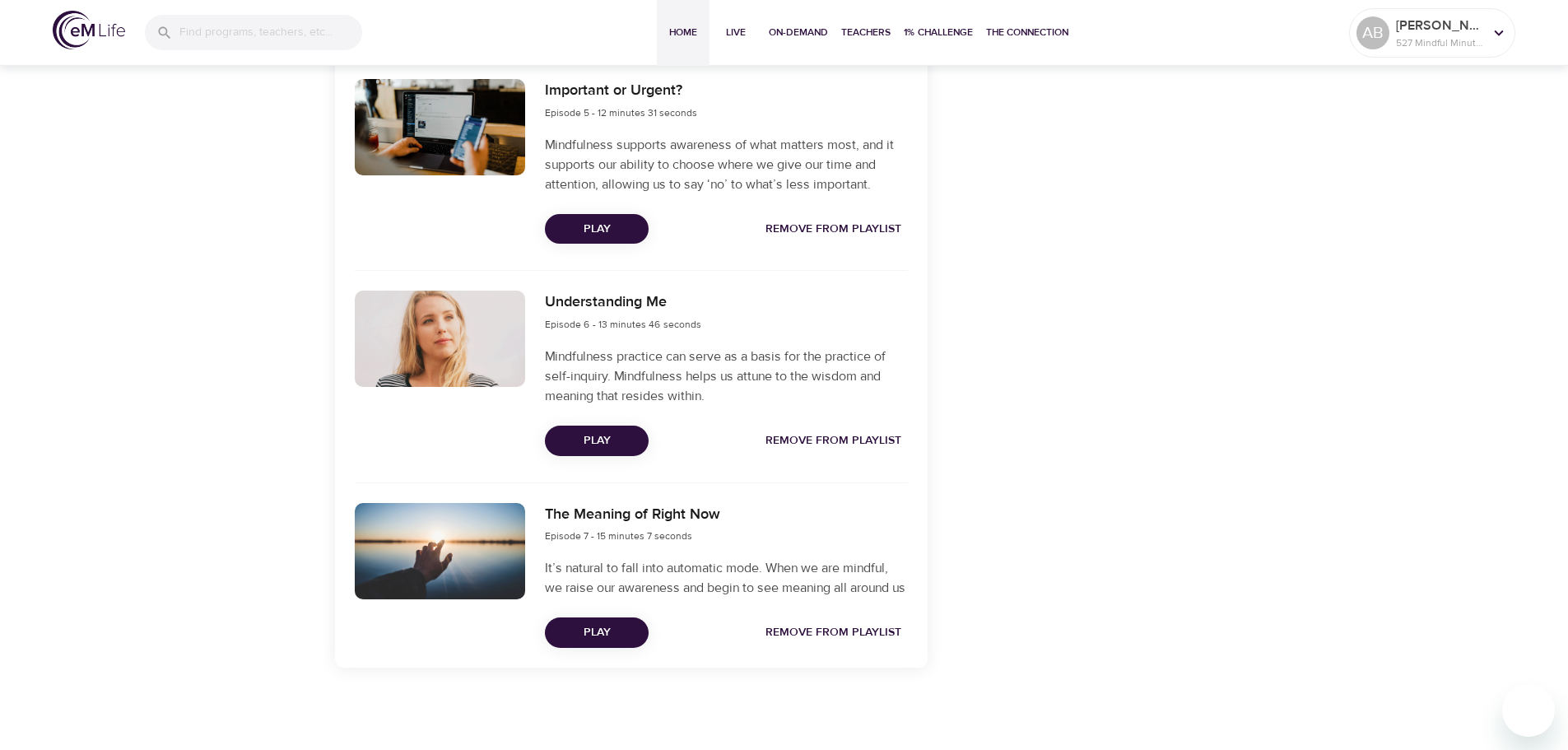
click at [678, 33] on span "Home" at bounding box center [683, 33] width 40 height 18
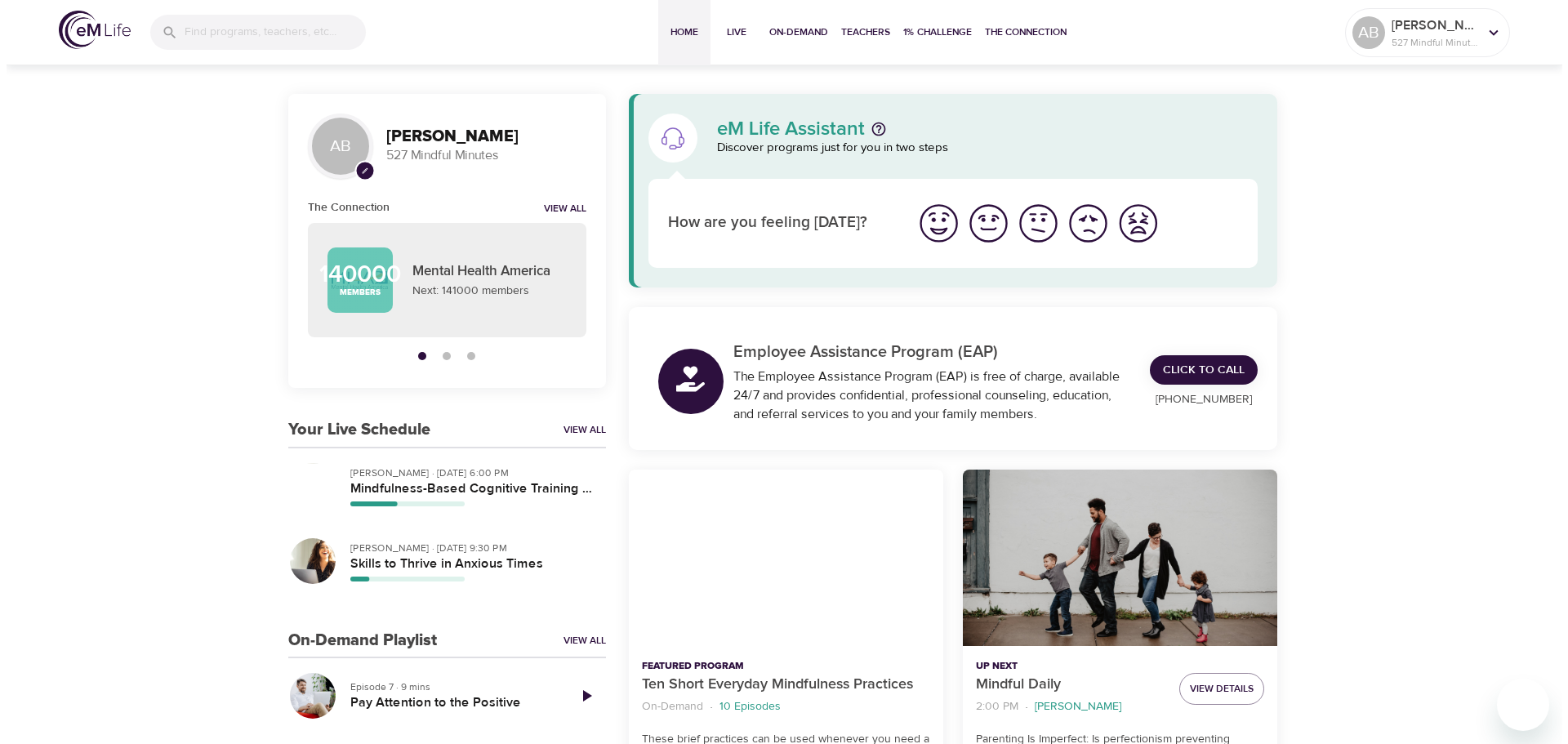
scroll to position [409, 0]
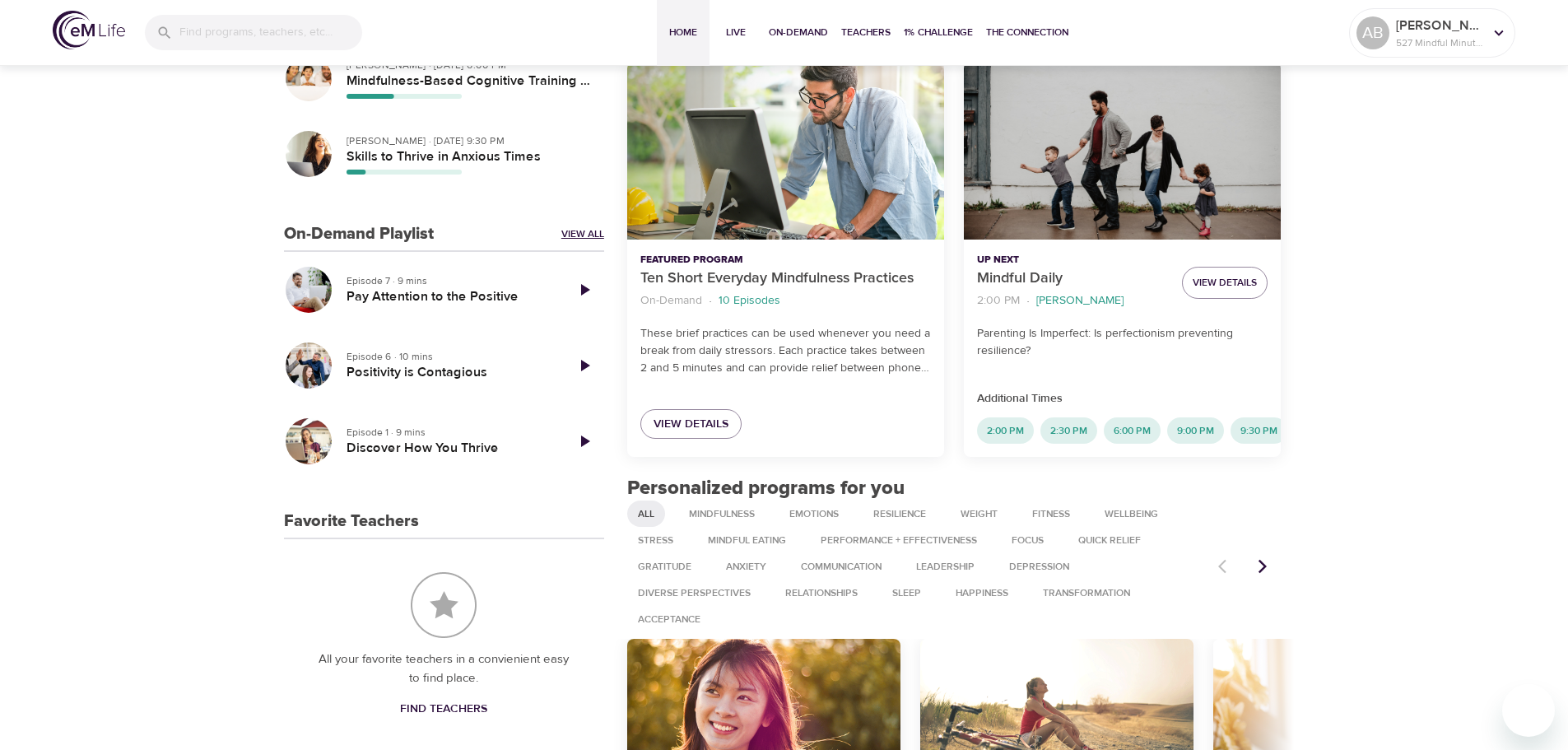
click at [574, 237] on link "View All" at bounding box center [583, 235] width 43 height 14
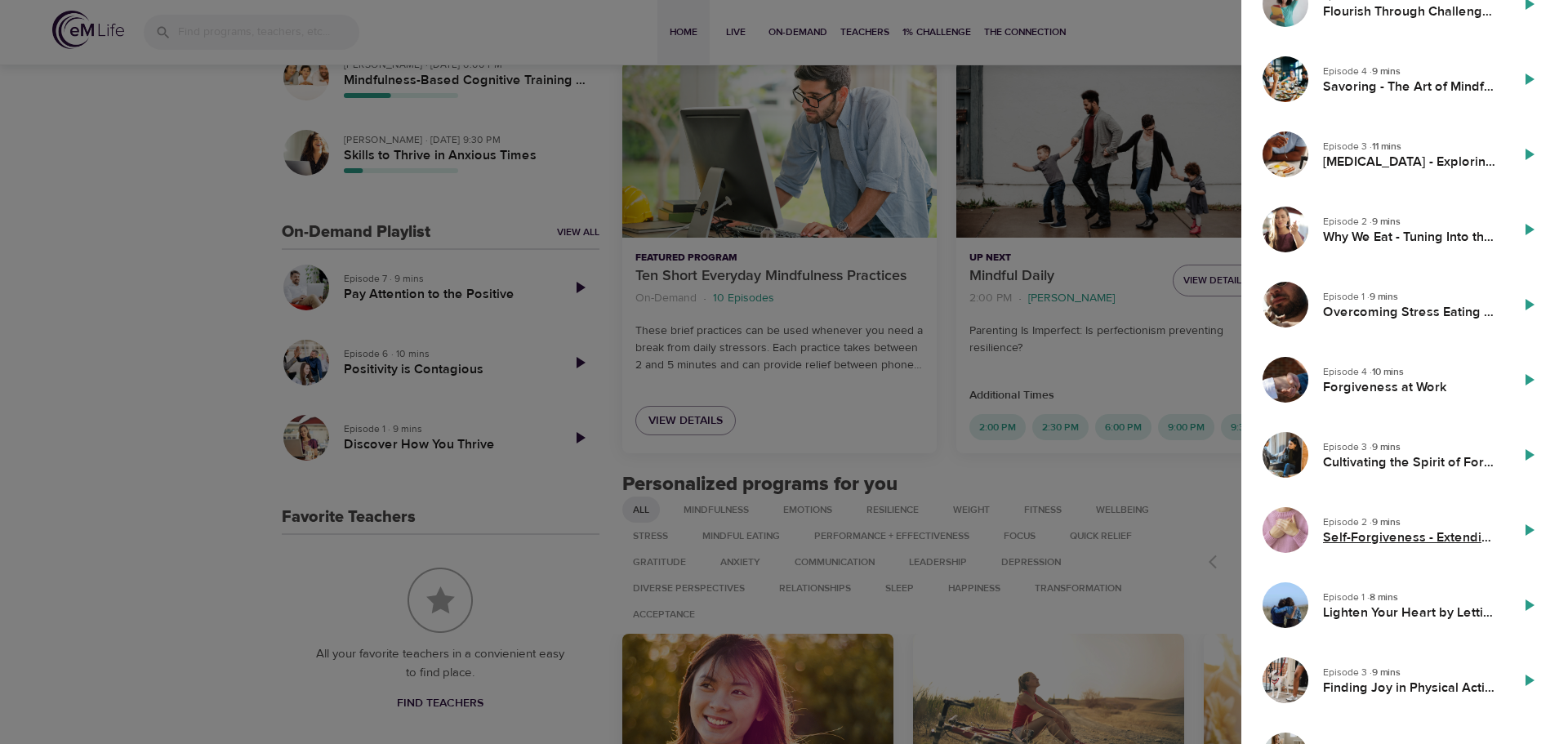
scroll to position [654, 0]
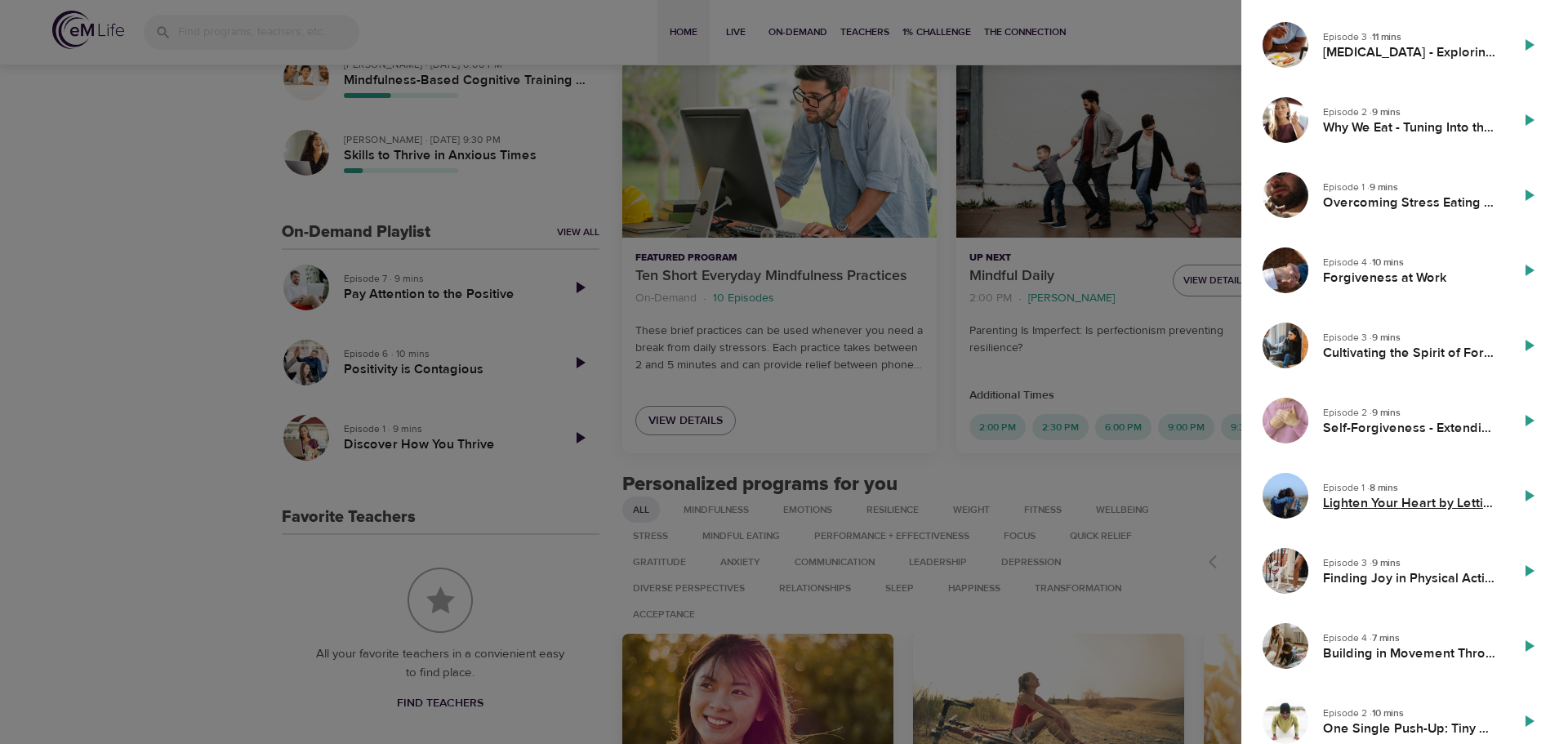
click at [1384, 496] on h5 "Lighten Your Heart by Letting Go of the Past" at bounding box center [1410, 504] width 173 height 18
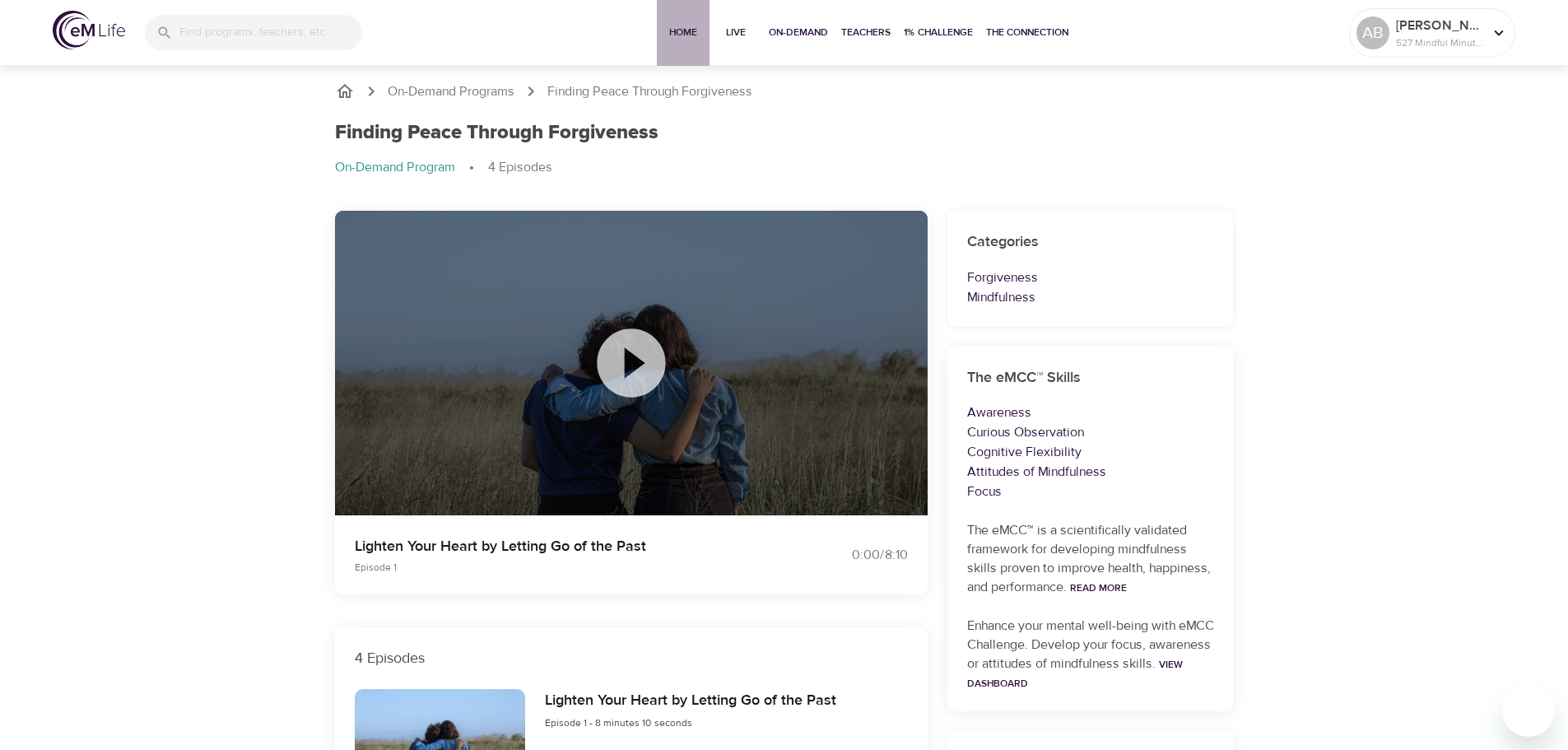
click at [680, 36] on span "Home" at bounding box center [683, 33] width 40 height 18
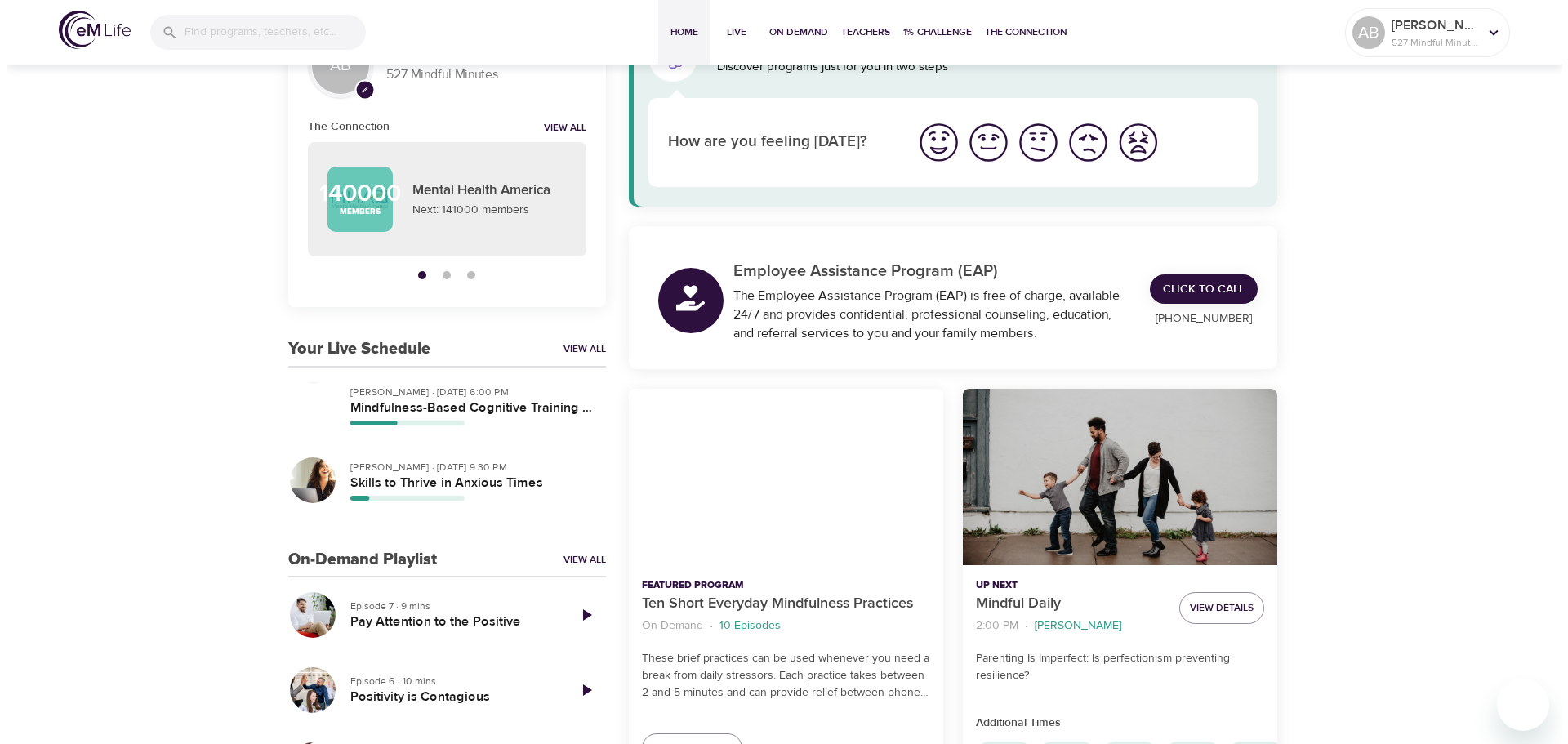
scroll to position [81, 0]
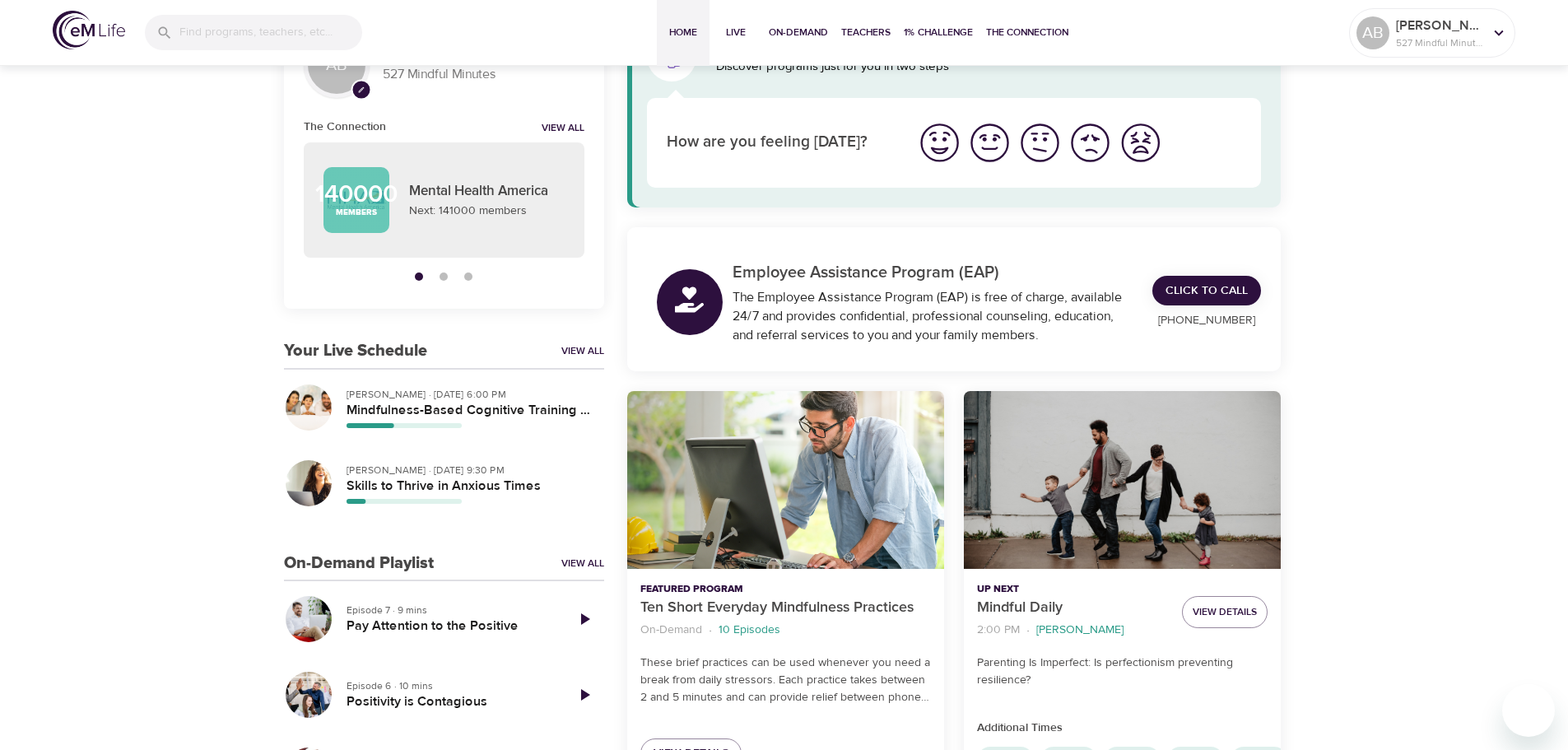
click at [356, 563] on h3 "On-Demand Playlist" at bounding box center [359, 563] width 150 height 19
click at [572, 570] on link "View All" at bounding box center [583, 564] width 43 height 14
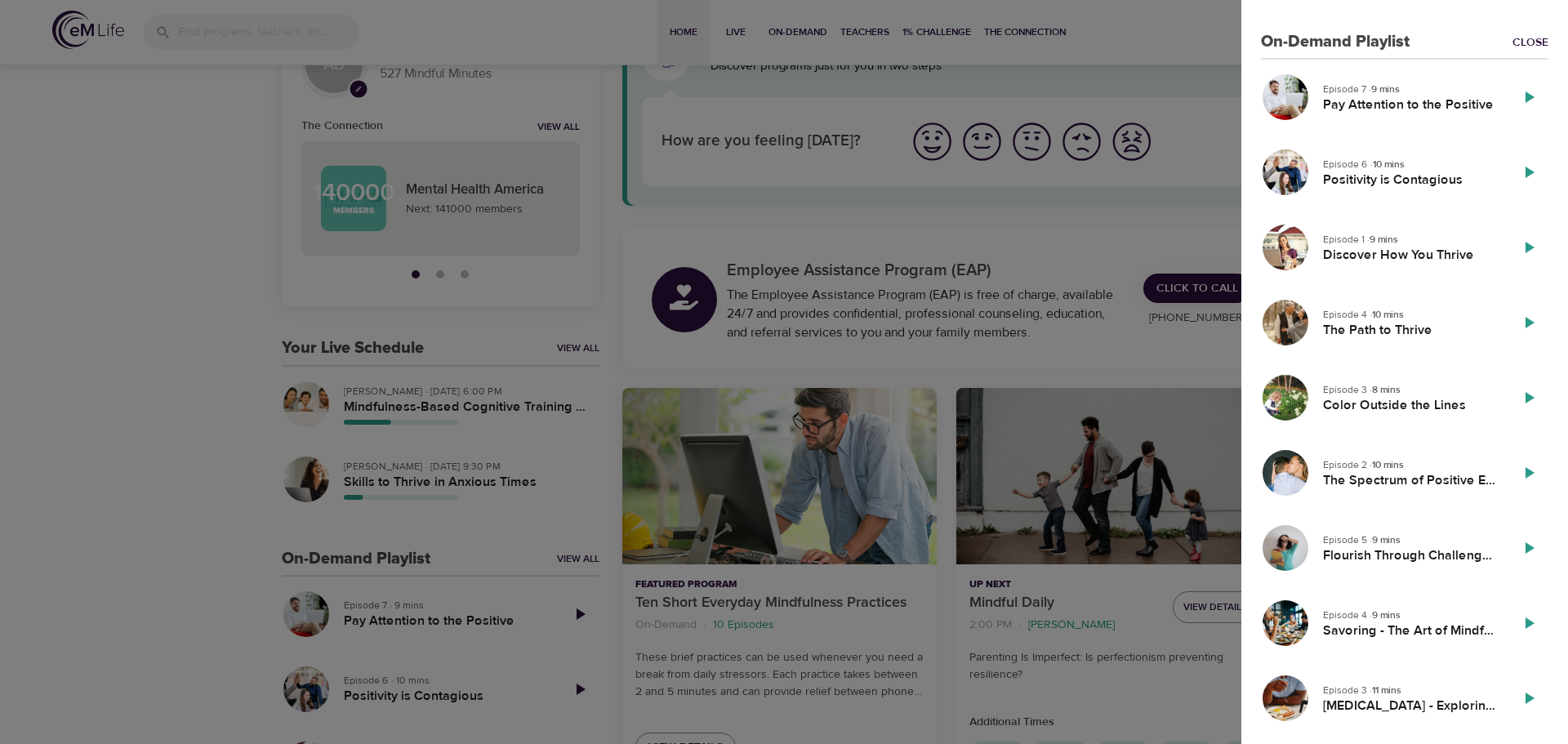
click at [1419, 416] on div "Episode 3 · 8 mins Color Outside the Lines" at bounding box center [1410, 397] width 186 height 45
click at [1412, 404] on h5 "Color Outside the Lines" at bounding box center [1410, 406] width 173 height 18
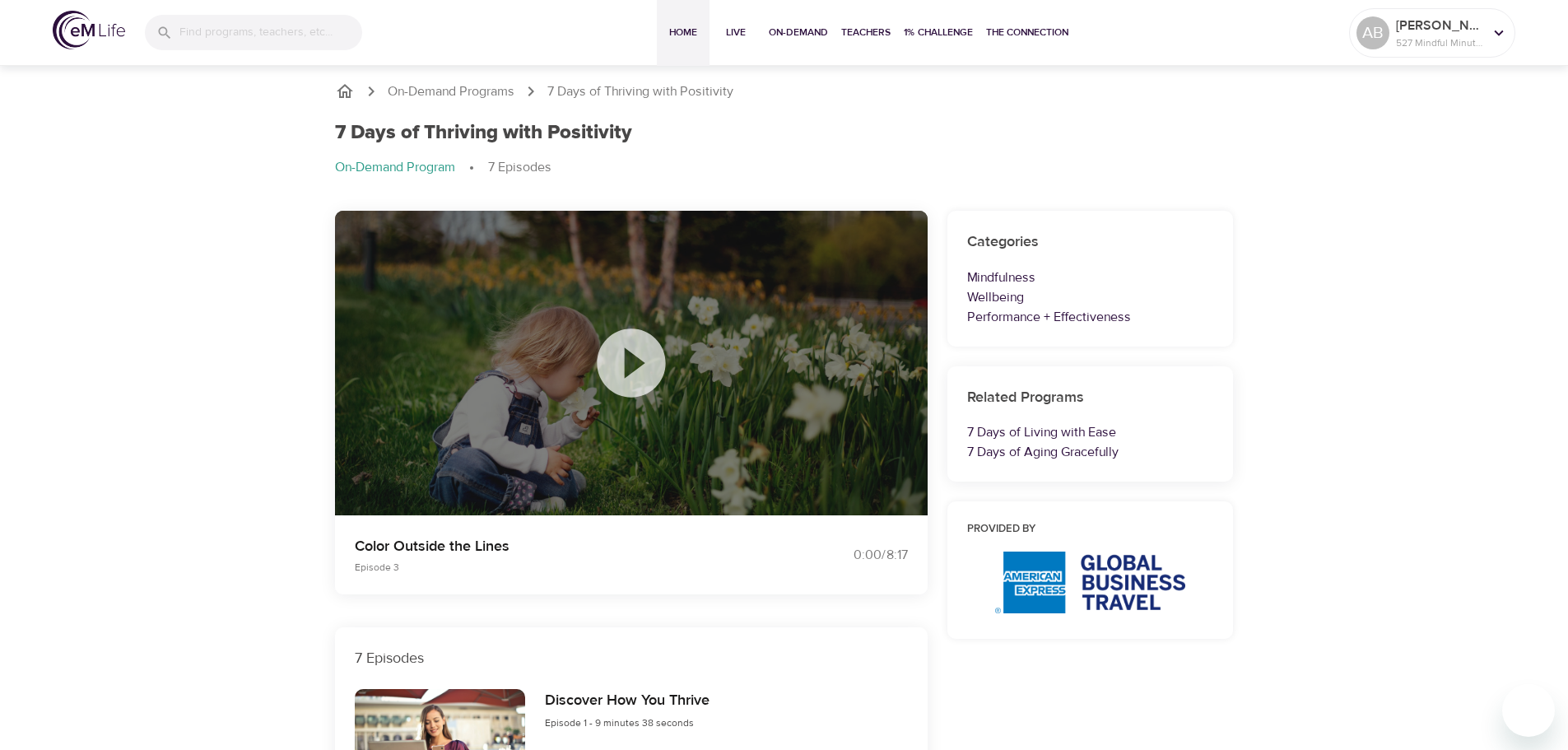
click at [690, 26] on span "Home" at bounding box center [683, 33] width 40 height 18
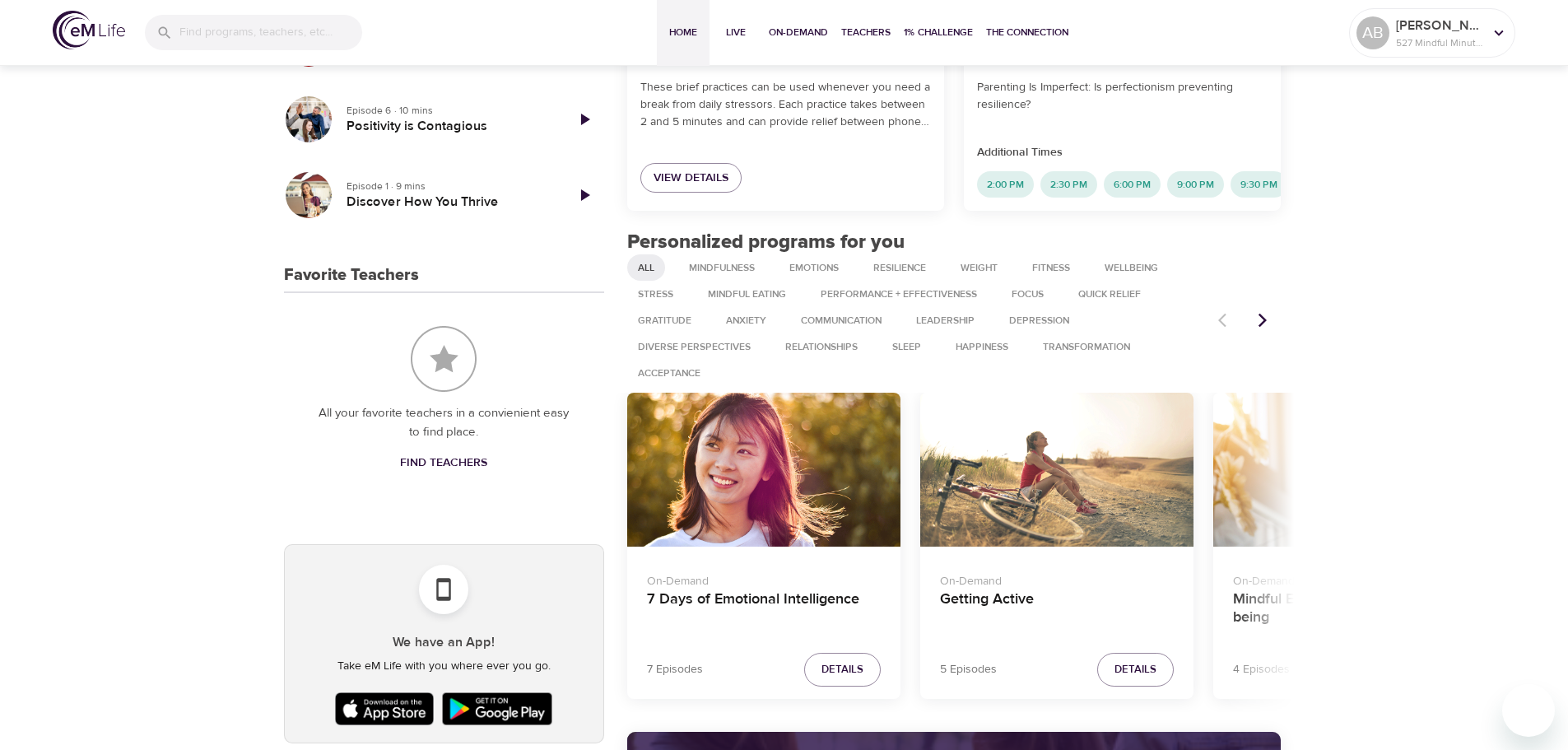
scroll to position [659, 0]
click at [1062, 274] on span "Fitness" at bounding box center [1050, 267] width 57 height 14
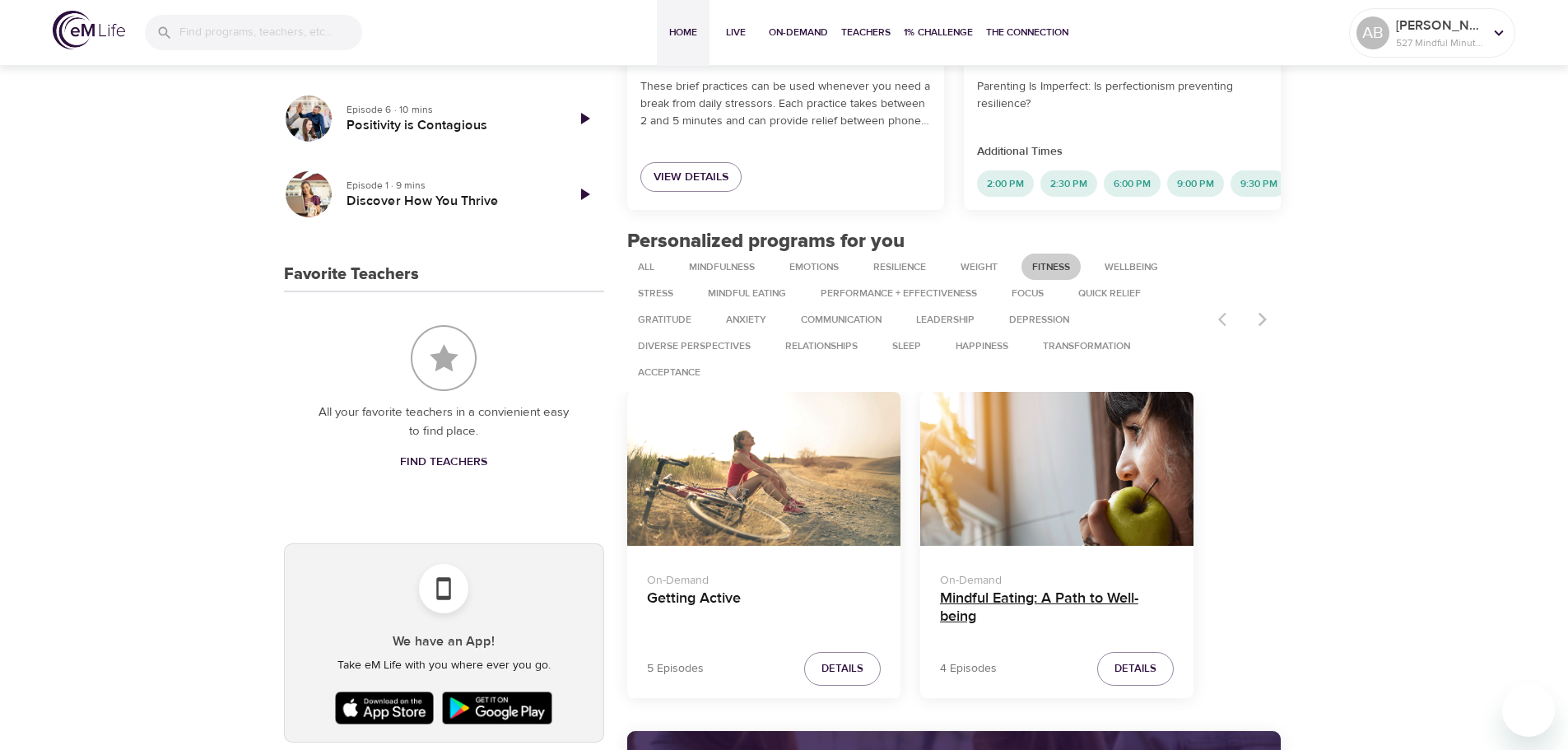
click at [1094, 619] on h4 "Mindful Eating: A Path to Well-being" at bounding box center [1057, 609] width 234 height 40
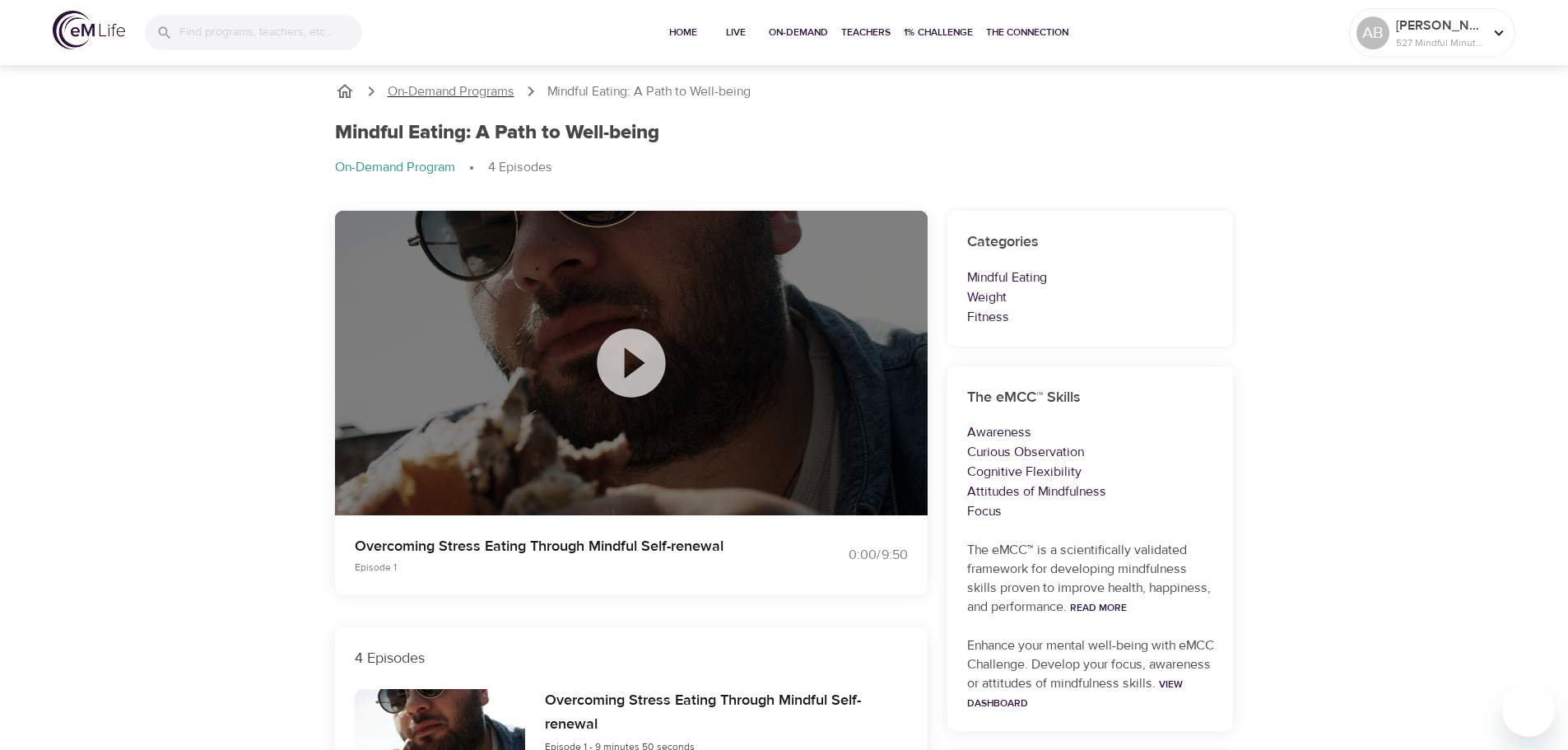
click at [485, 101] on p "On-Demand Programs" at bounding box center [452, 91] width 127 height 19
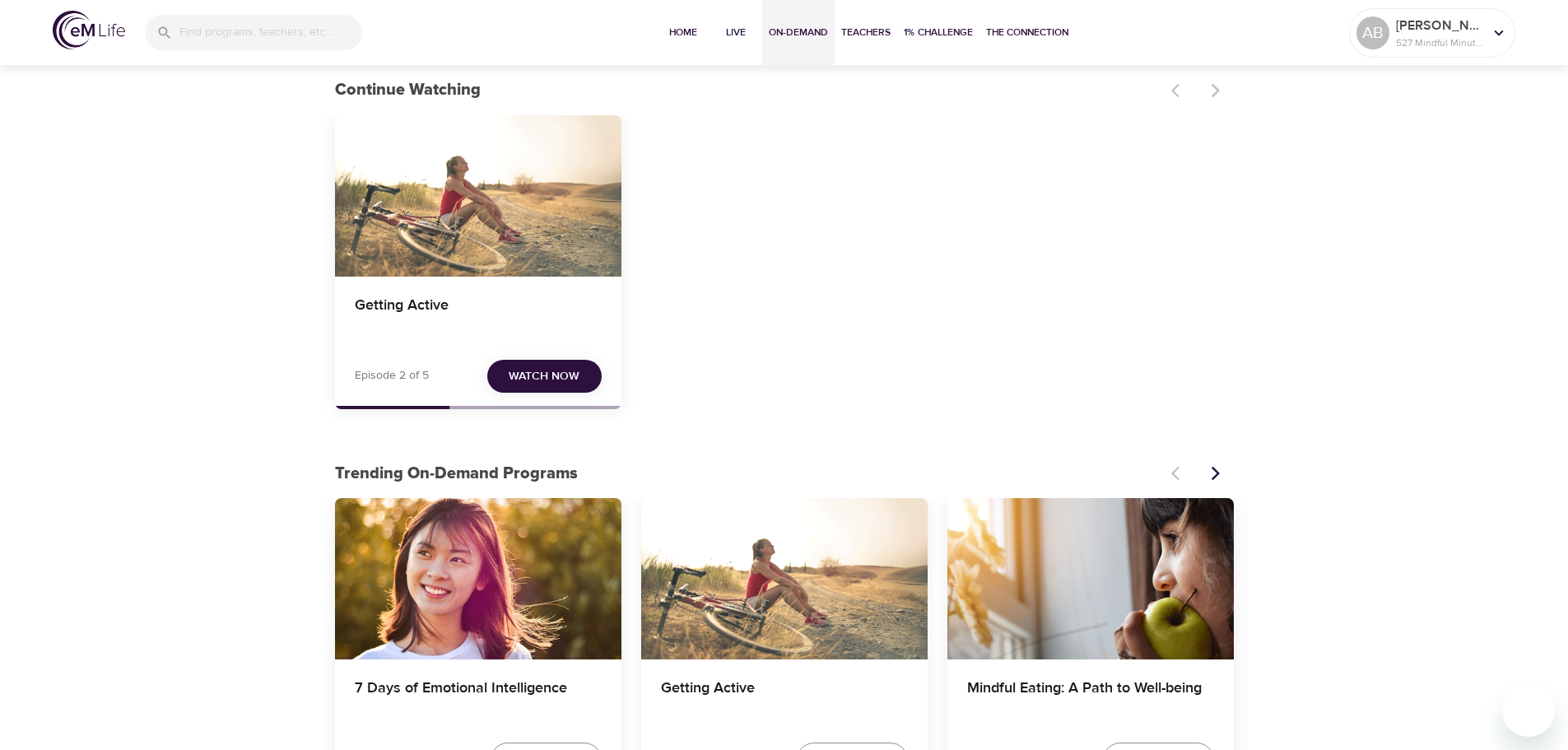
scroll to position [82, 0]
click at [558, 379] on span "Watch Now" at bounding box center [544, 375] width 71 height 20
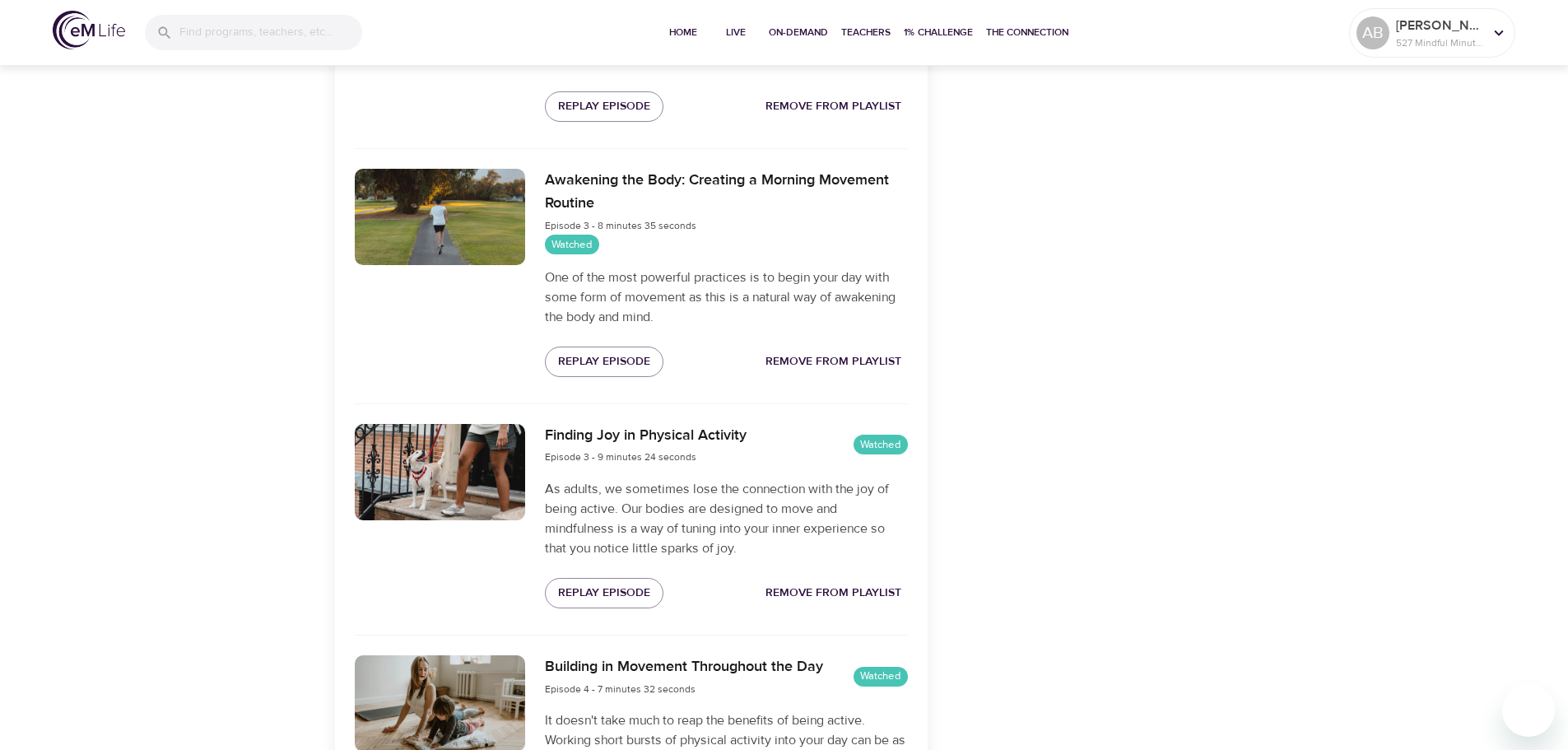
scroll to position [1160, 0]
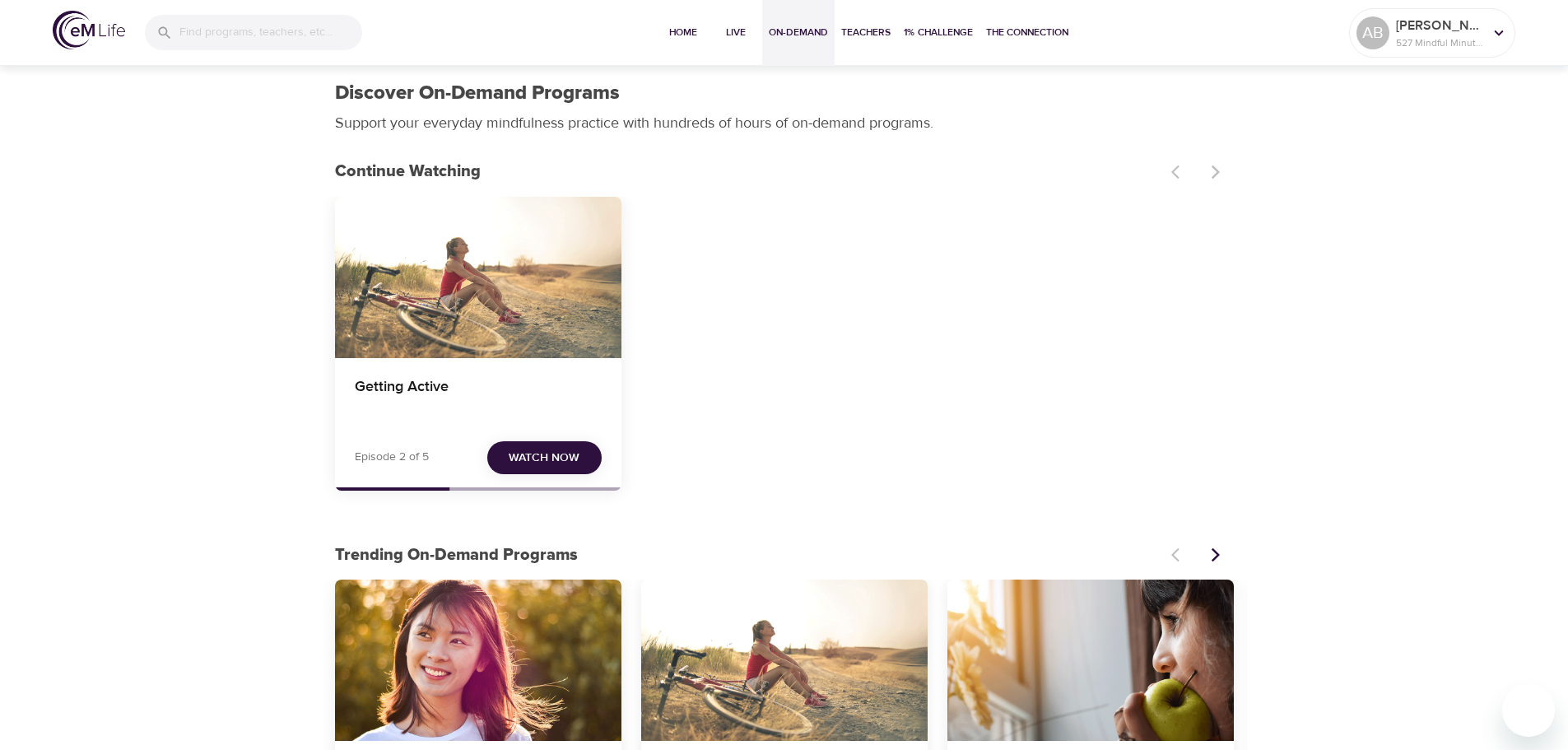
click at [566, 454] on span "Watch Now" at bounding box center [544, 458] width 71 height 20
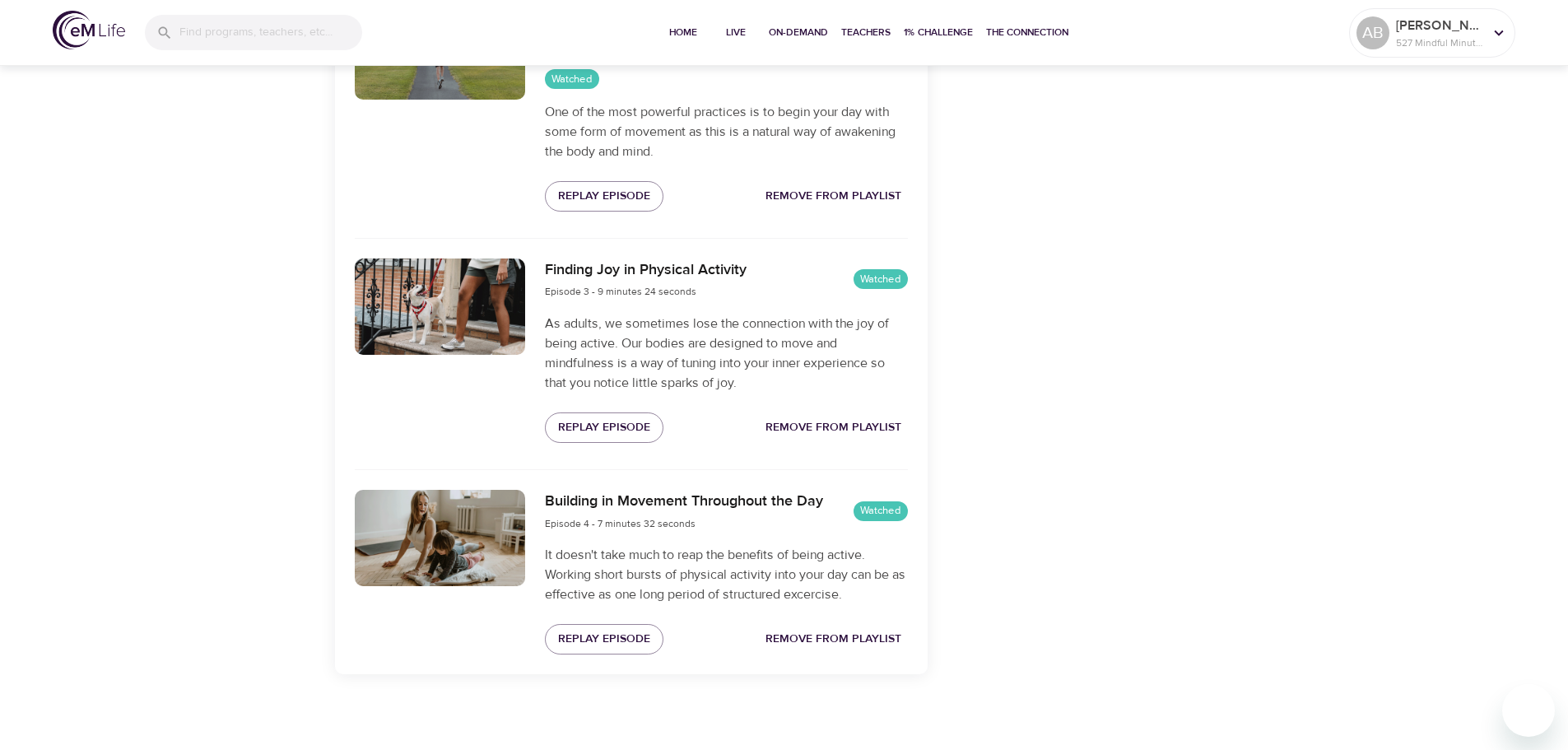
scroll to position [1160, 0]
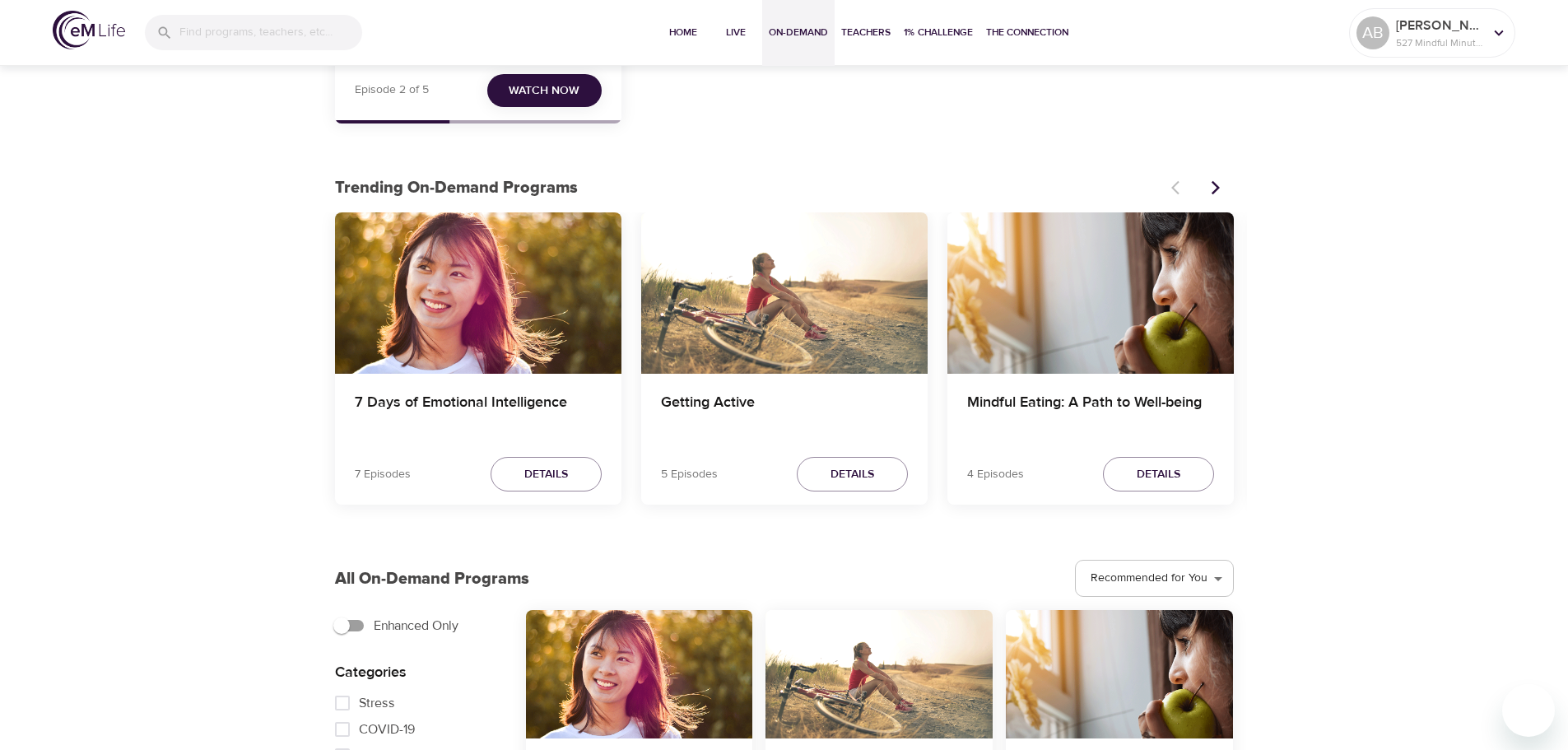
scroll to position [412, 0]
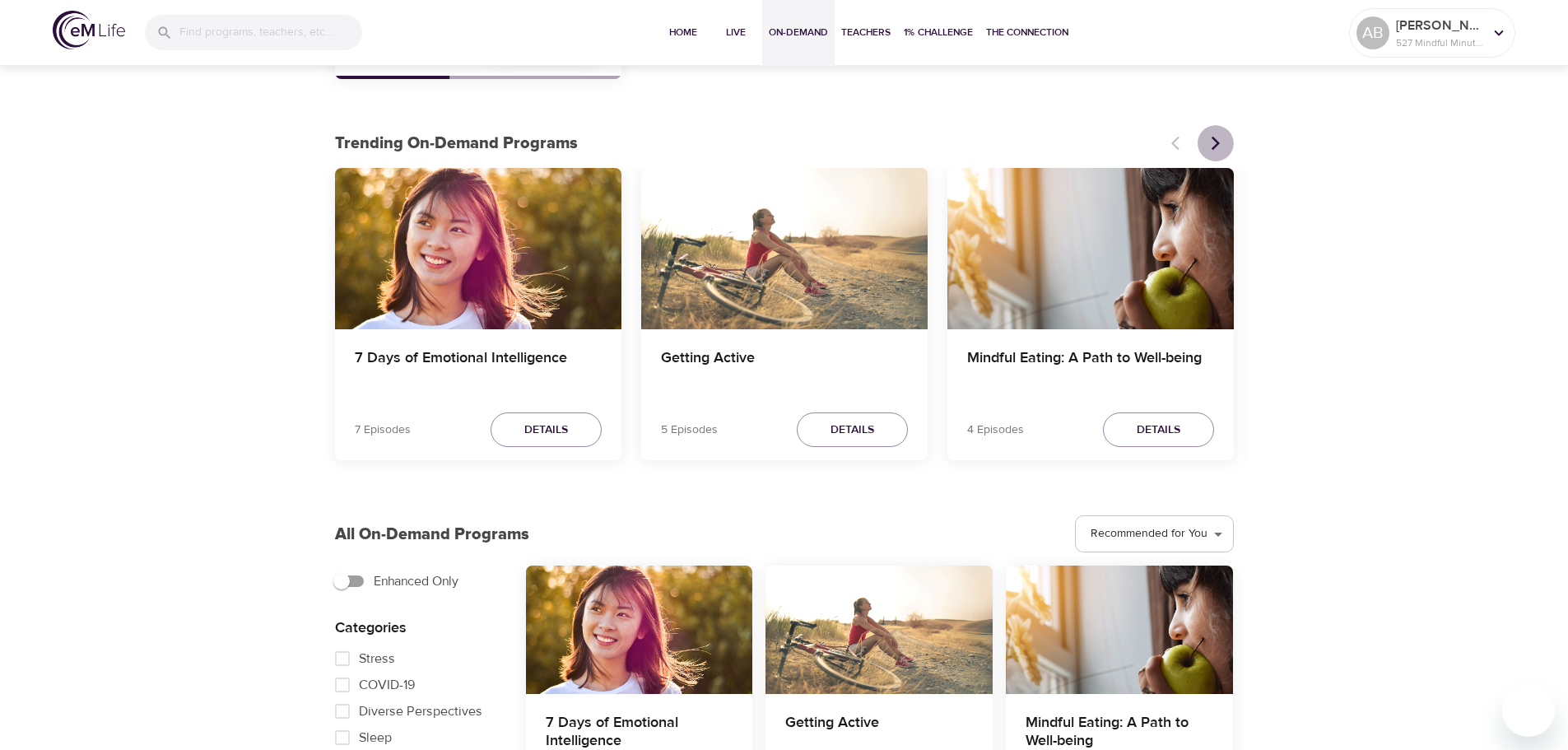
click at [1218, 147] on icon "Next items" at bounding box center [1215, 143] width 17 height 17
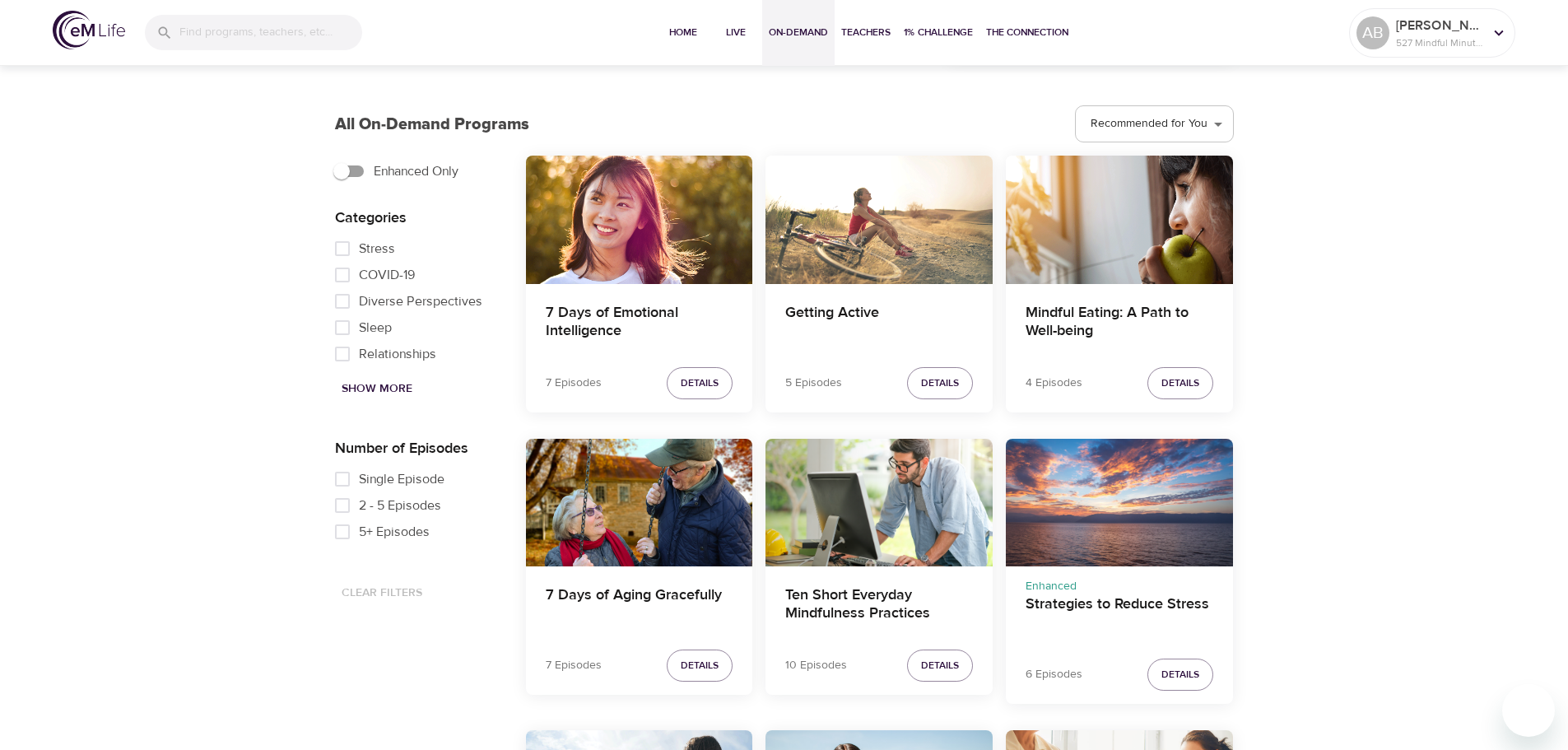
scroll to position [823, 0]
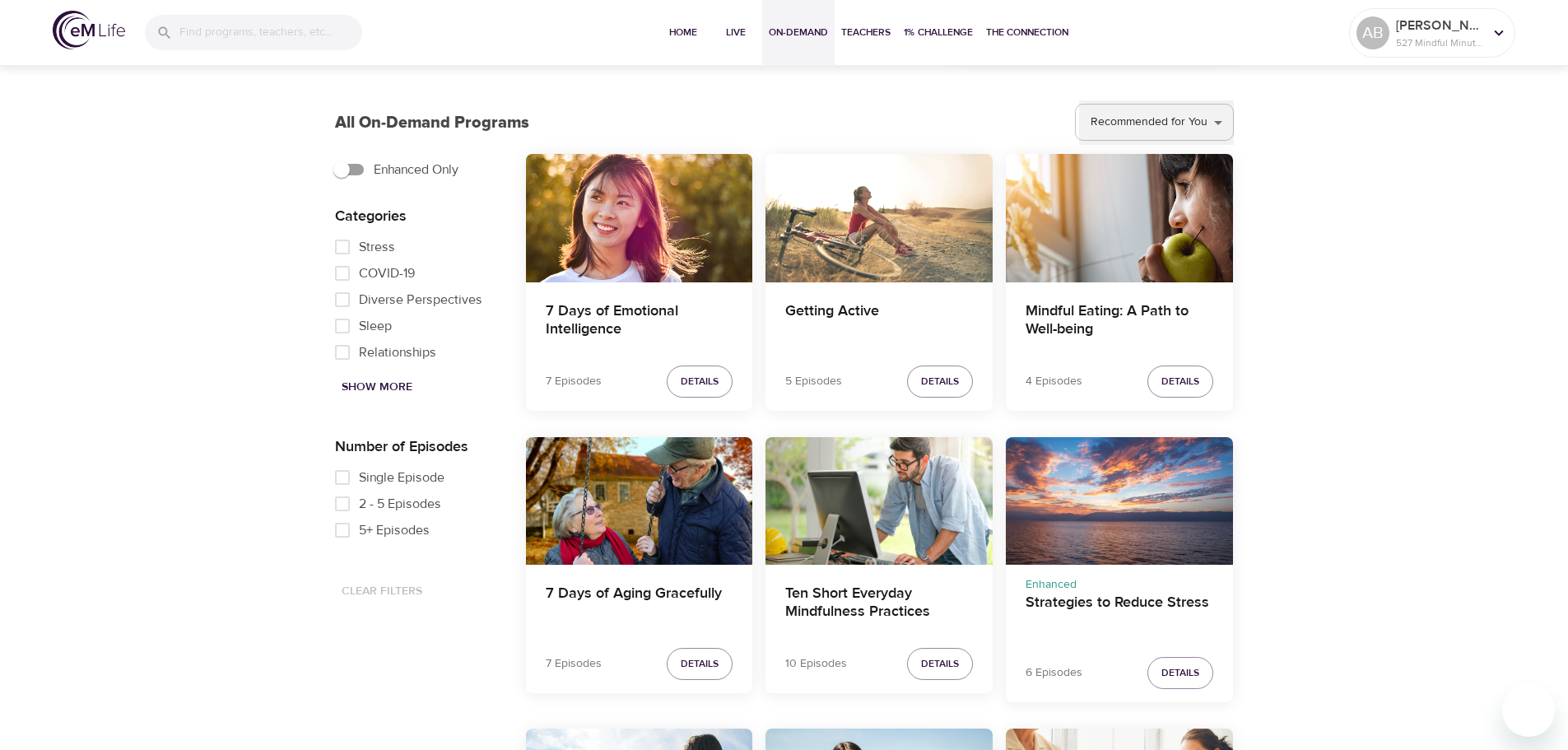
click at [1206, 133] on select "Recommended for You Trending Now Recently Added" at bounding box center [1156, 123] width 154 height 44
select select "recent"
click at [1080, 101] on select "Recommended for You Trending Now Recently Added" at bounding box center [1156, 123] width 154 height 44
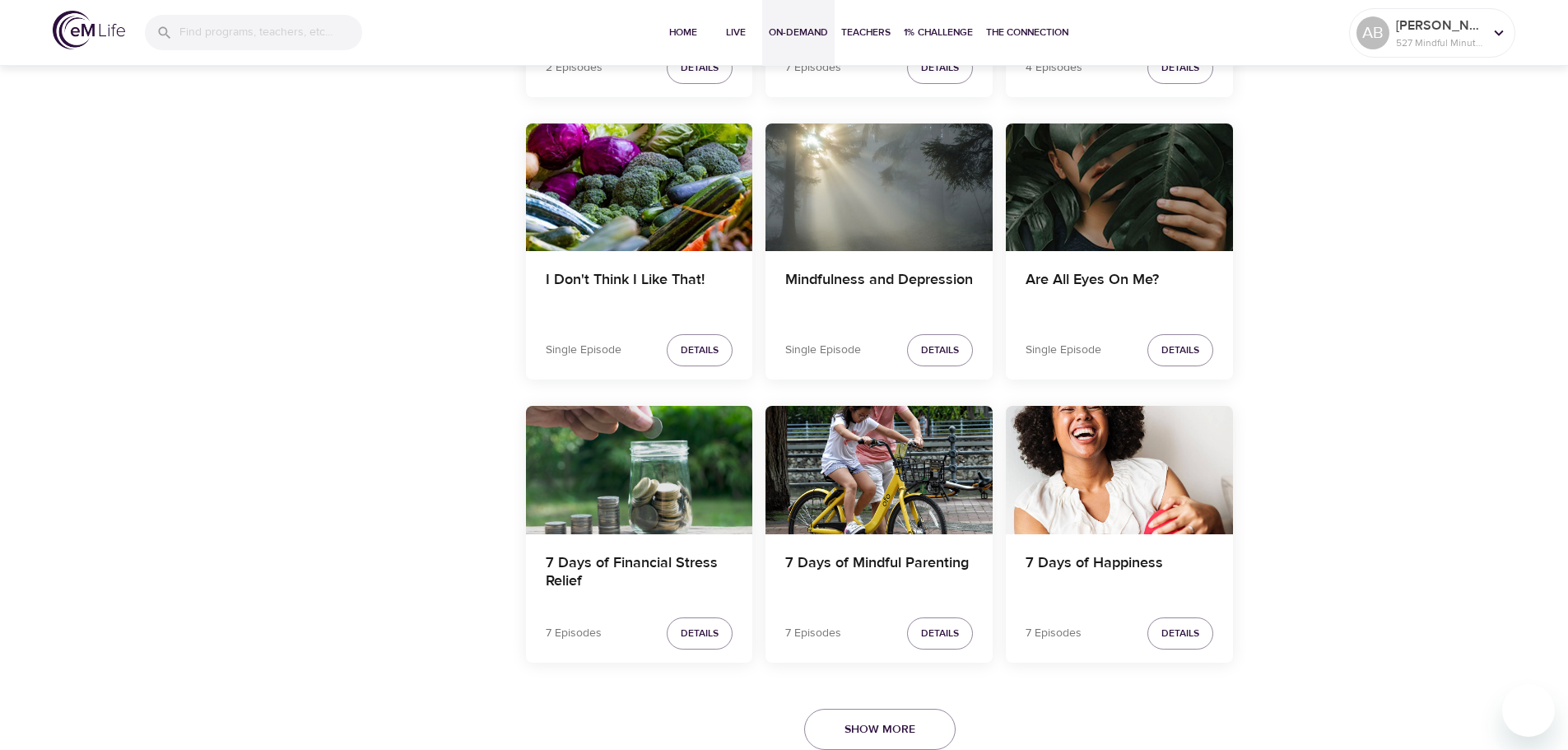
scroll to position [3162, 0]
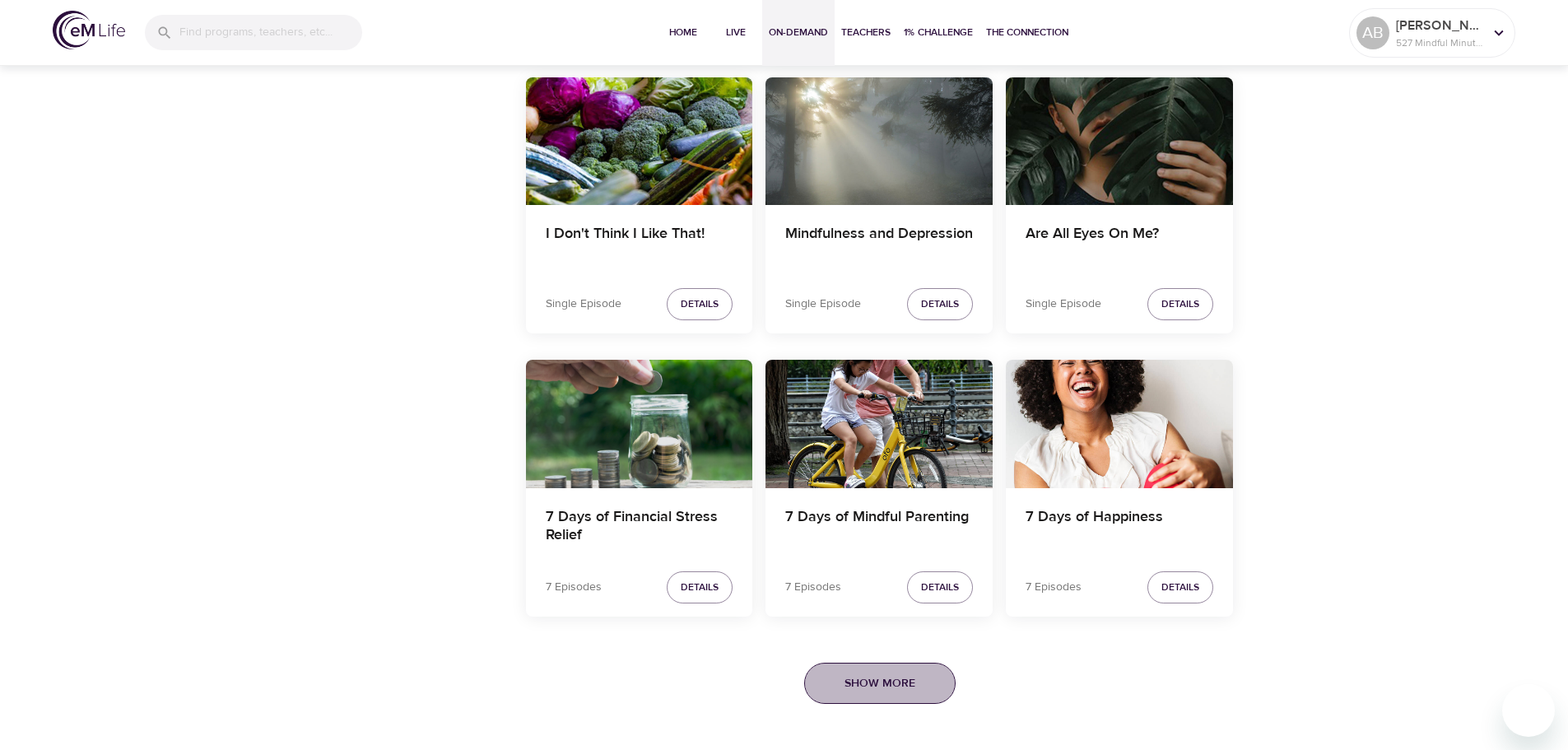
click at [864, 679] on span "Show More" at bounding box center [880, 684] width 71 height 20
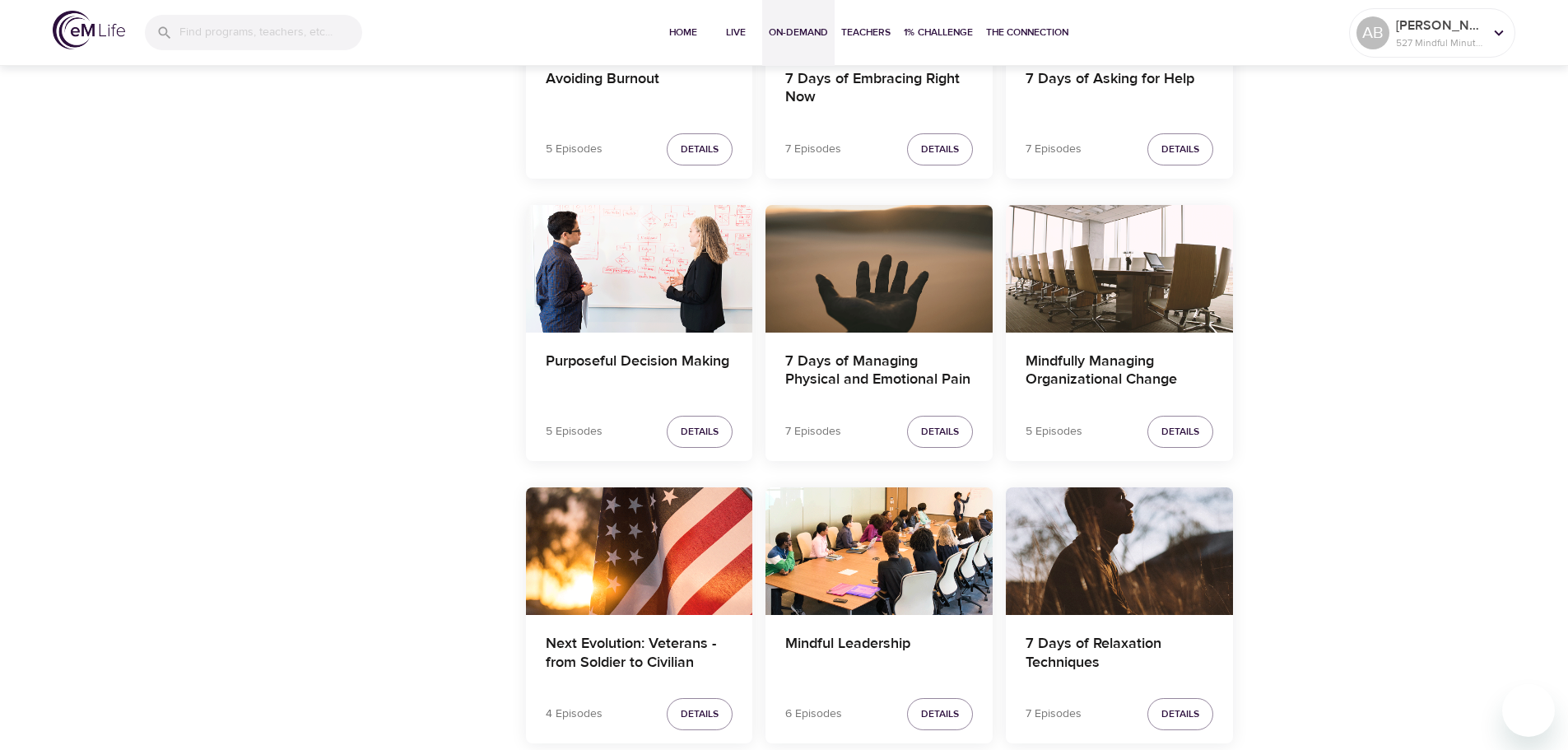
scroll to position [13128, 0]
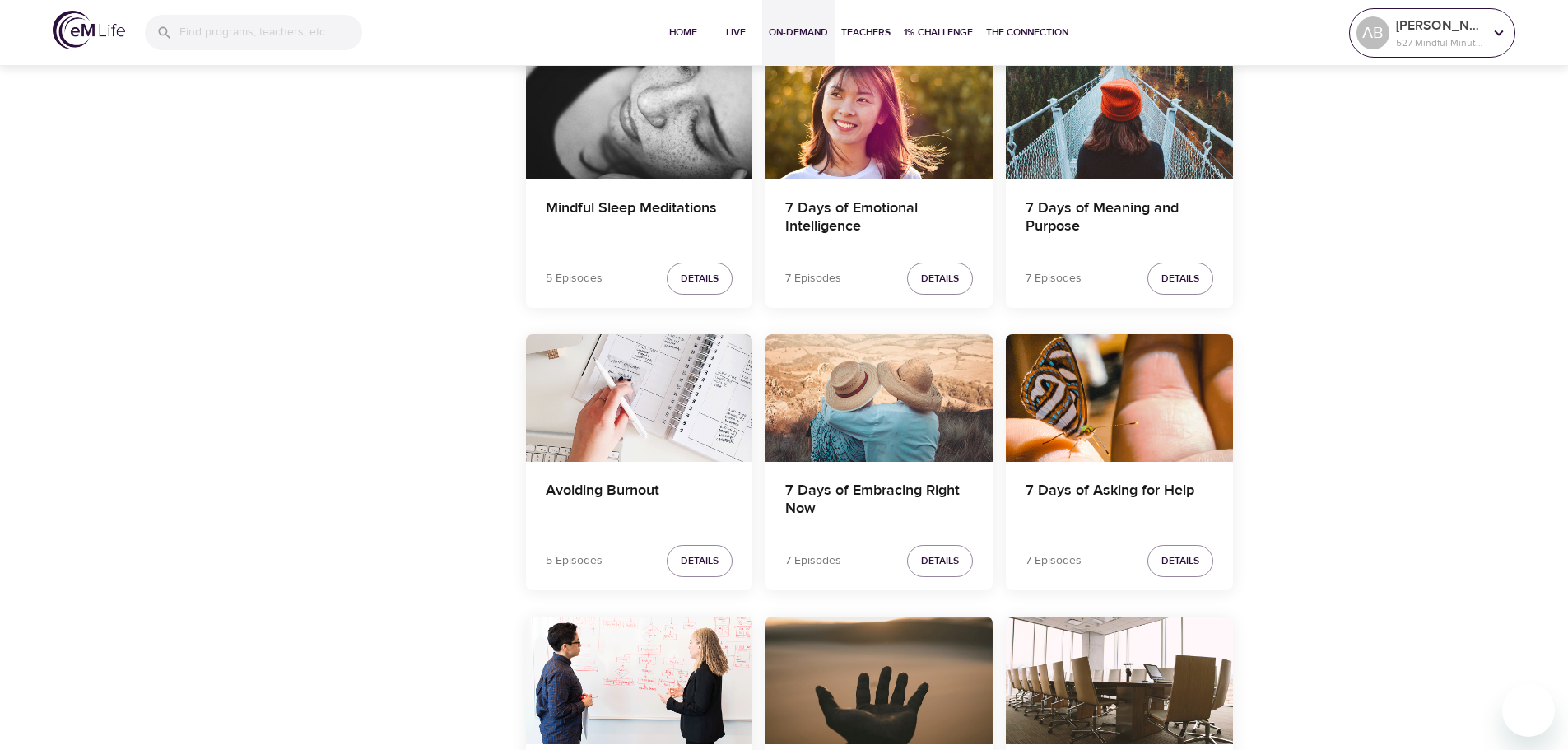
click at [1428, 28] on p "[PERSON_NAME]" at bounding box center [1439, 26] width 87 height 19
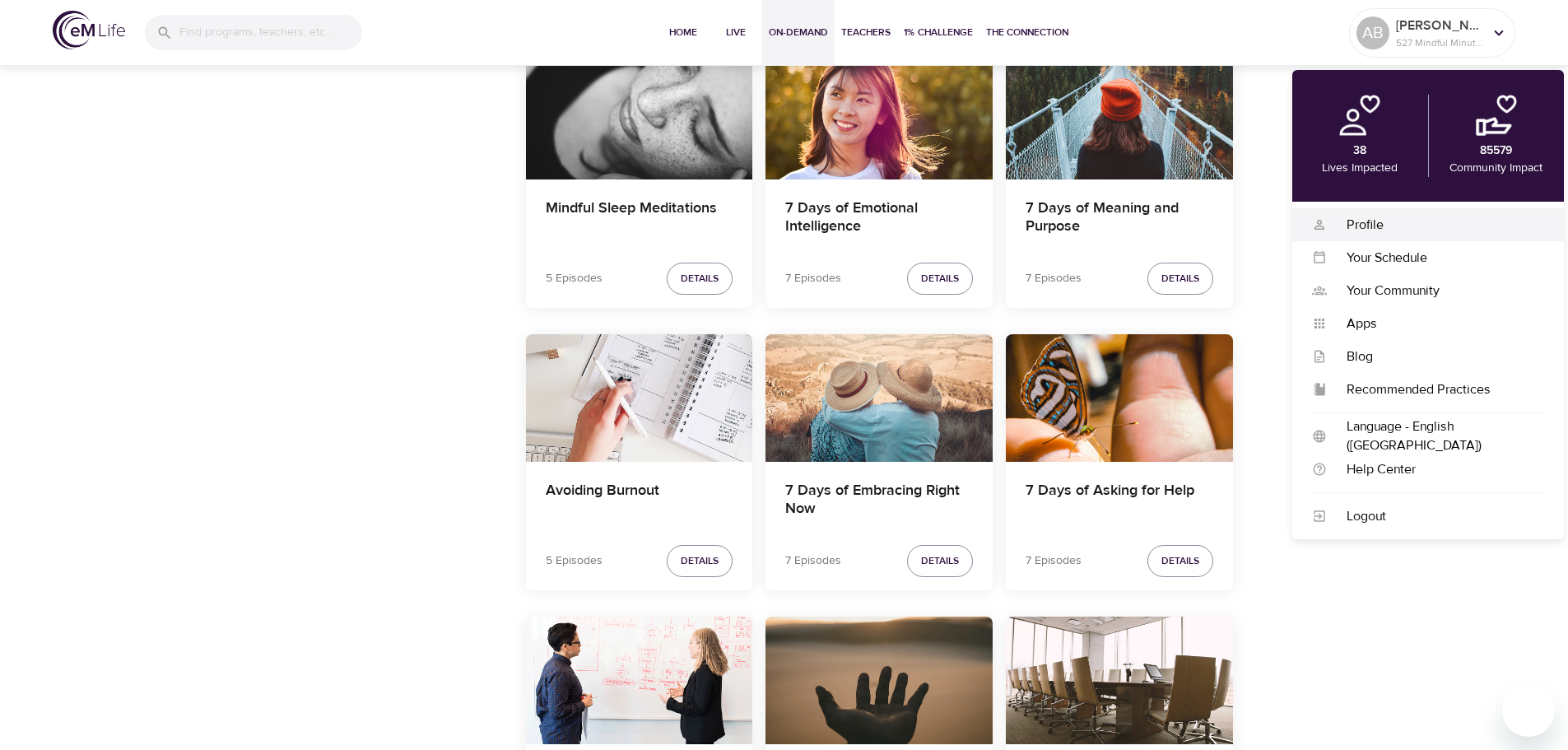
click at [1427, 232] on div "Profile" at bounding box center [1436, 225] width 217 height 19
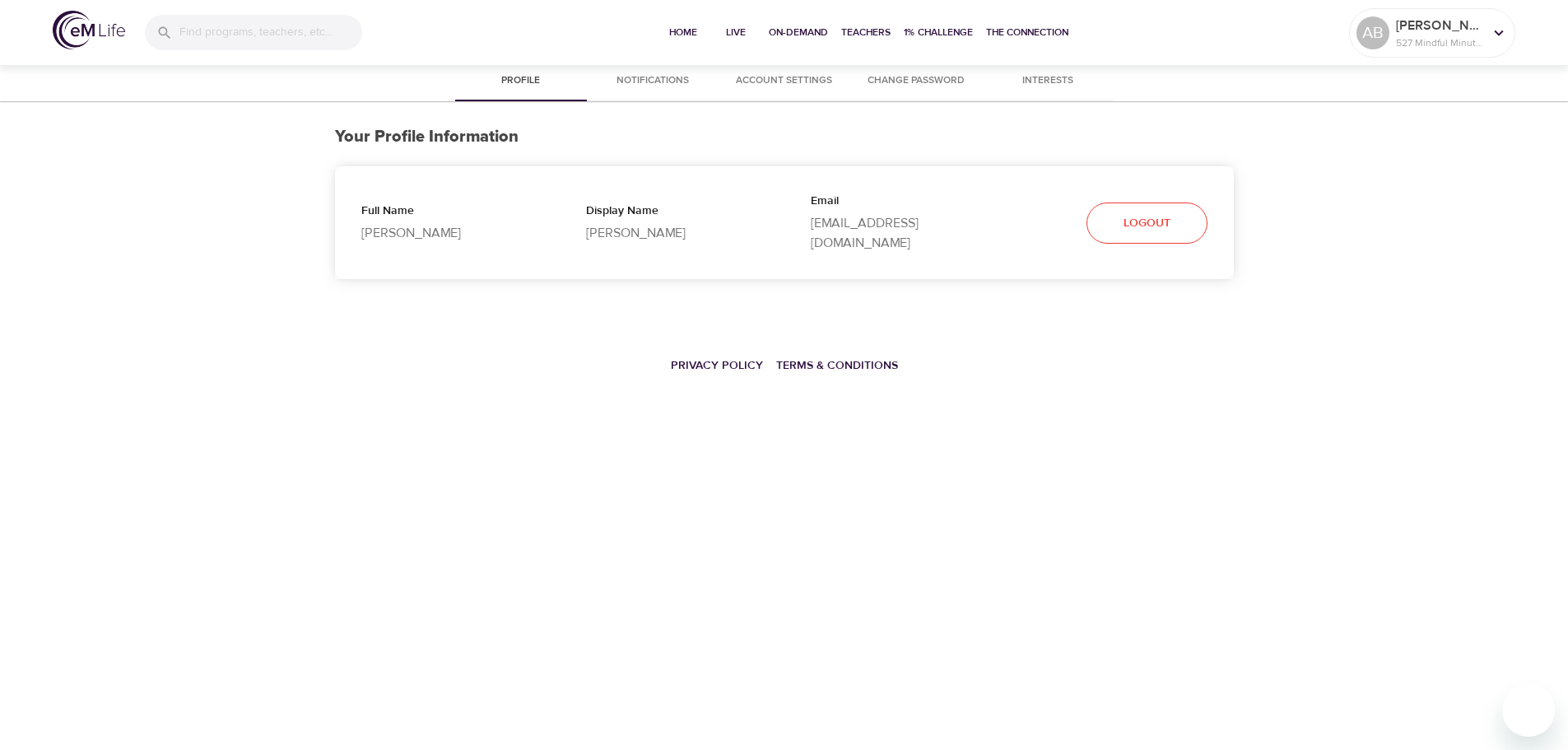
select select "10"
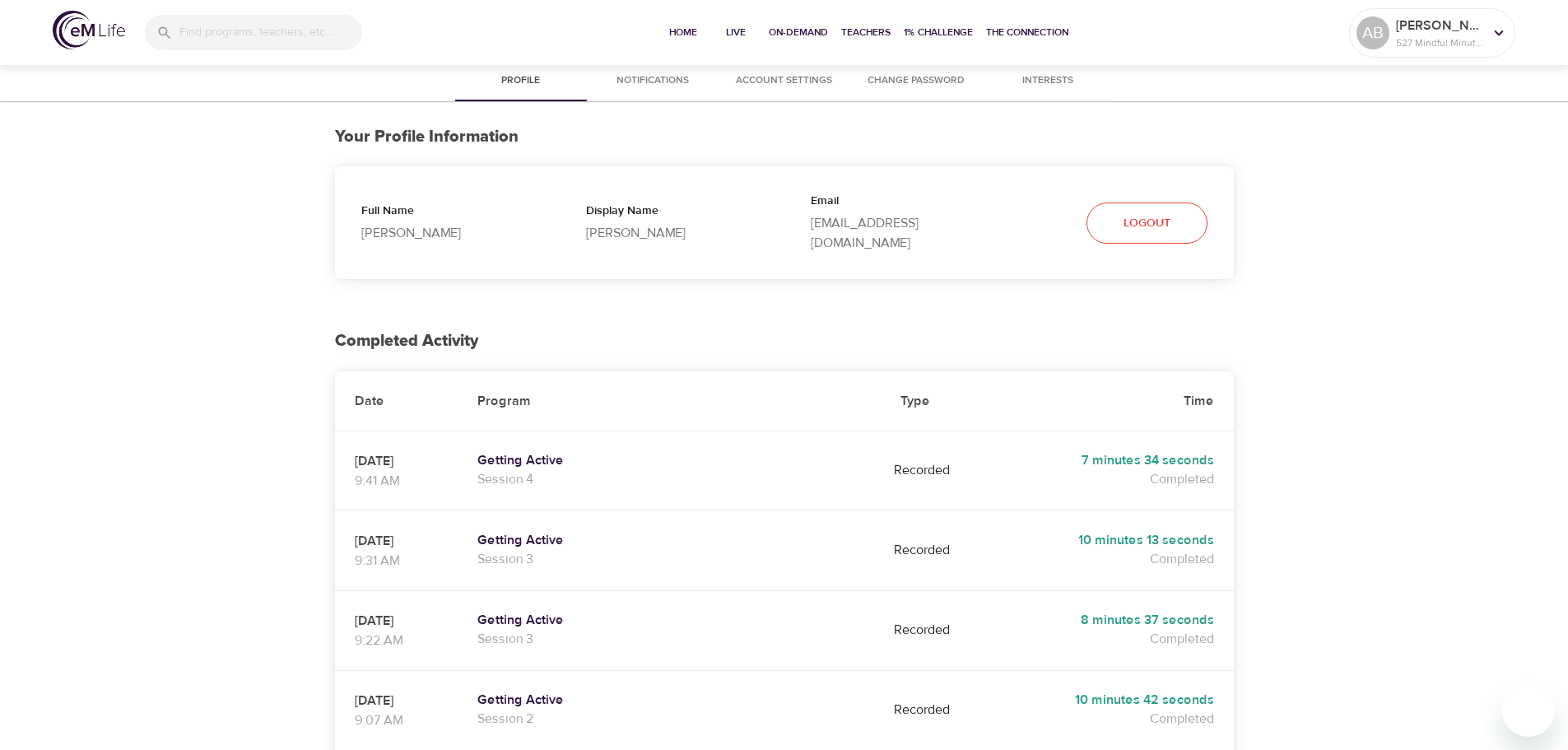
click at [815, 86] on span "Account Settings" at bounding box center [784, 81] width 112 height 18
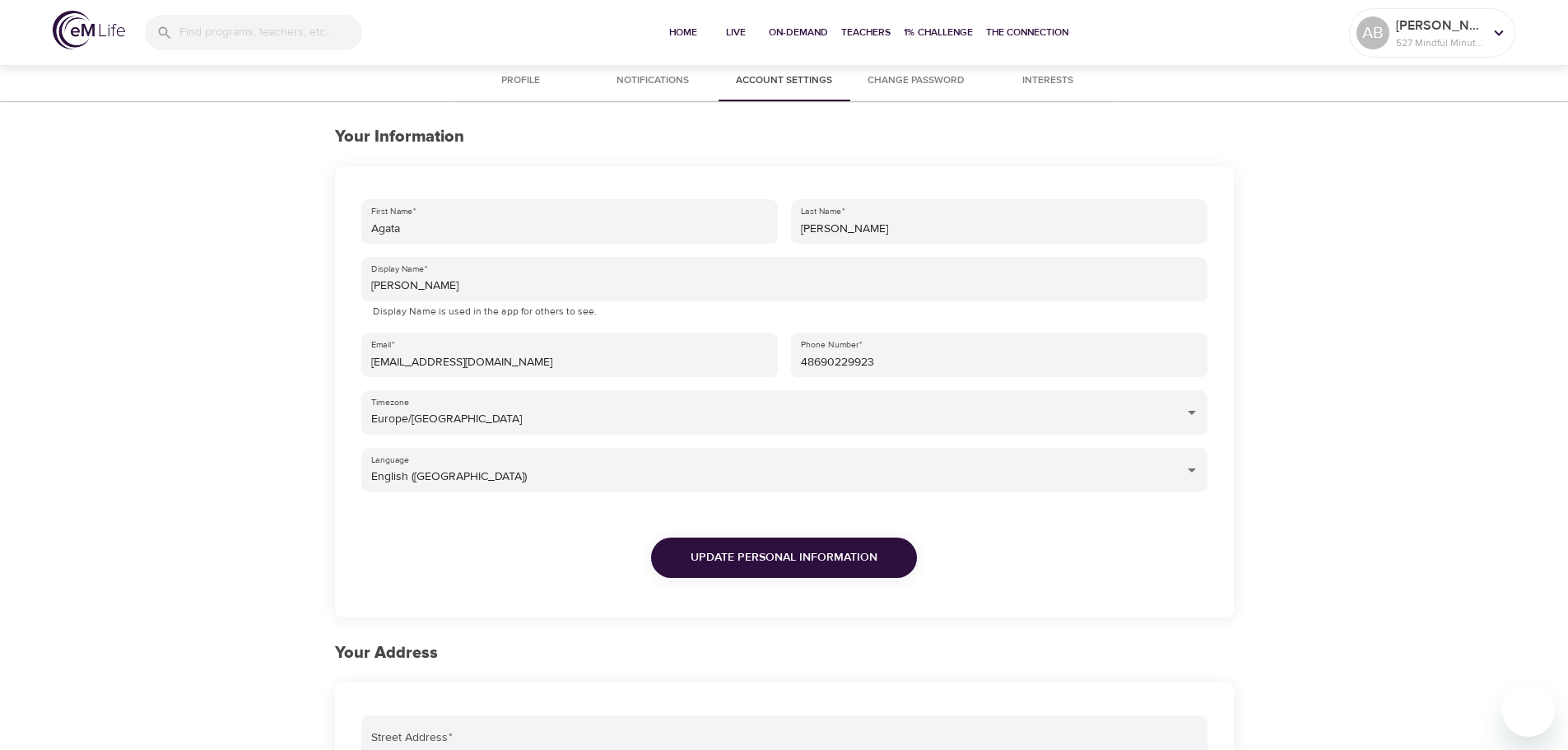
click at [1034, 93] on button "Interests" at bounding box center [1048, 81] width 131 height 40
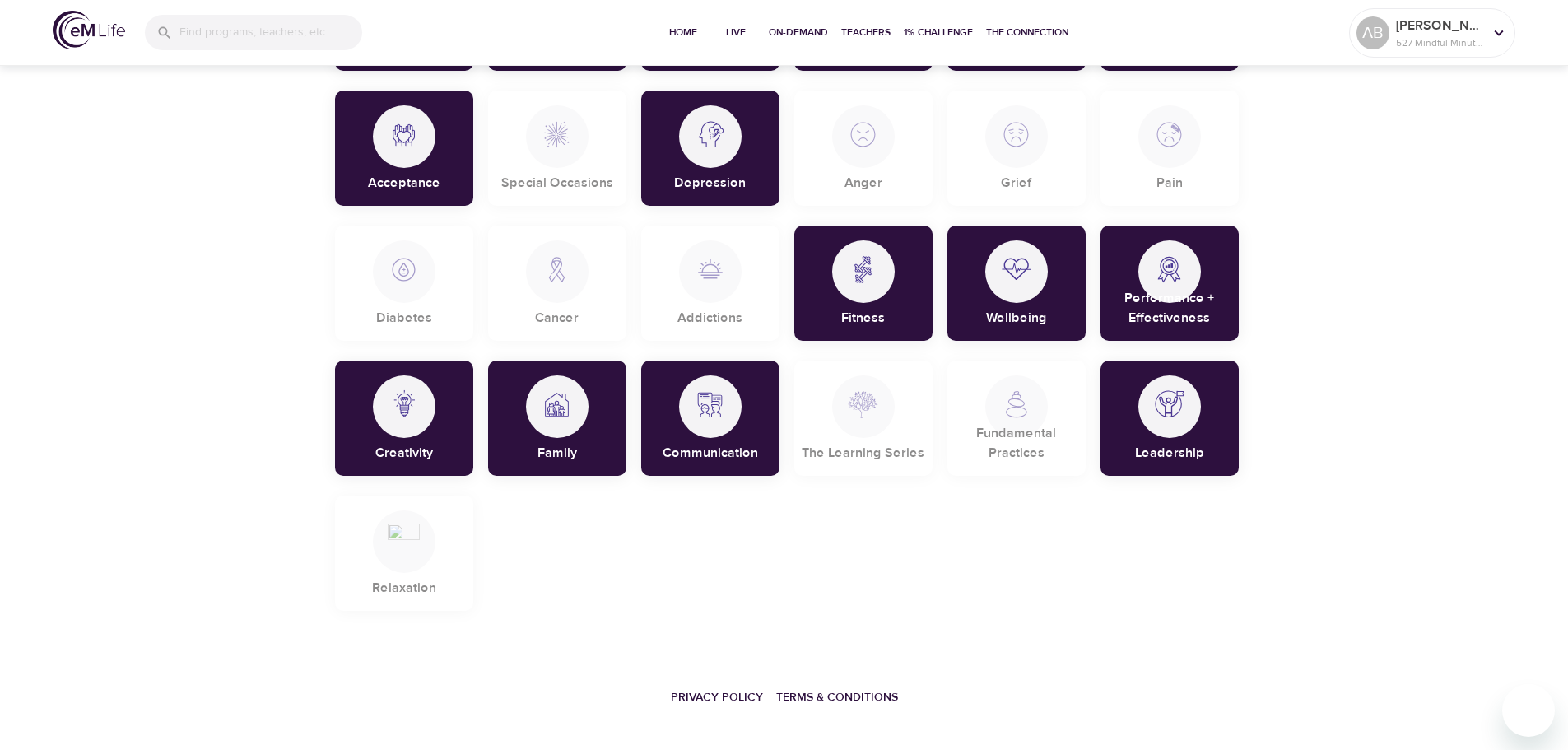
scroll to position [634, 0]
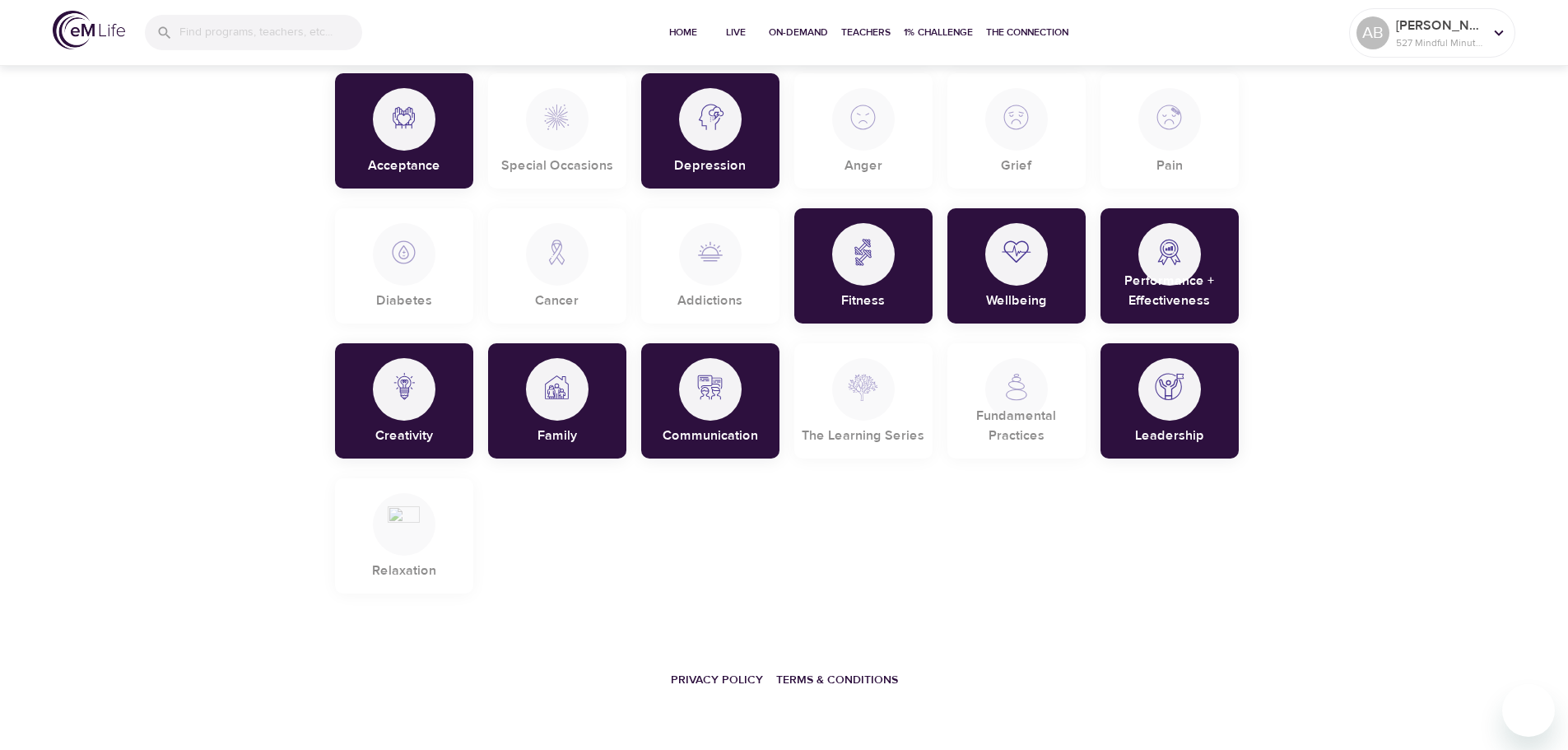
click at [905, 414] on div "The Learning Series" at bounding box center [863, 401] width 138 height 116
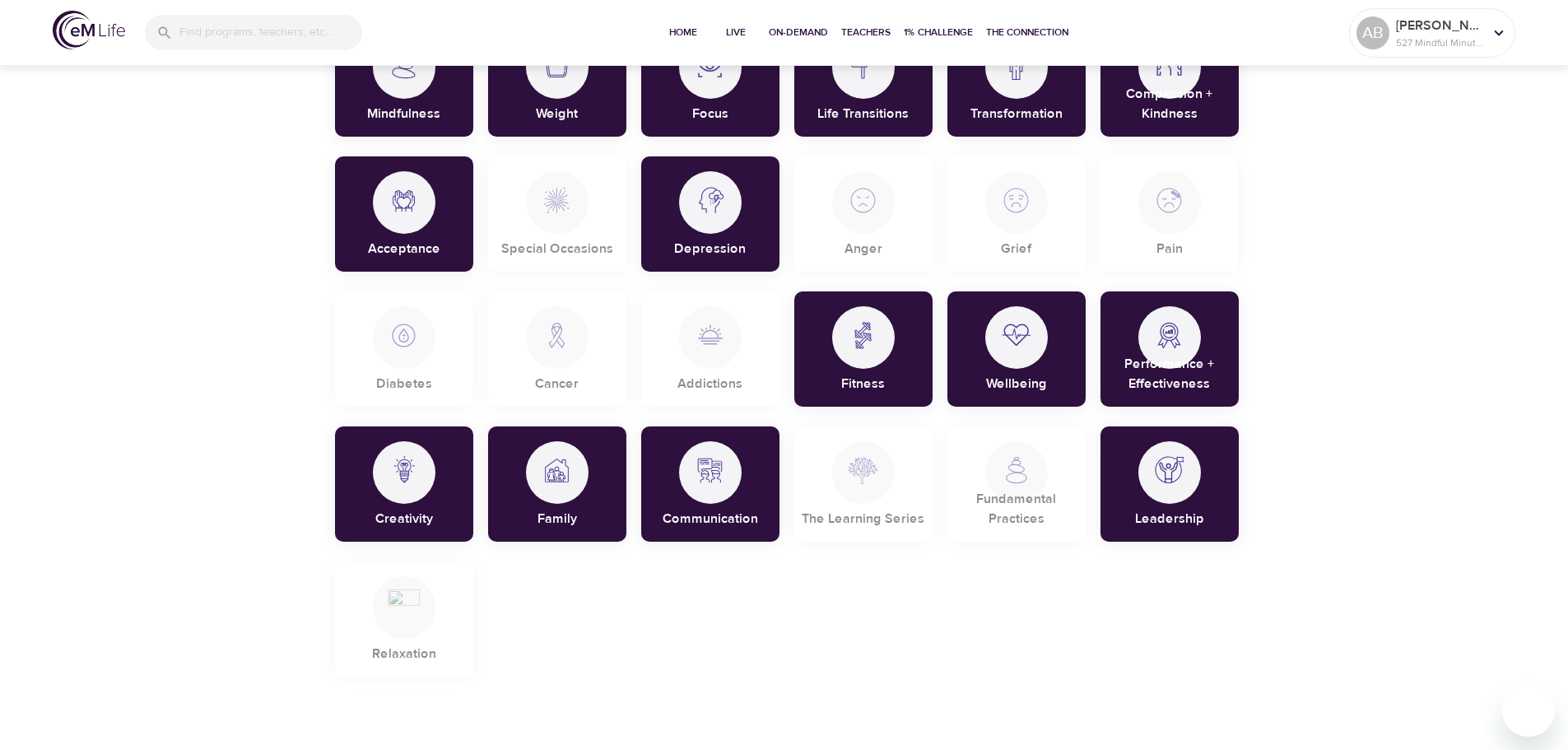
scroll to position [576, 0]
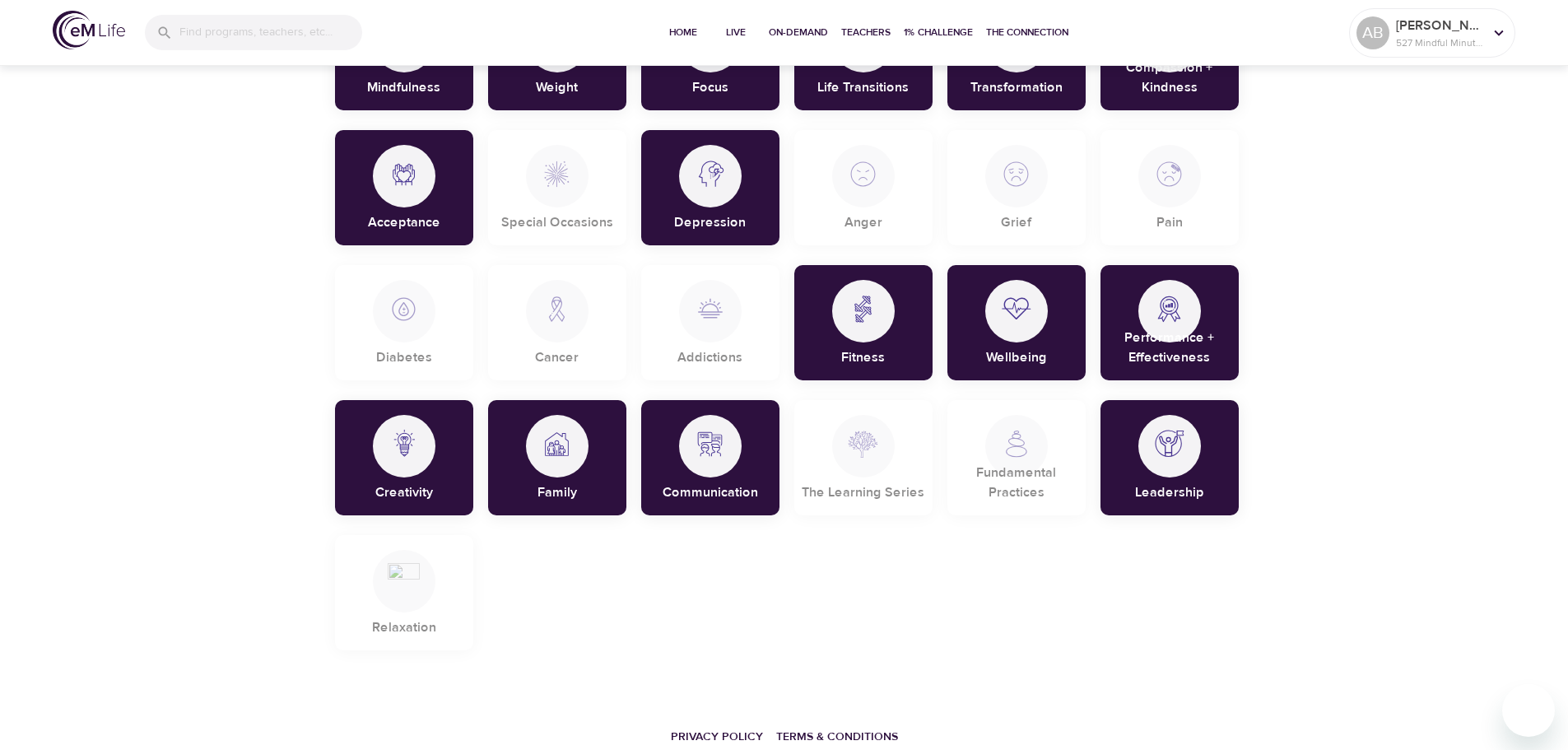
click at [726, 210] on p "Depression" at bounding box center [709, 219] width 71 height 26
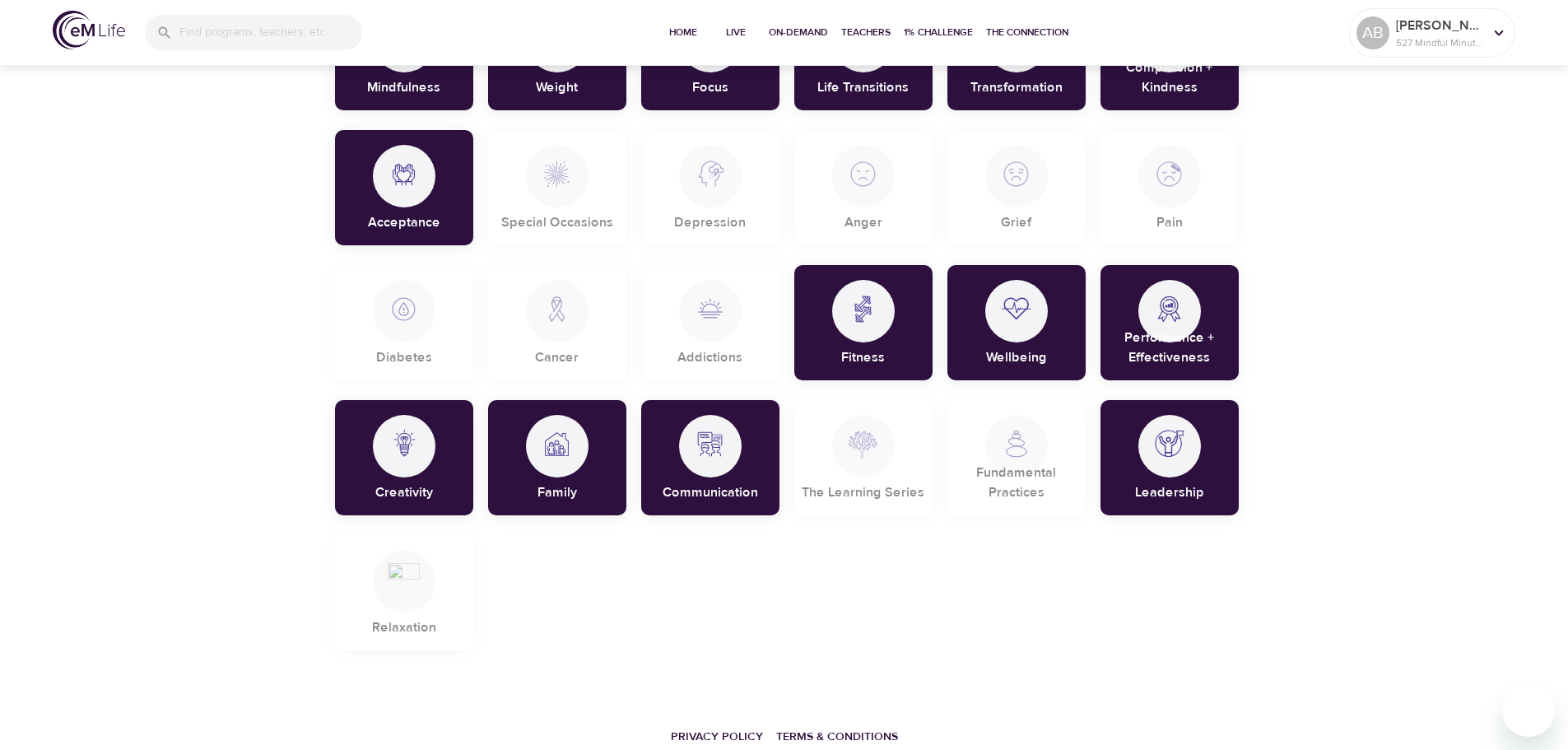
click at [845, 450] on div at bounding box center [863, 446] width 63 height 63
click at [736, 164] on div at bounding box center [710, 176] width 63 height 63
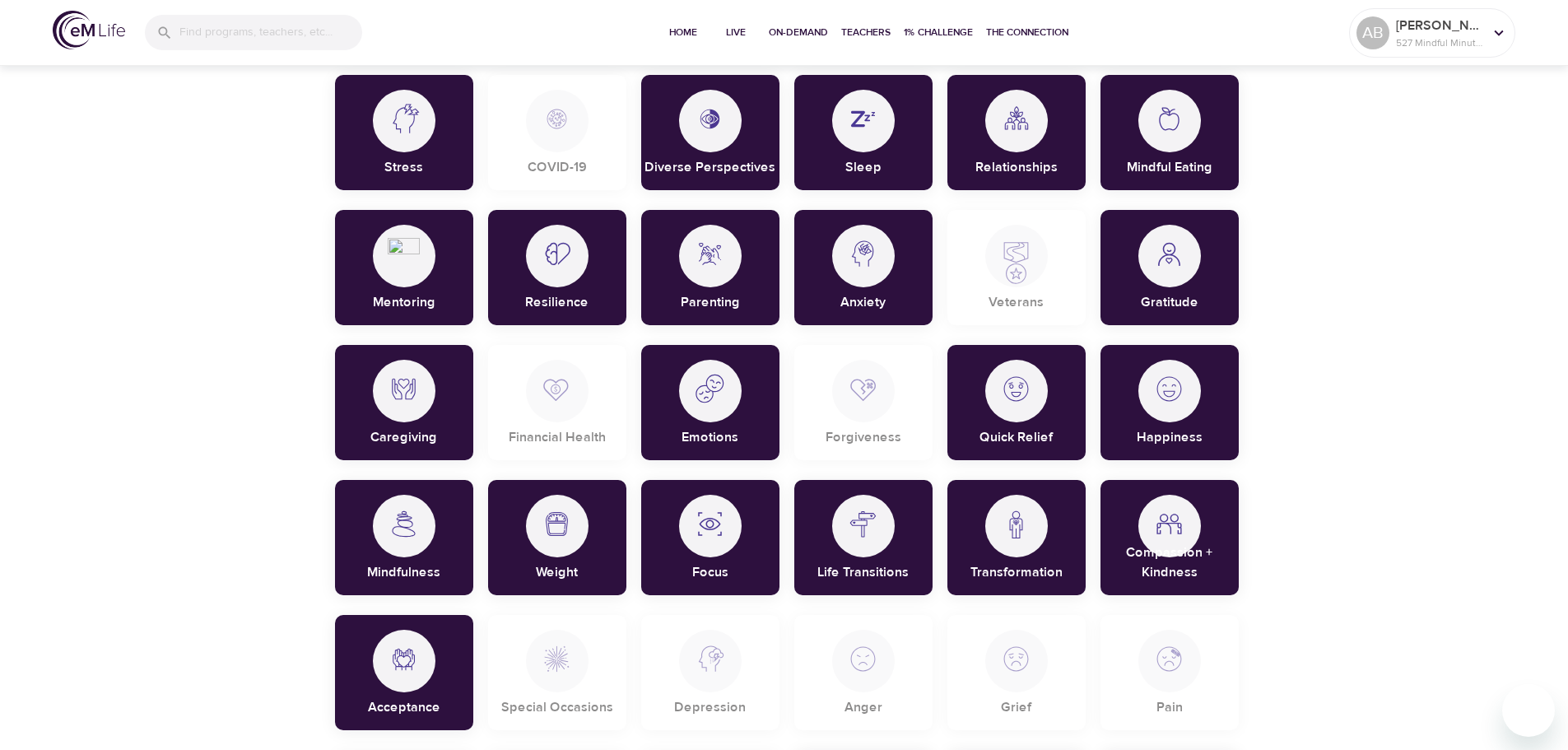
scroll to position [0, 0]
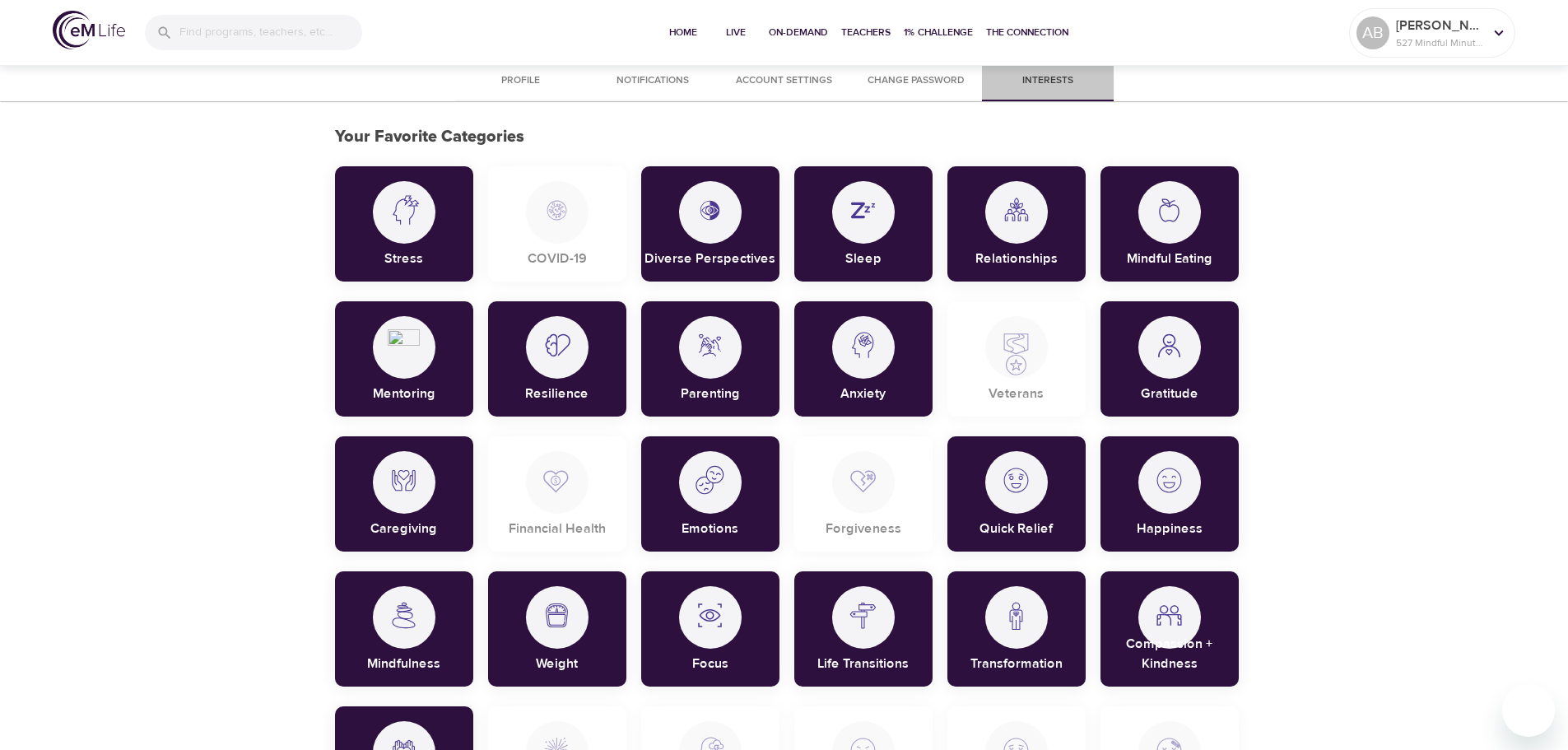
click at [1067, 66] on button "Interests" at bounding box center [1048, 81] width 131 height 40
click at [1057, 78] on span "Interests" at bounding box center [1048, 81] width 112 height 18
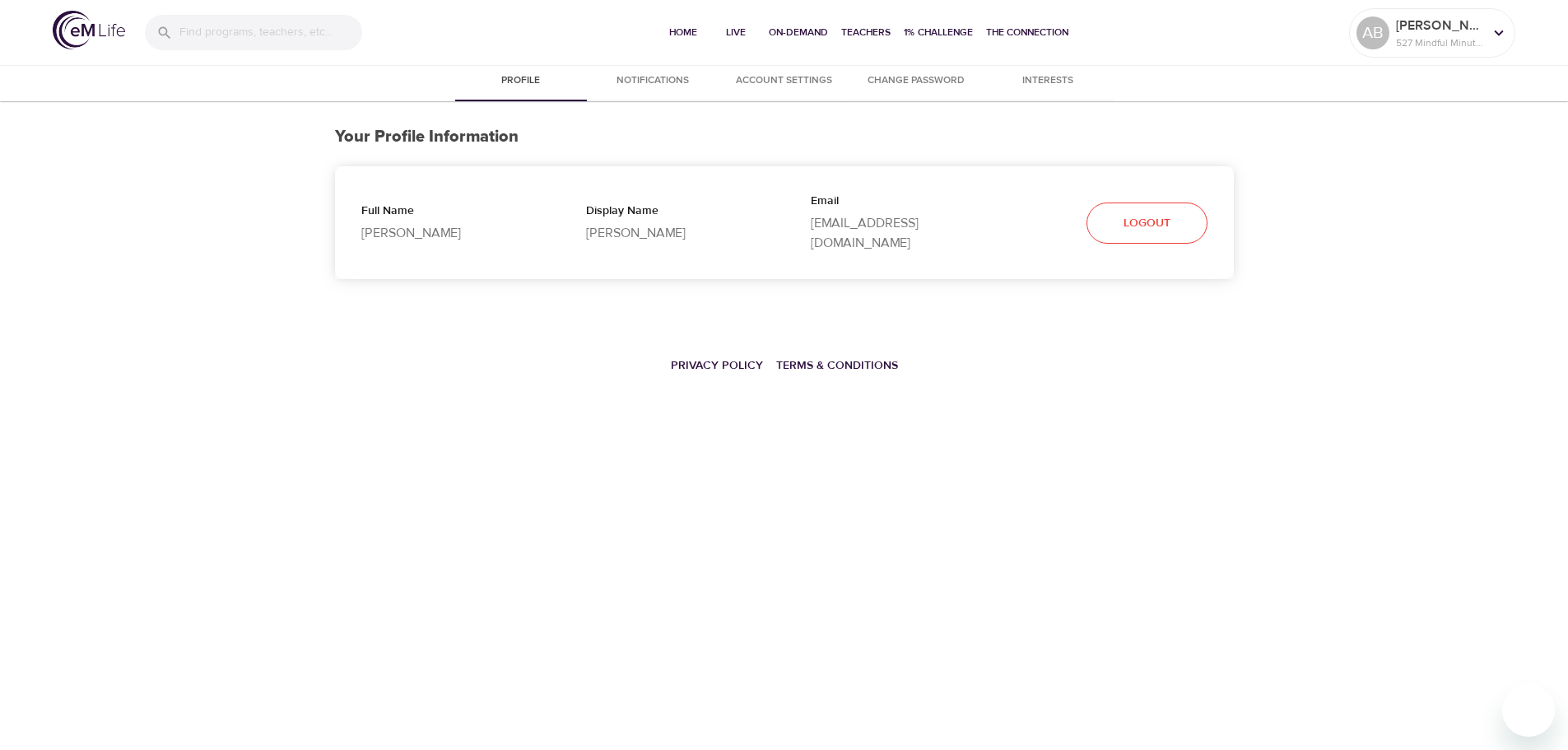
select select "10"
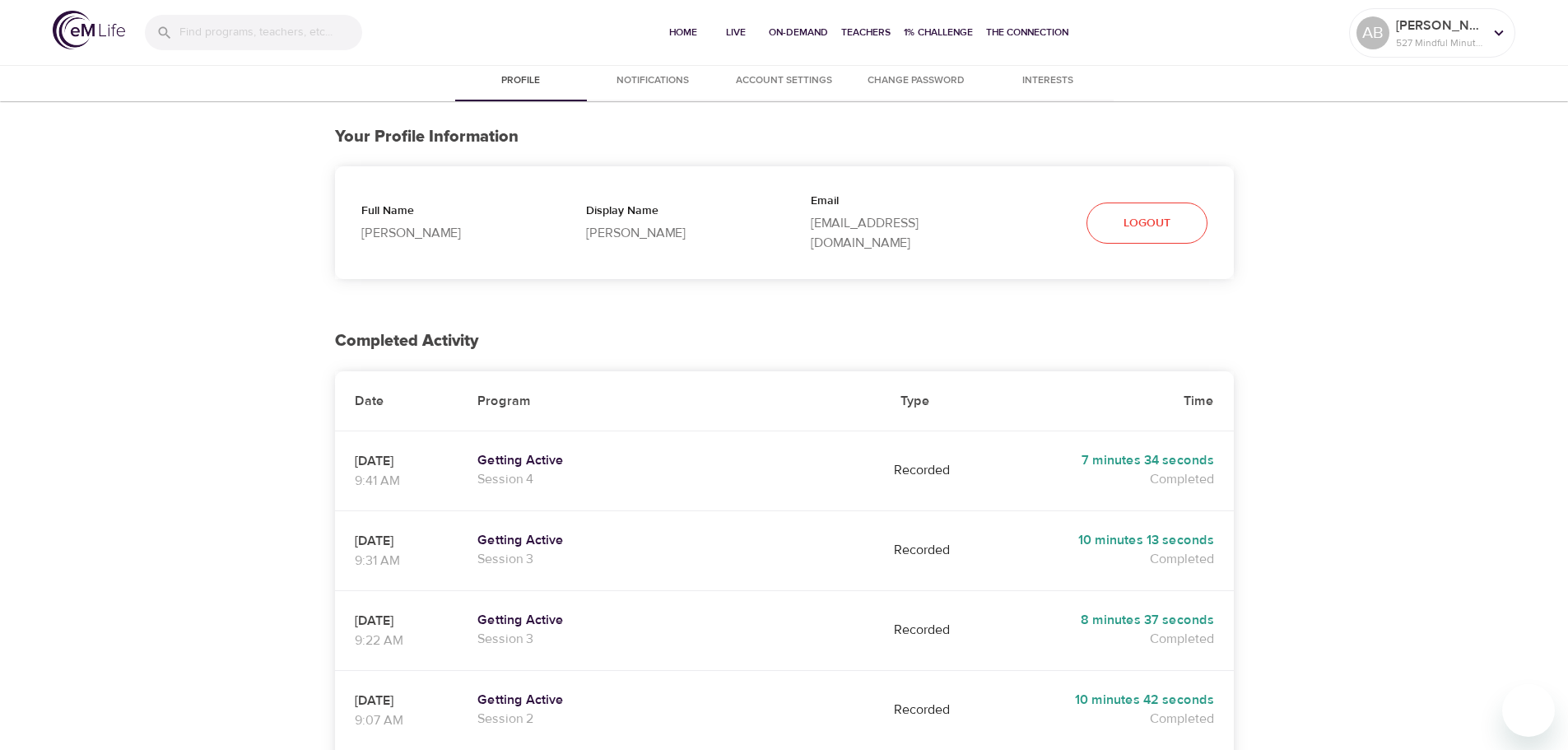
click at [1063, 79] on span "Interests" at bounding box center [1048, 81] width 112 height 18
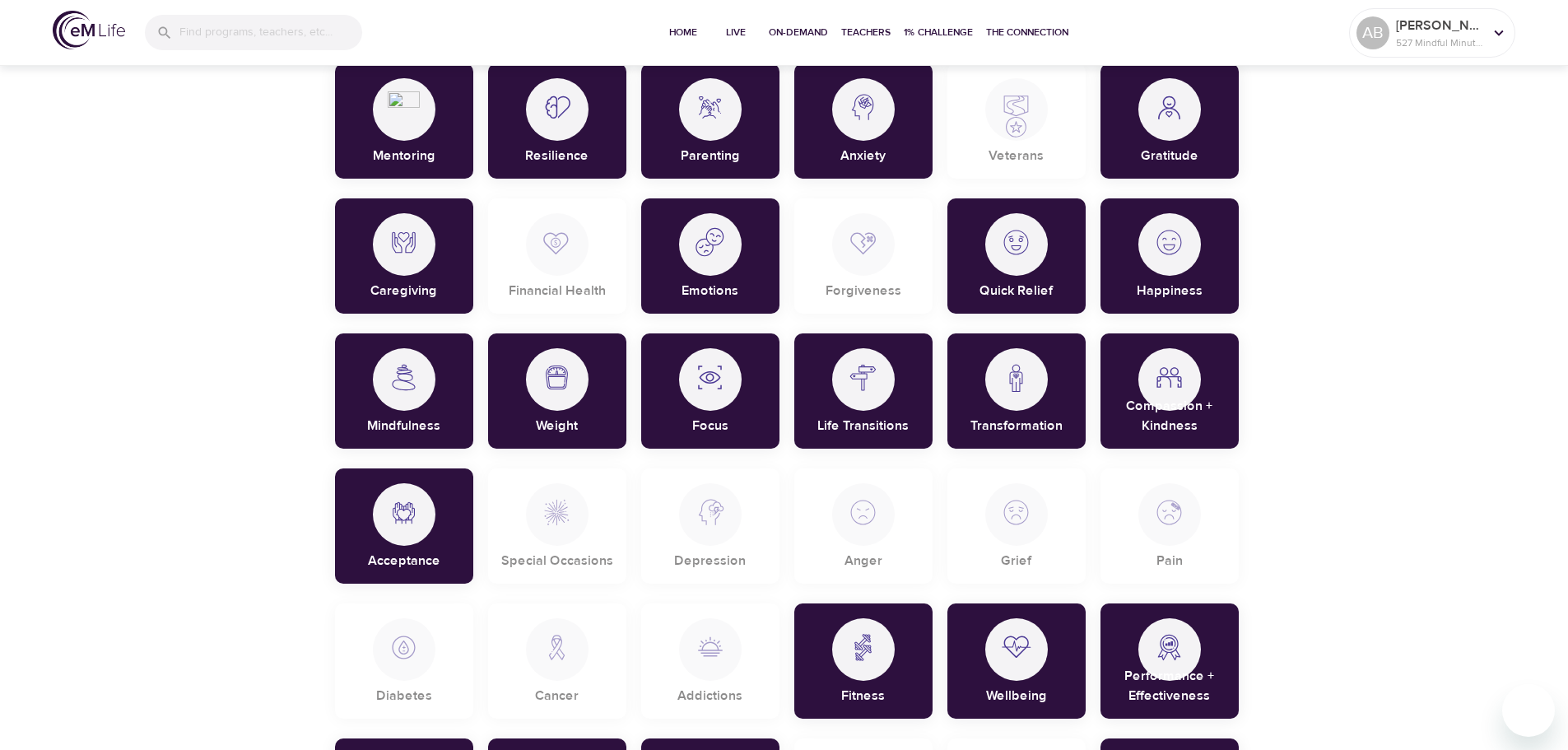
scroll to position [386, 0]
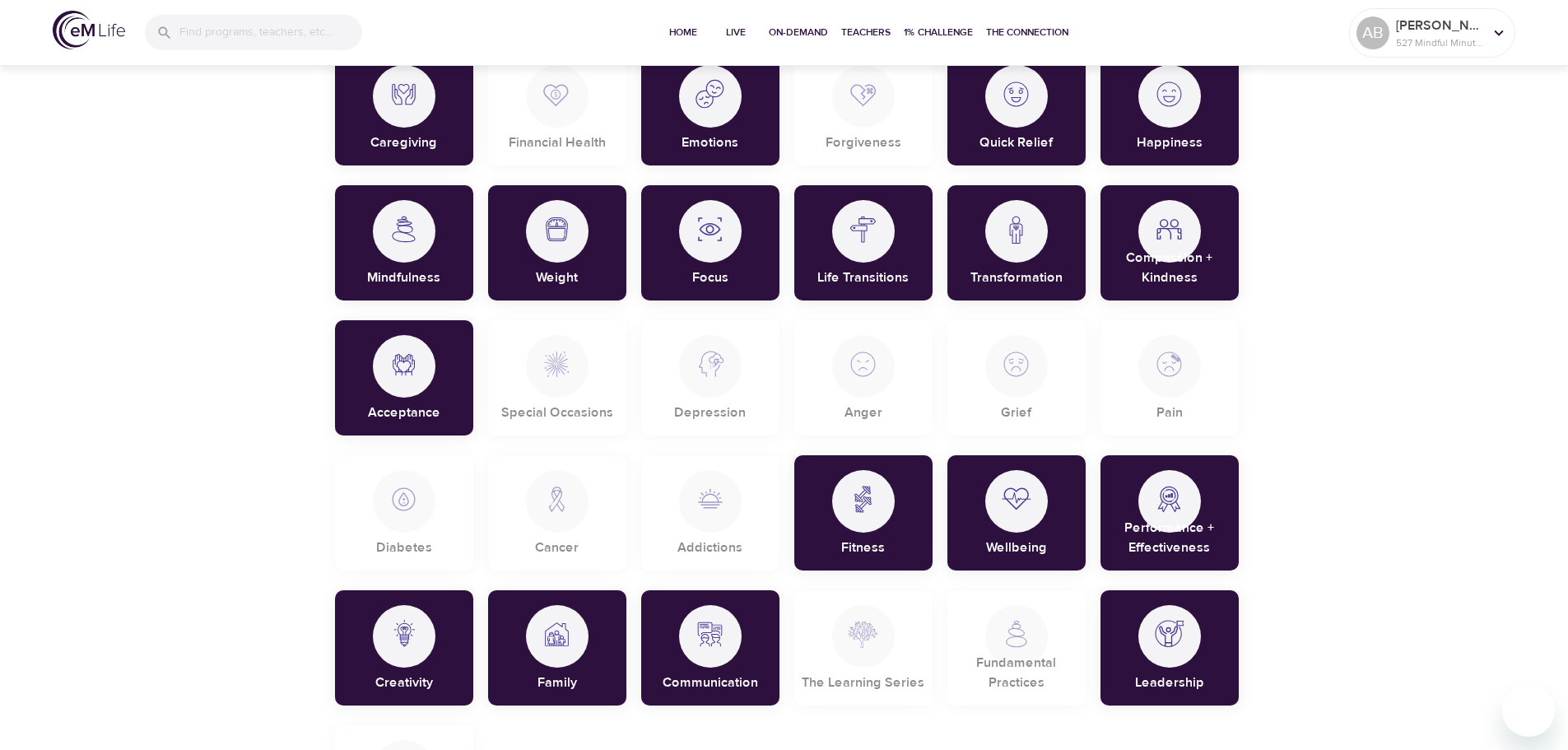
click at [714, 393] on div at bounding box center [710, 366] width 63 height 63
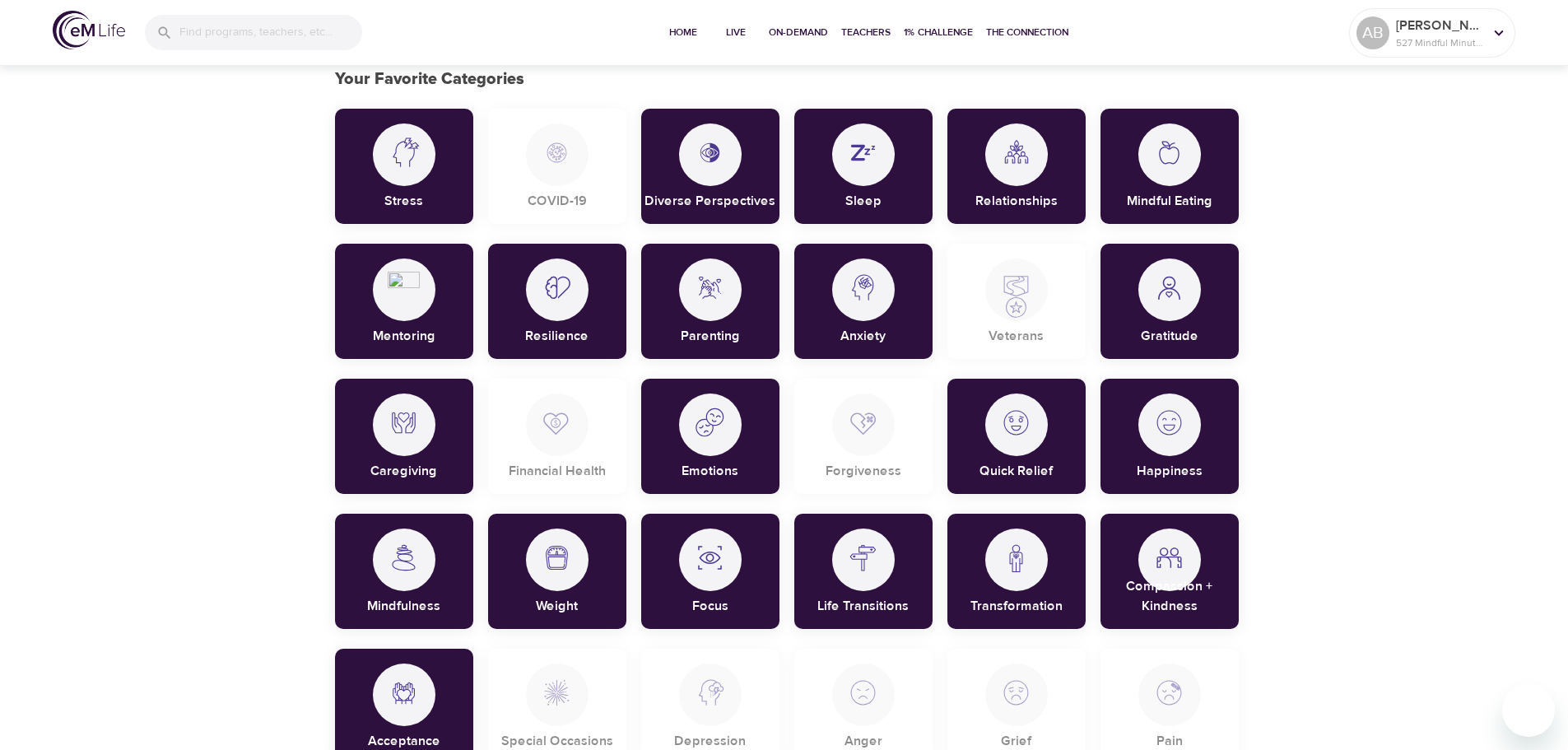
scroll to position [0, 0]
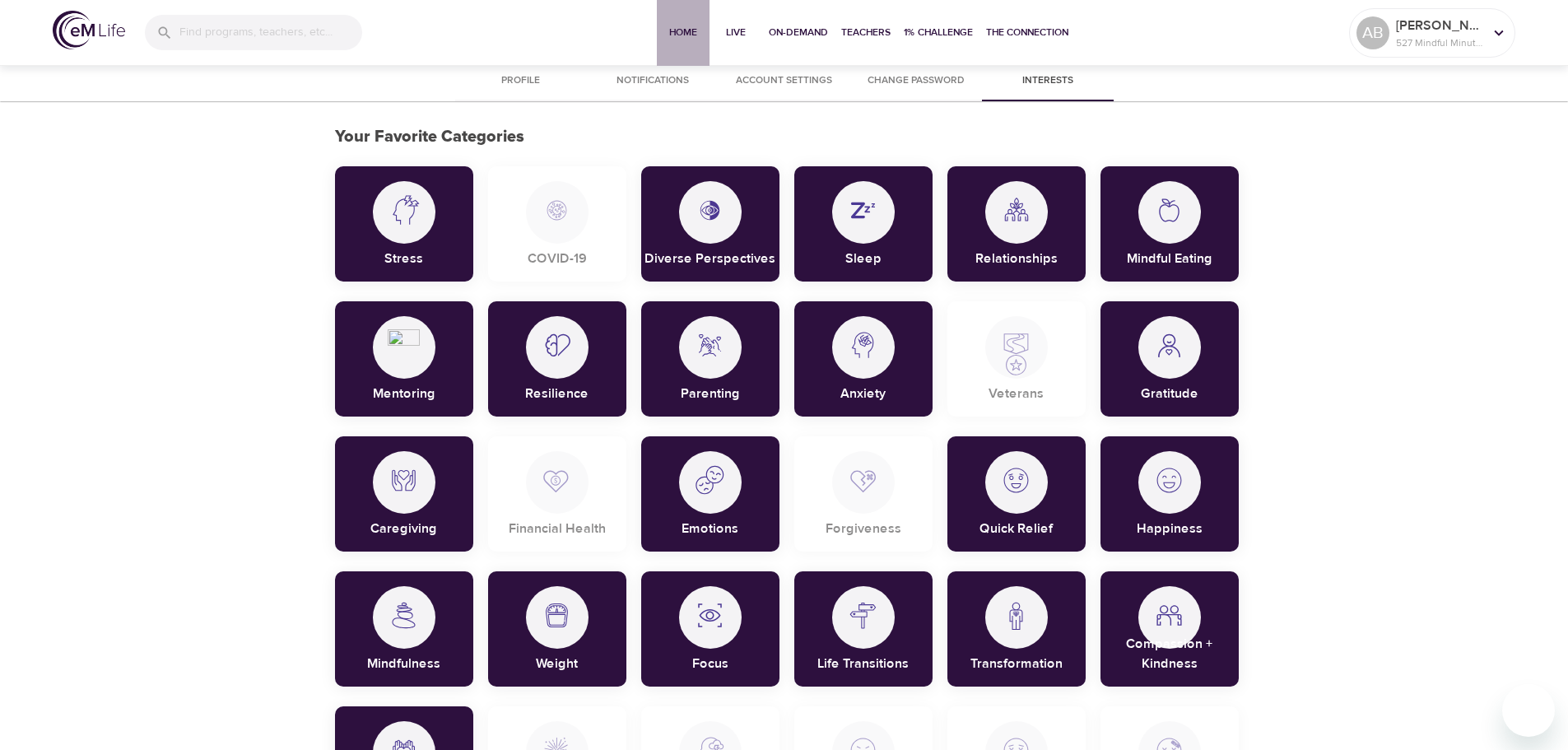
click at [676, 24] on span "Home" at bounding box center [683, 33] width 40 height 18
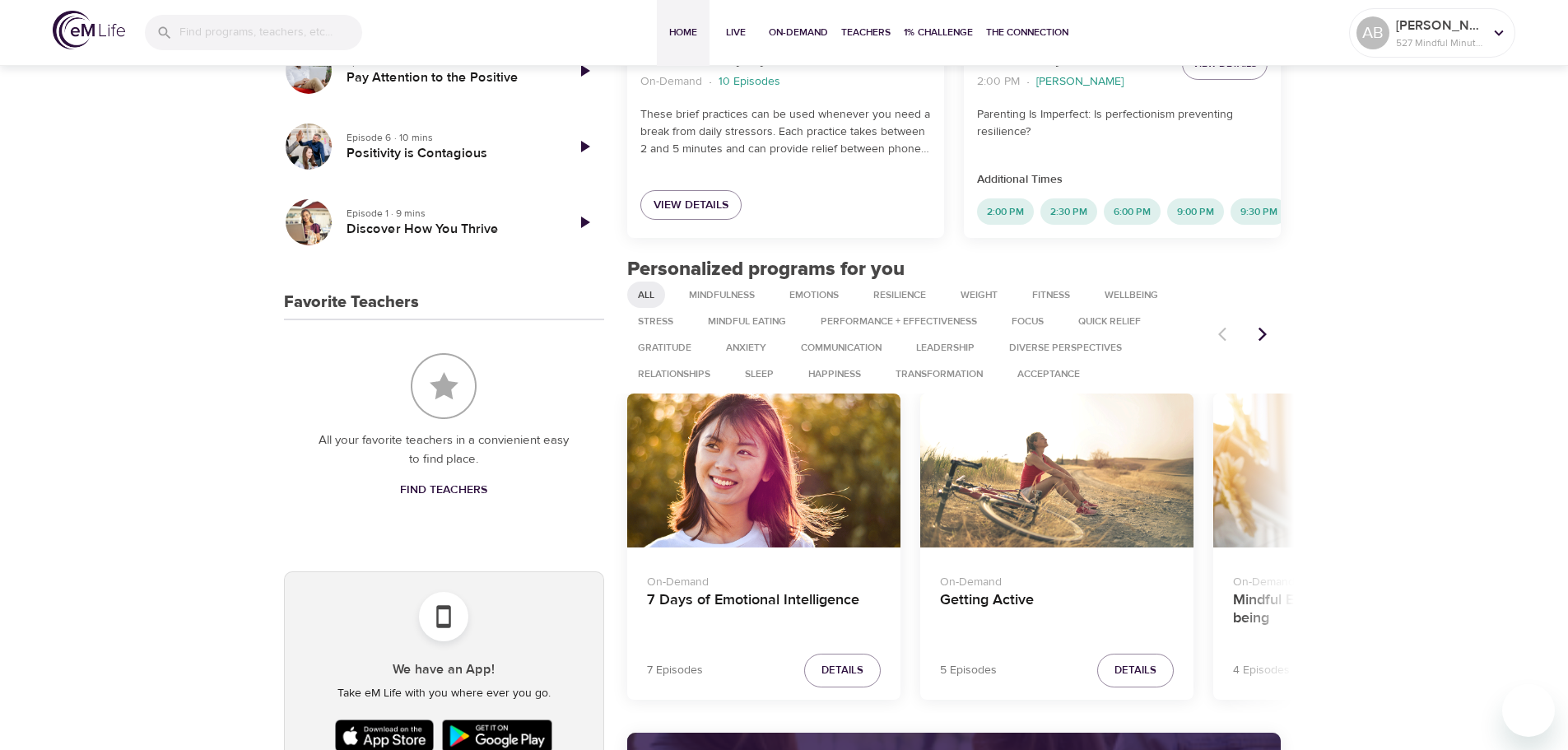
scroll to position [659, 0]
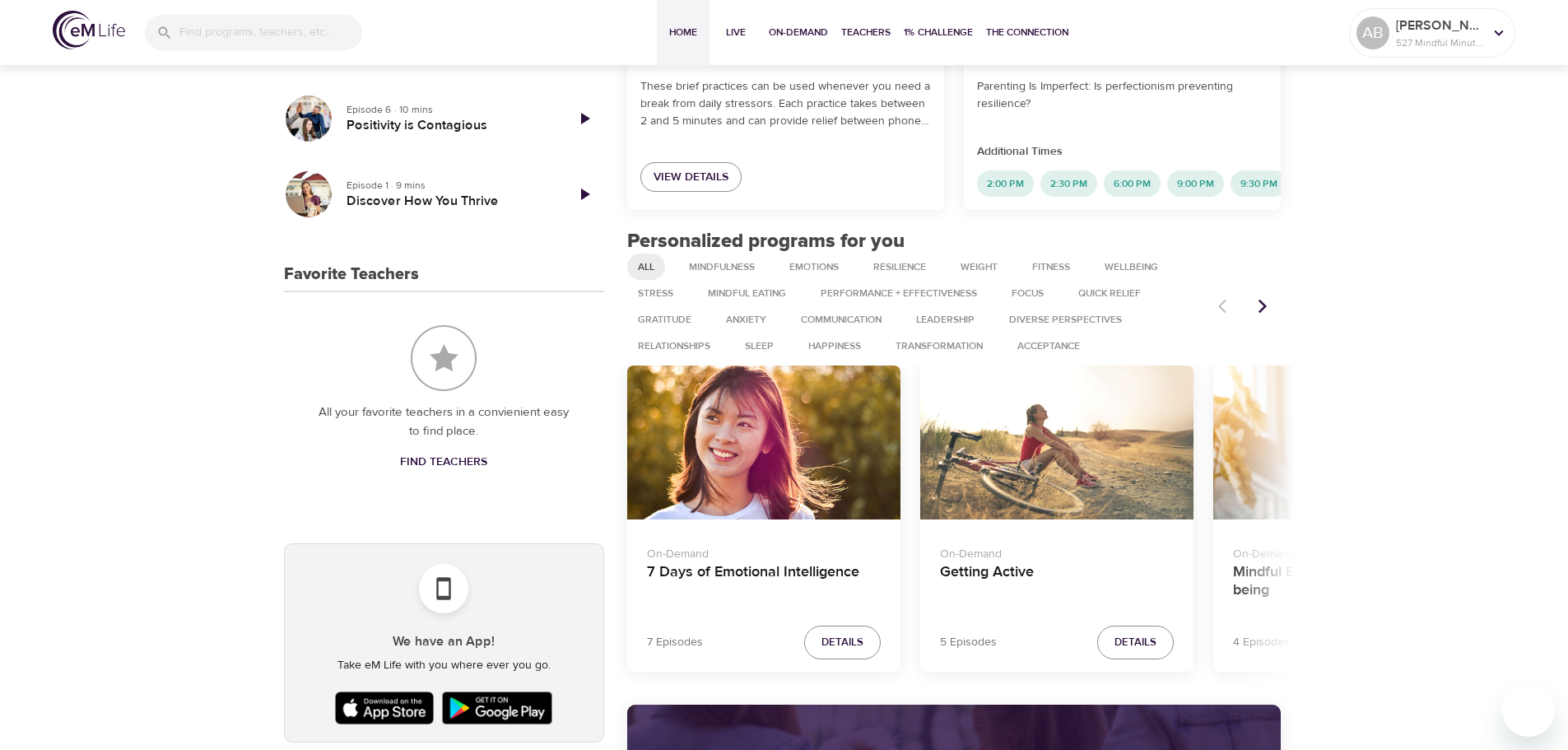
click at [1264, 314] on icon "Next items" at bounding box center [1262, 307] width 8 height 14
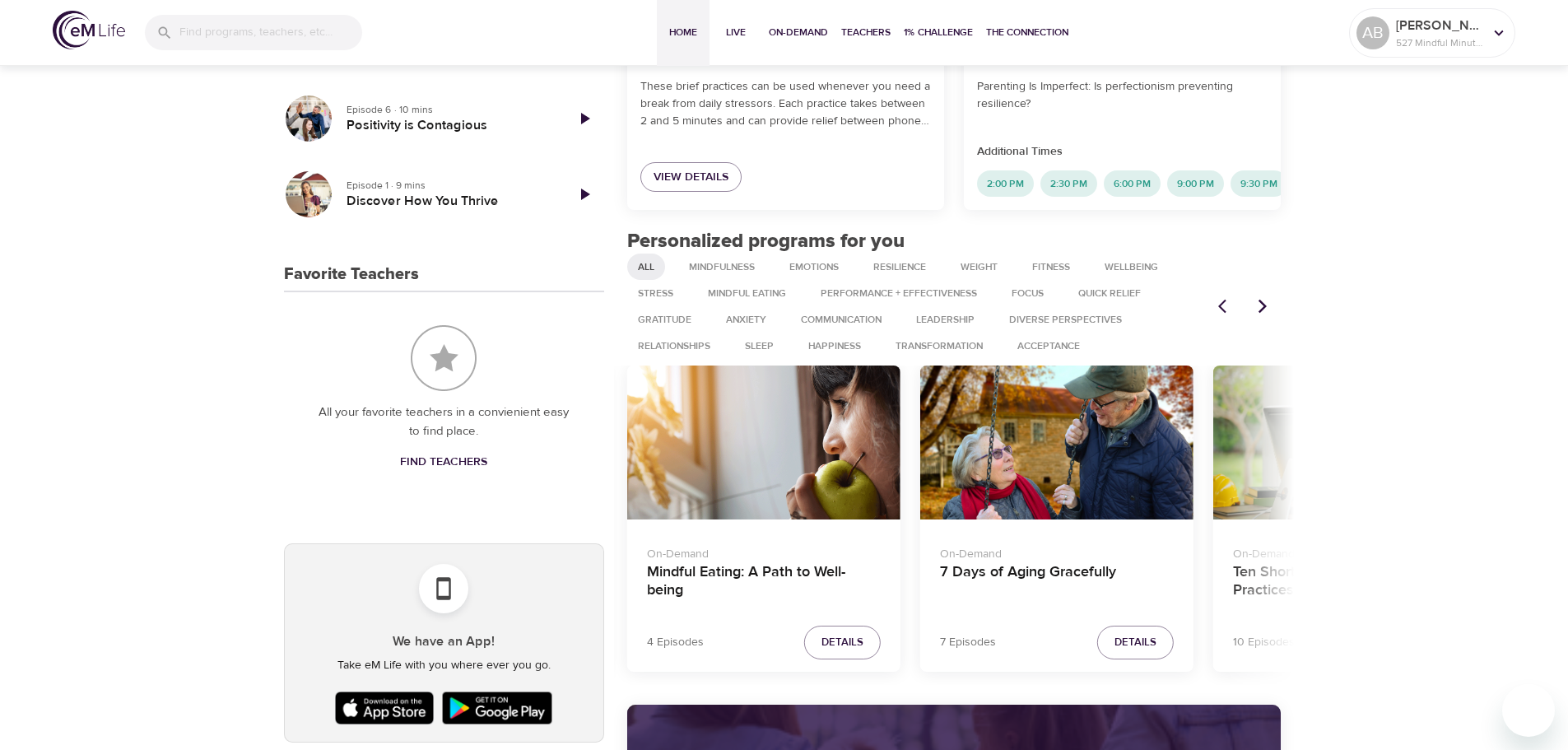
click at [1226, 310] on button "Previous items" at bounding box center [1226, 306] width 36 height 36
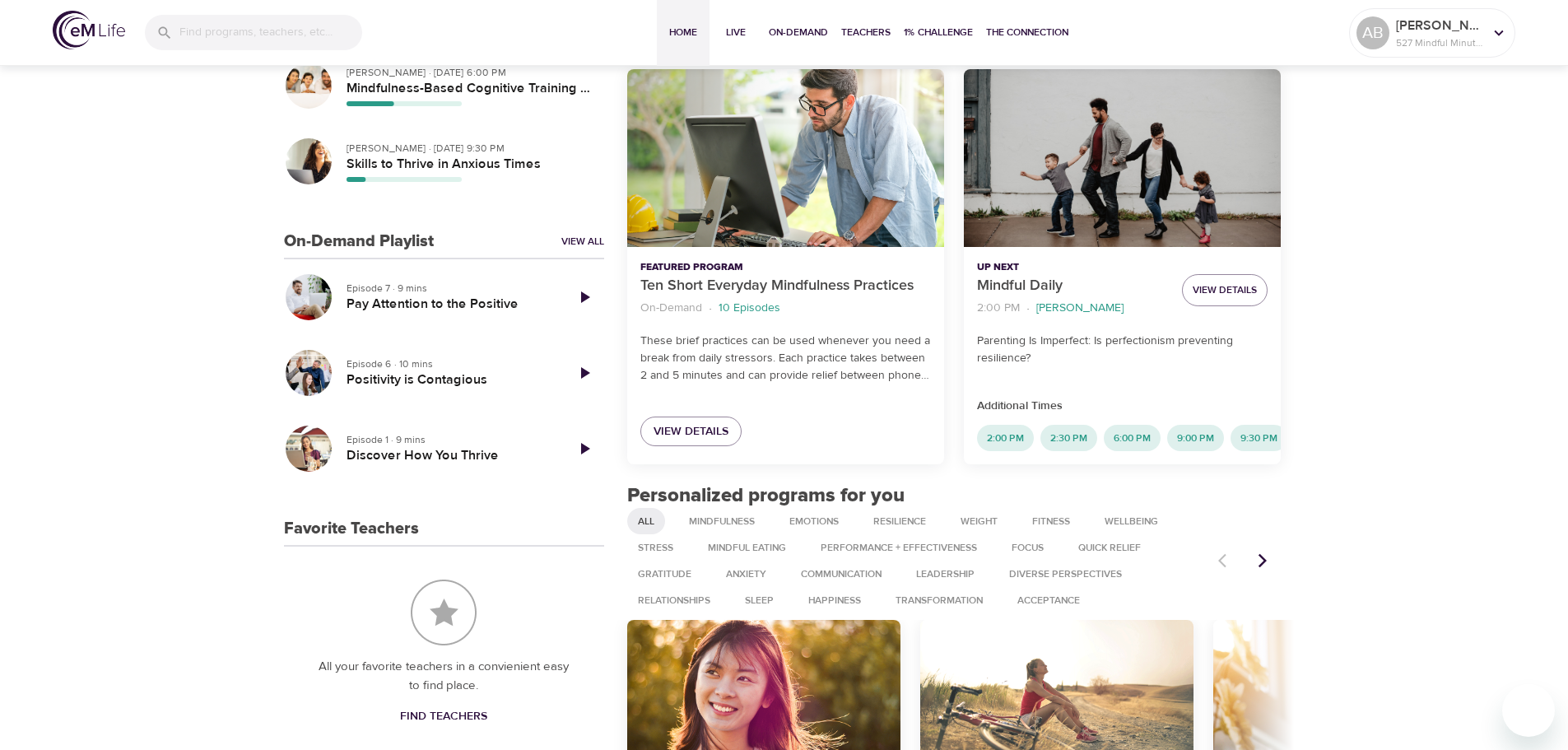
scroll to position [494, 0]
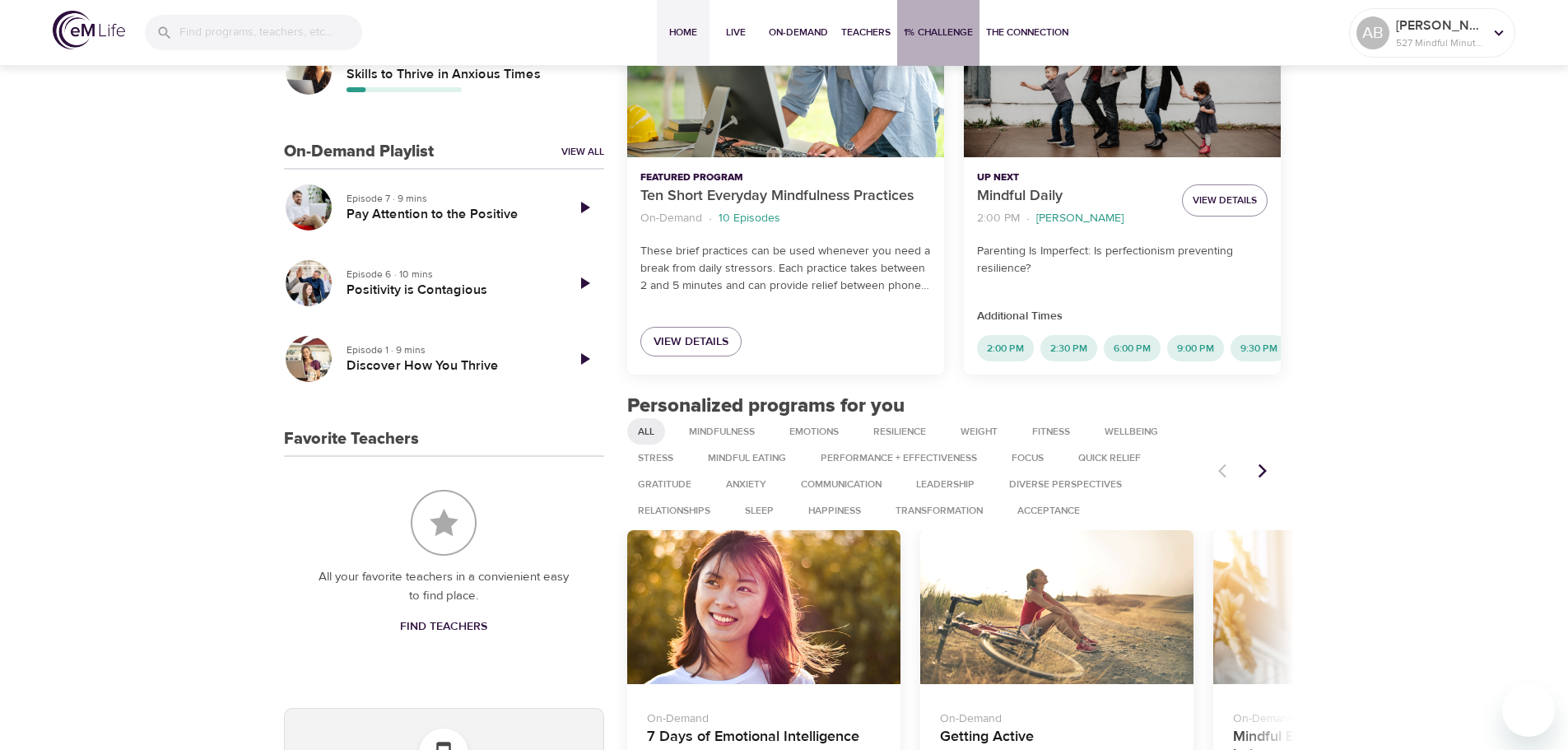
click at [931, 38] on span "1% Challenge" at bounding box center [938, 33] width 69 height 18
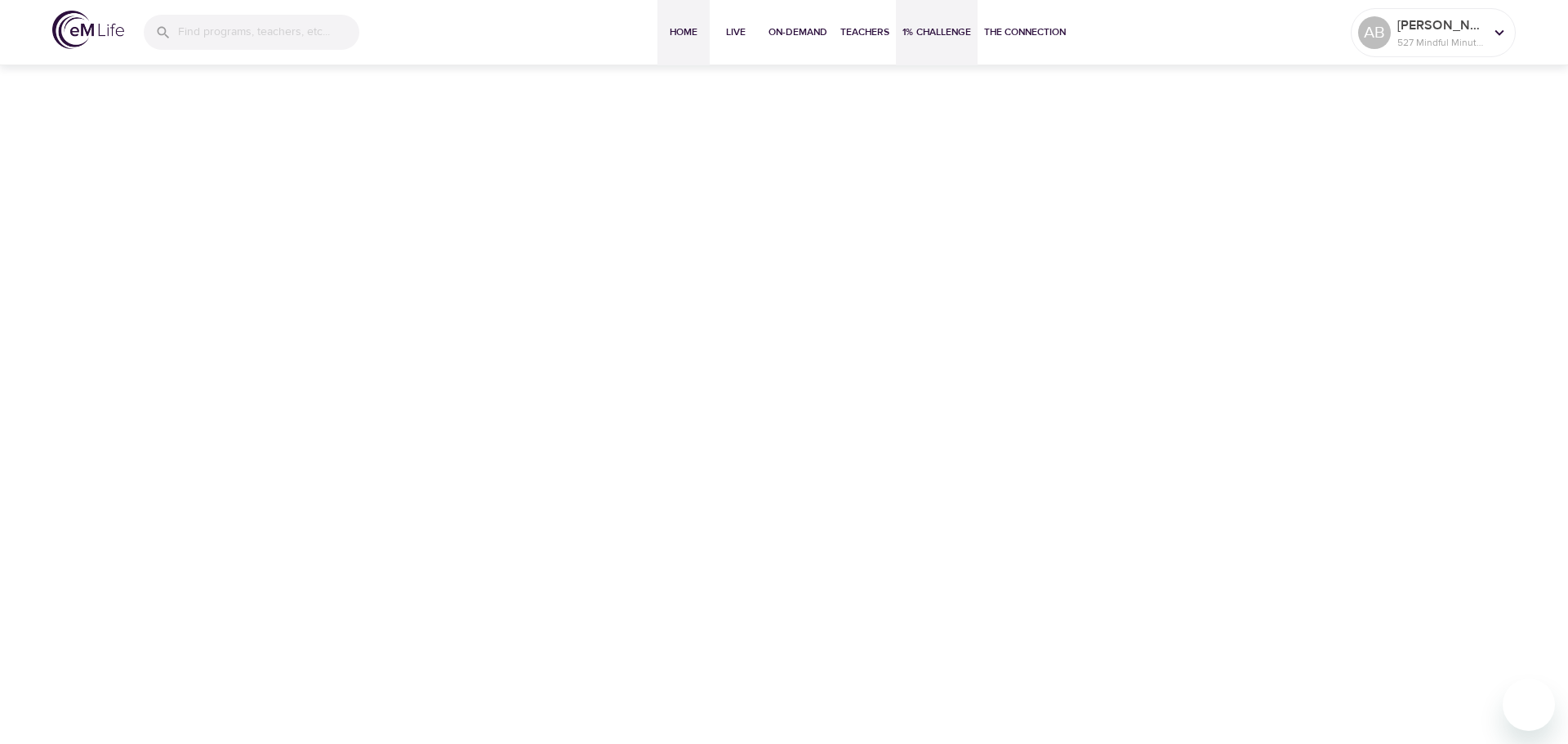
click at [667, 46] on button "Home" at bounding box center [683, 32] width 52 height 66
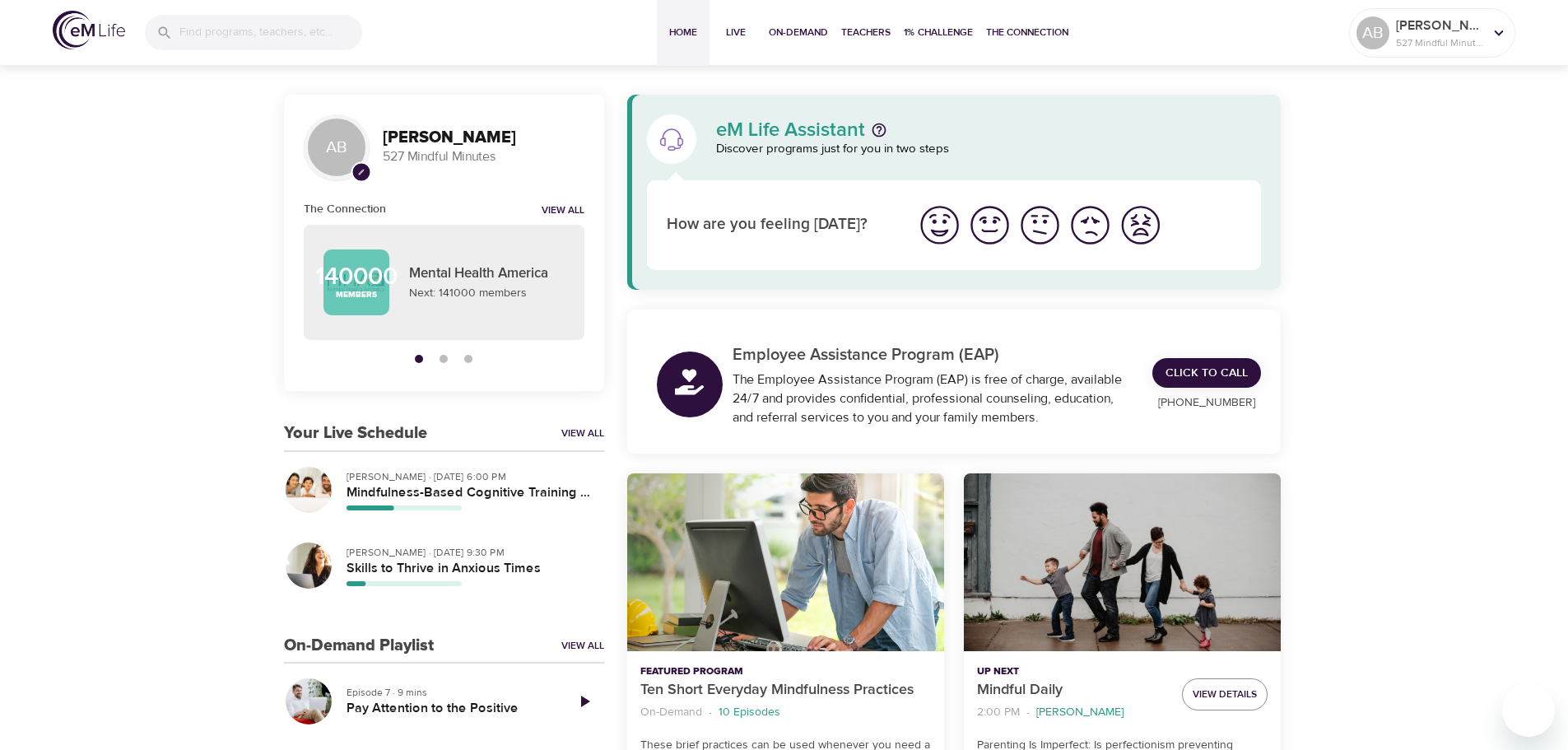
click at [942, 238] on img "I'm feeling great" at bounding box center [939, 225] width 45 height 45
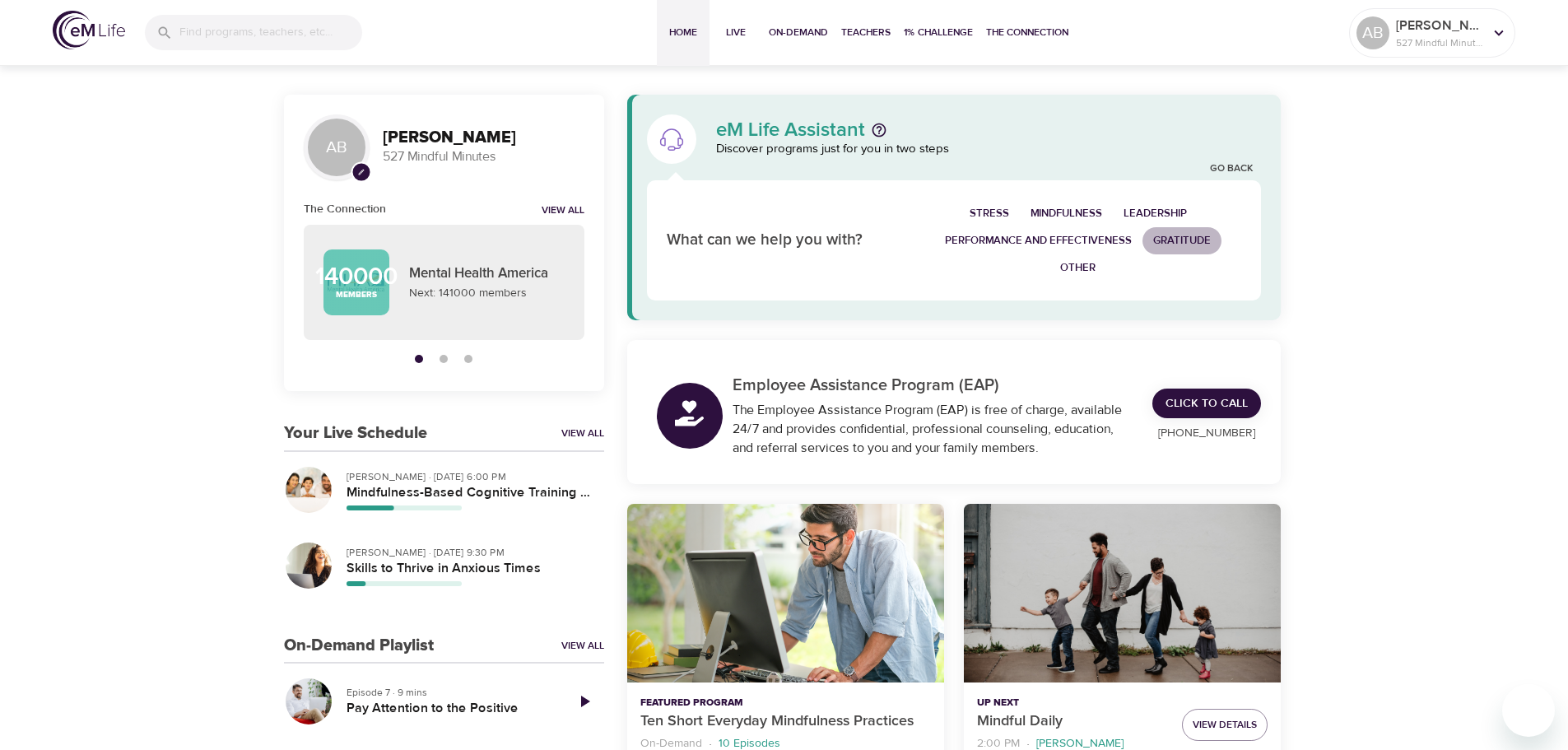
click at [1197, 241] on span "Gratitude" at bounding box center [1182, 240] width 57 height 19
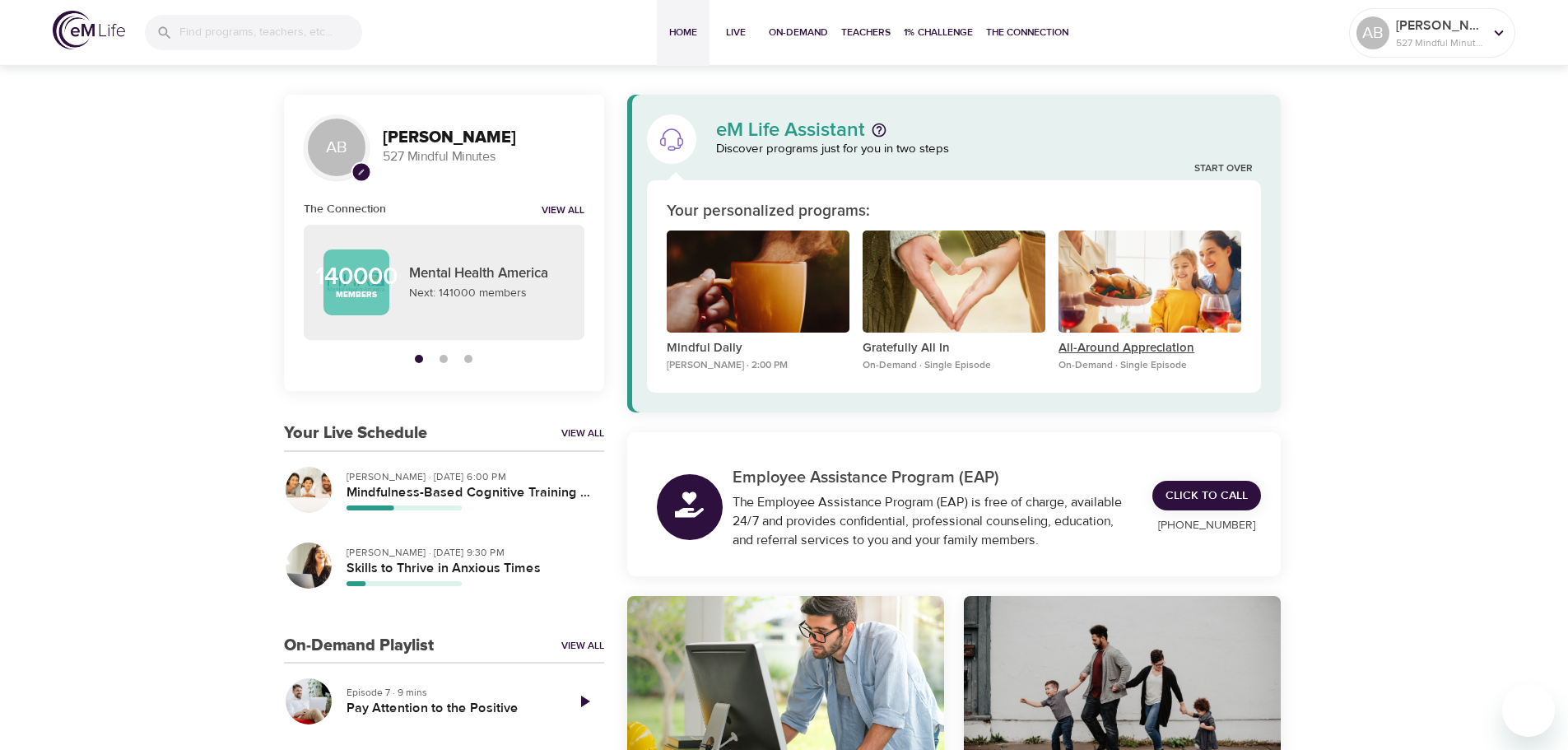
click at [1132, 342] on p "All-Around Appreciation" at bounding box center [1149, 349] width 183 height 19
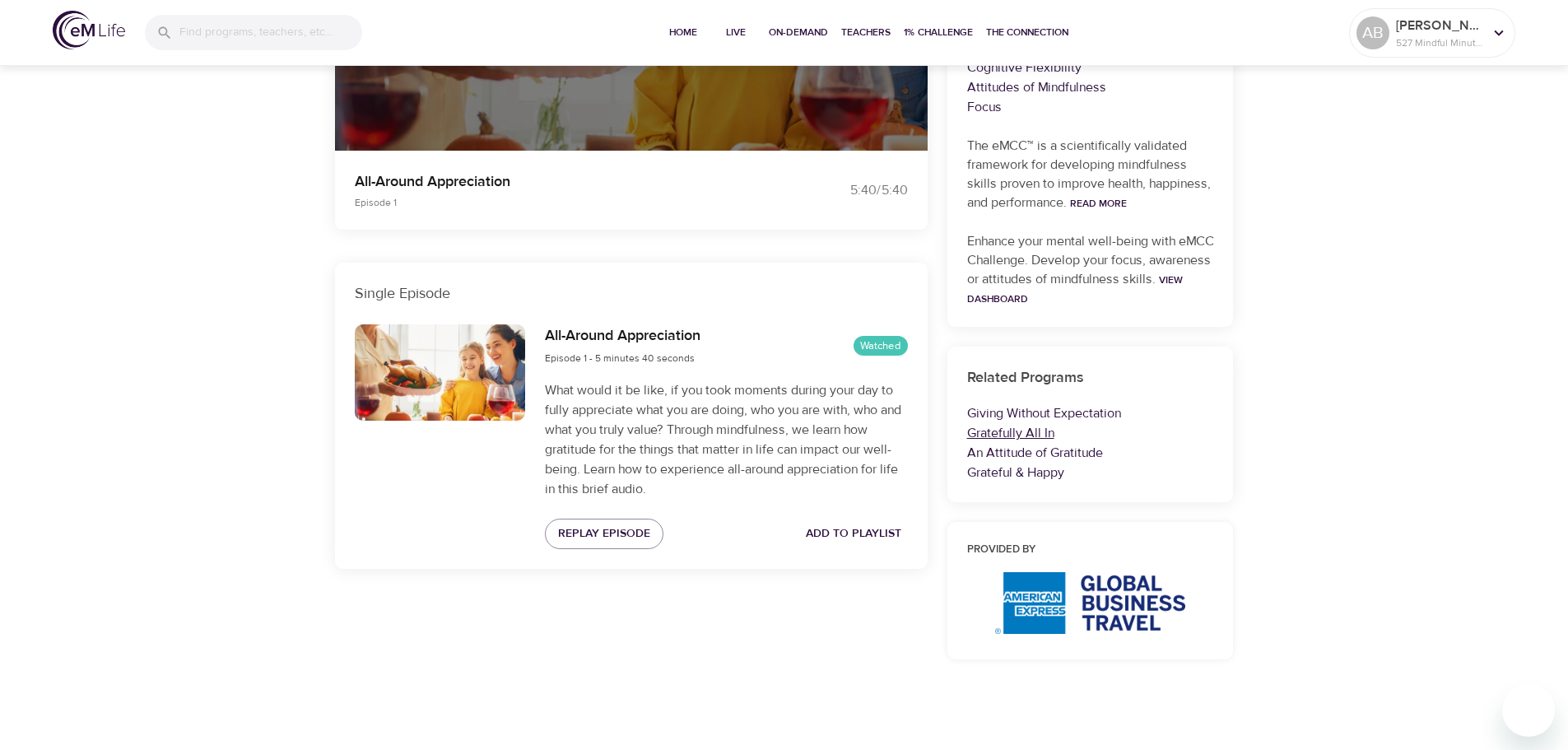
scroll to position [365, 0]
drag, startPoint x: 985, startPoint y: 433, endPoint x: 941, endPoint y: 409, distance: 50.1
click at [941, 409] on div "Categories Gratitude The eMCC™ Skills Awareness Curious Observation Cognitive F…" at bounding box center [1090, 261] width 306 height 853
